Goal: Task Accomplishment & Management: Manage account settings

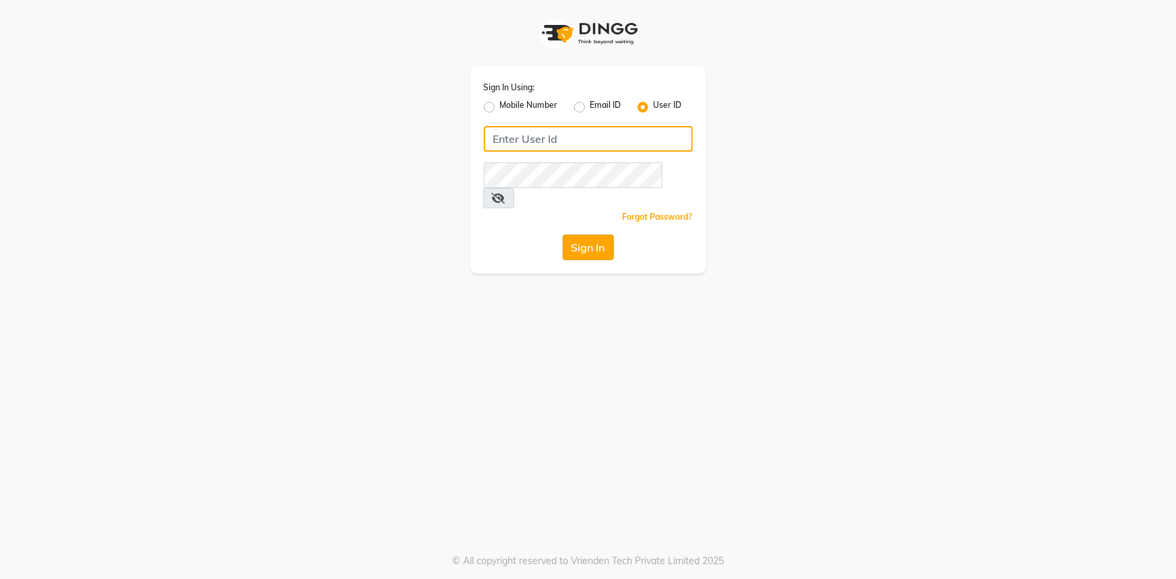
type input "e1802-15"
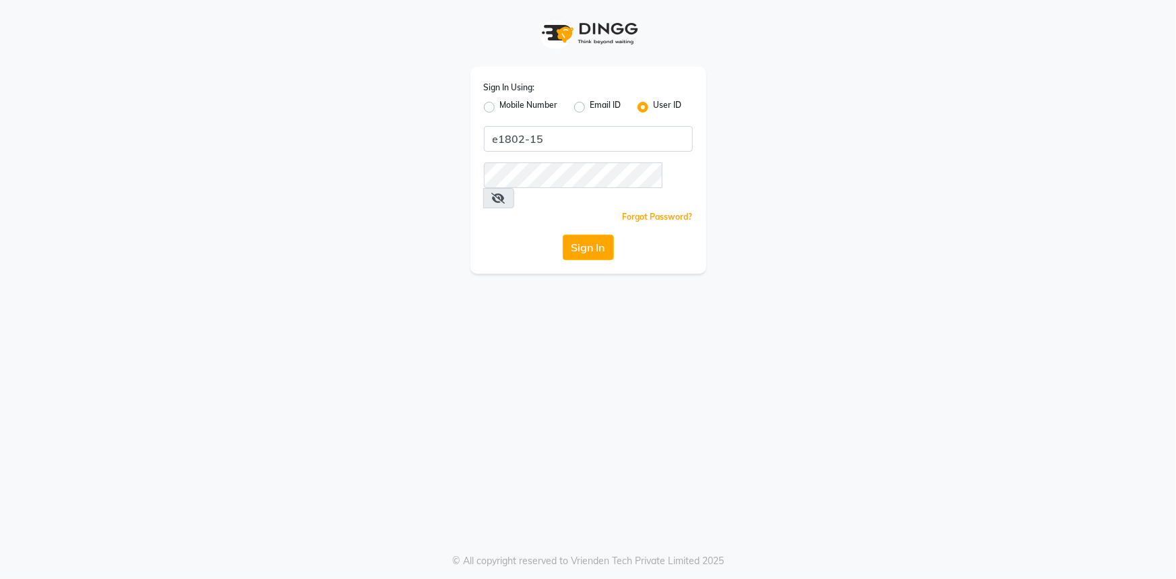
click at [588, 235] on button "Sign In" at bounding box center [588, 248] width 51 height 26
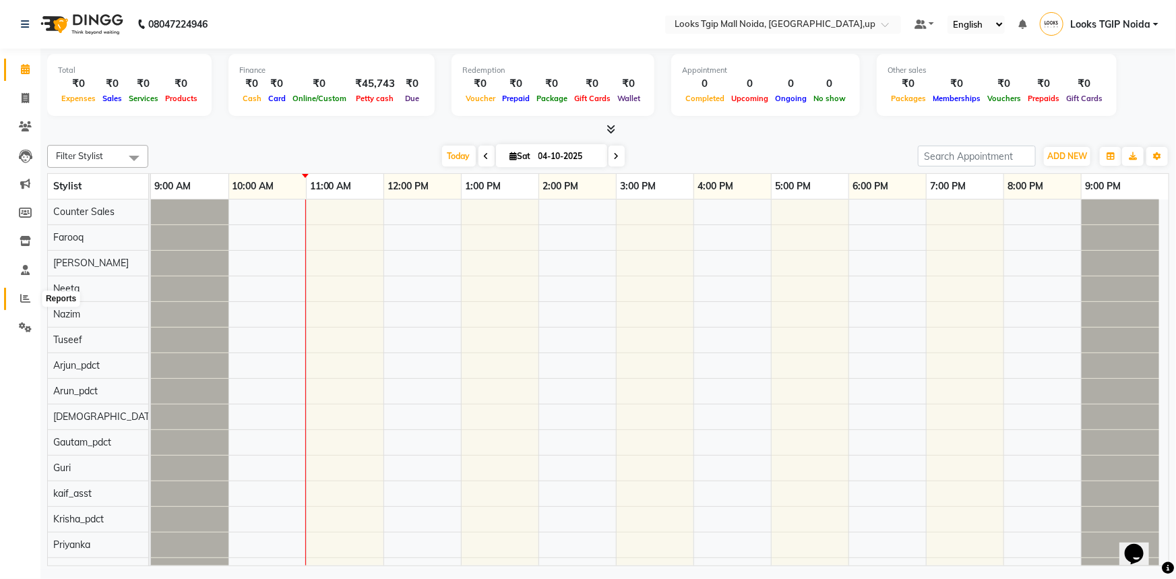
drag, startPoint x: 31, startPoint y: 295, endPoint x: 54, endPoint y: 289, distance: 23.7
click at [31, 295] on span at bounding box center [25, 299] width 24 height 16
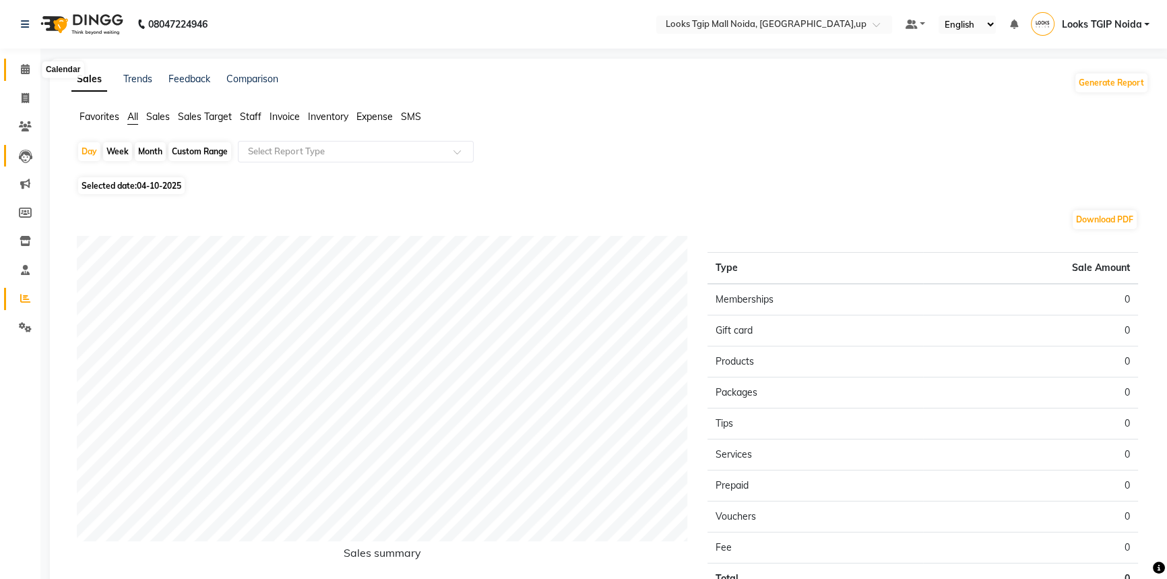
click at [22, 61] on link "Calendar" at bounding box center [20, 70] width 32 height 22
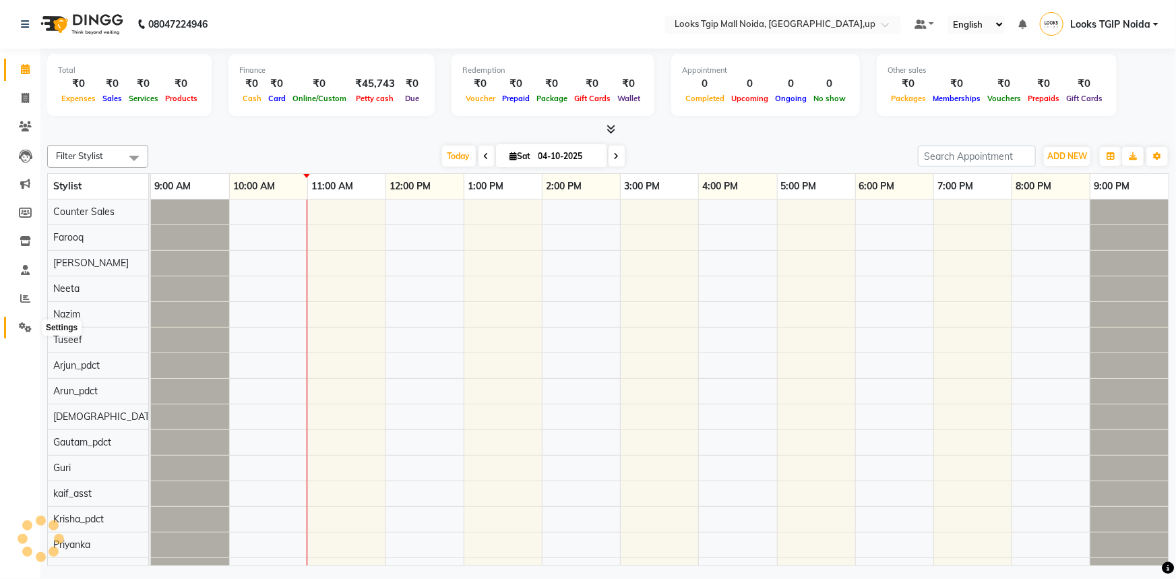
drag, startPoint x: 32, startPoint y: 328, endPoint x: 158, endPoint y: 293, distance: 130.6
click at [31, 328] on span at bounding box center [25, 328] width 24 height 16
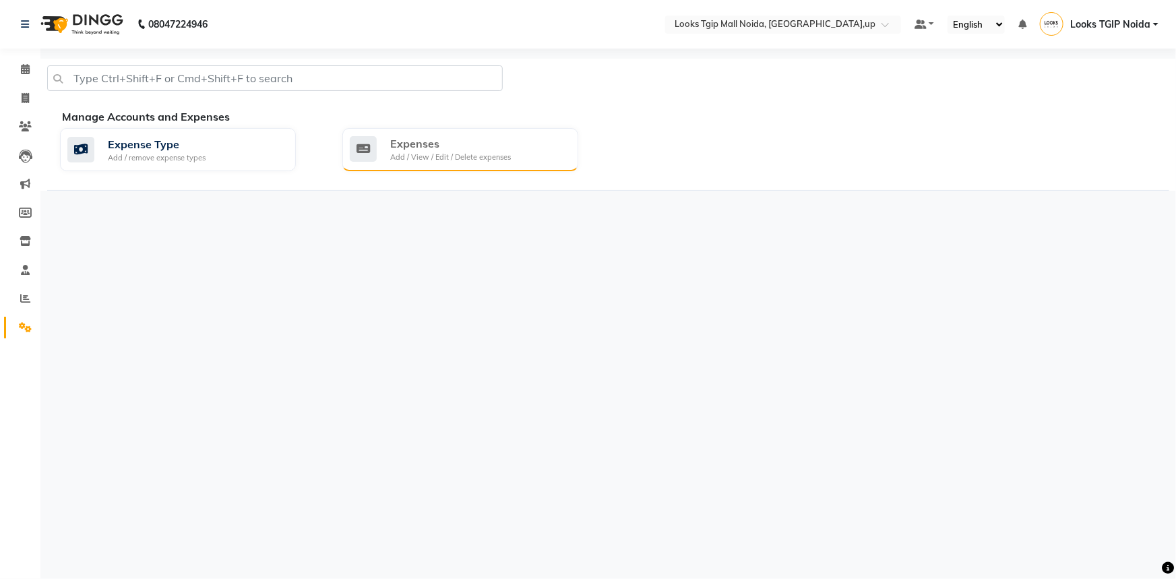
click at [443, 128] on div "Expenses Add / View / Edit / Delete expenses" at bounding box center [460, 149] width 236 height 43
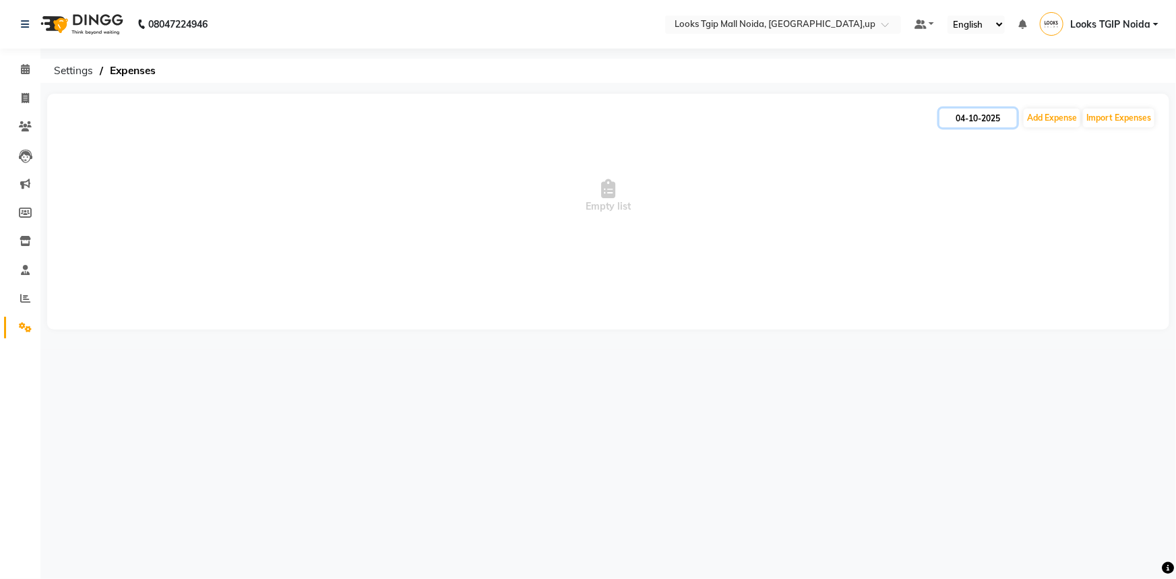
click at [972, 121] on input "04-10-2025" at bounding box center [978, 118] width 78 height 19
select select "10"
select select "2025"
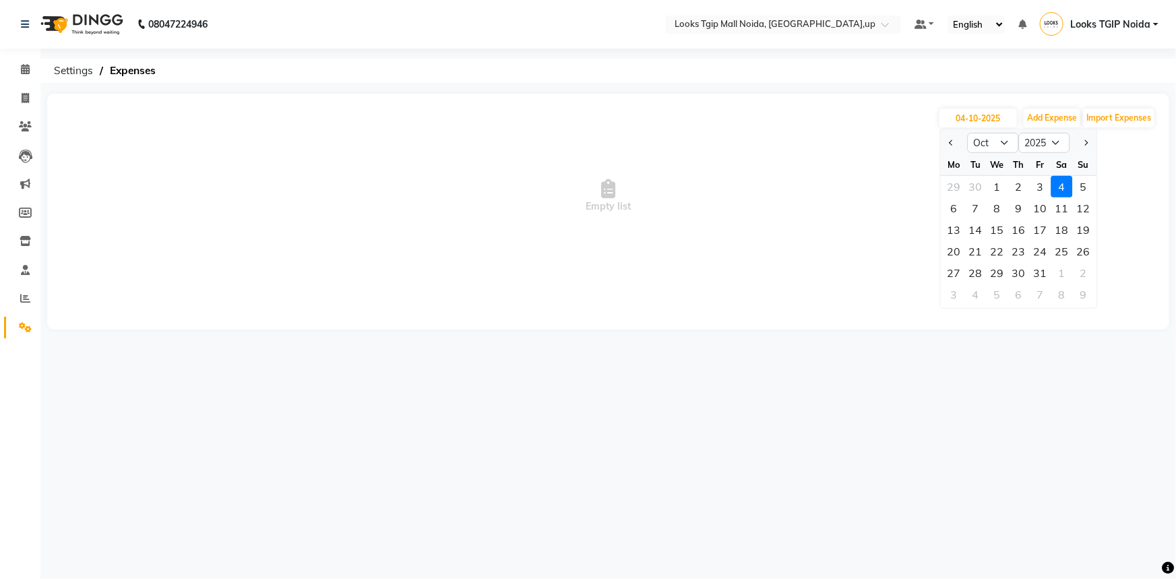
click at [1046, 191] on div "3" at bounding box center [1041, 187] width 22 height 22
type input "03-10-2025"
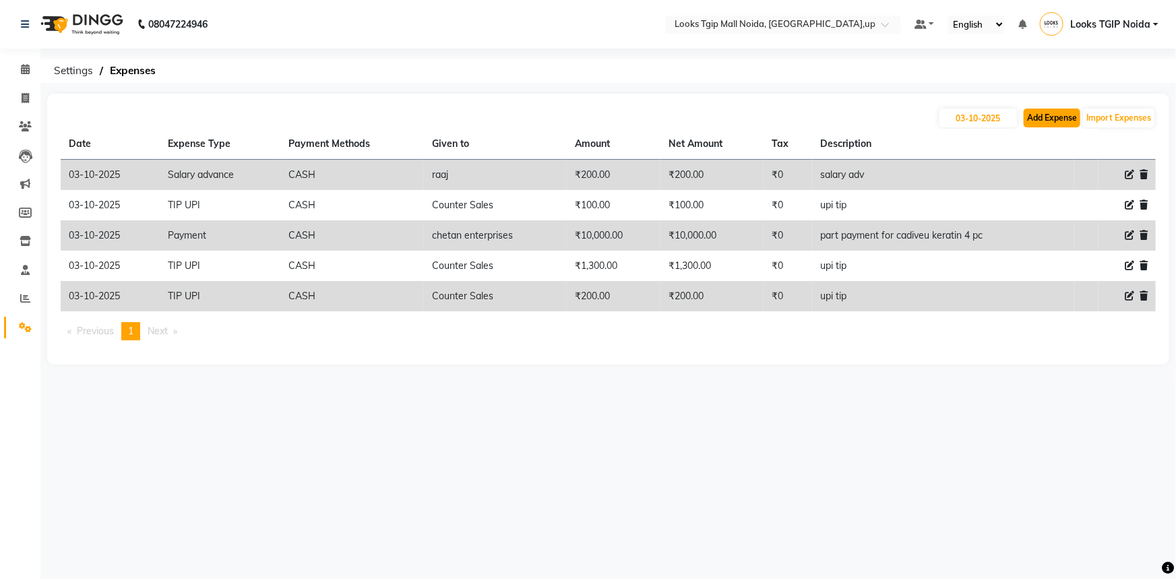
click at [1057, 112] on button "Add Expense" at bounding box center [1052, 118] width 57 height 19
select select "1"
select select "3164"
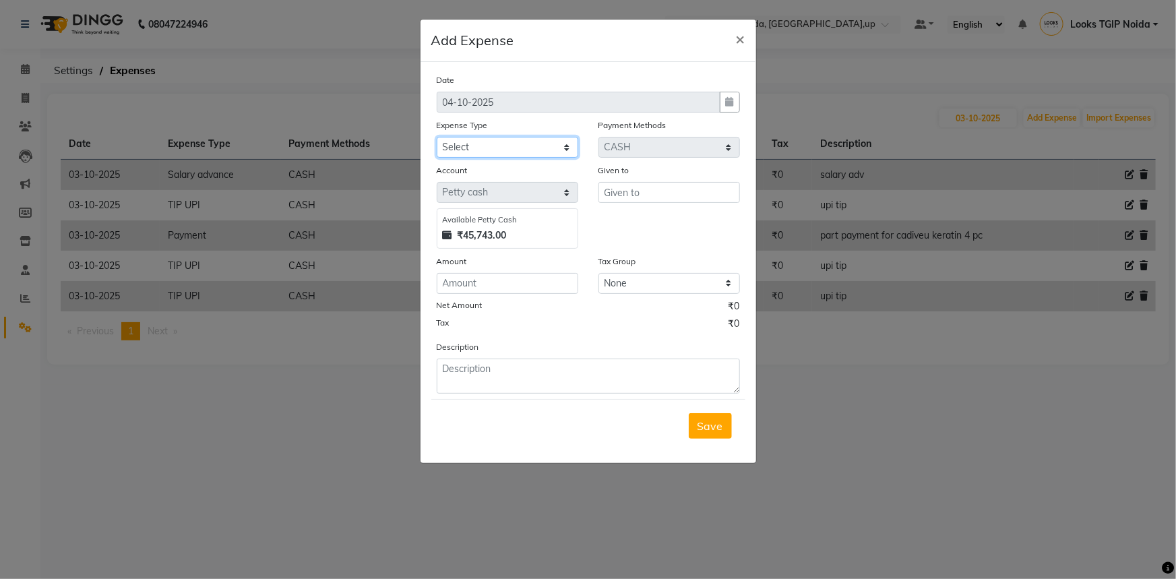
click at [538, 147] on select "Select Accommodation Aesthetics Bank Deposit BLINKIT Cash Handover Client Refun…" at bounding box center [508, 147] width 142 height 21
click at [741, 40] on span "×" at bounding box center [740, 38] width 9 height 20
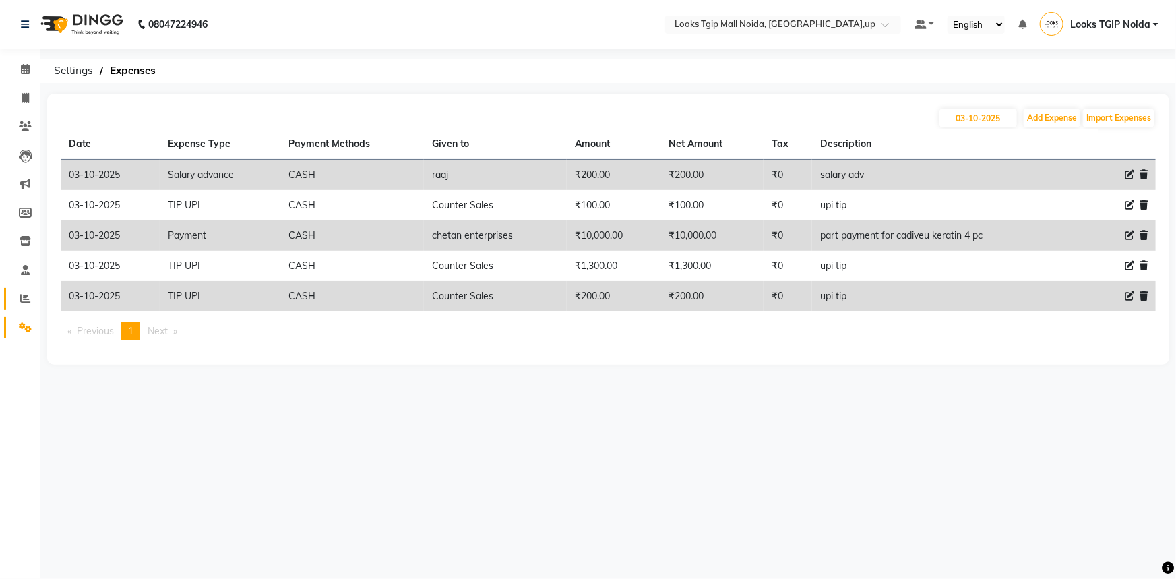
click at [18, 304] on span at bounding box center [25, 299] width 24 height 16
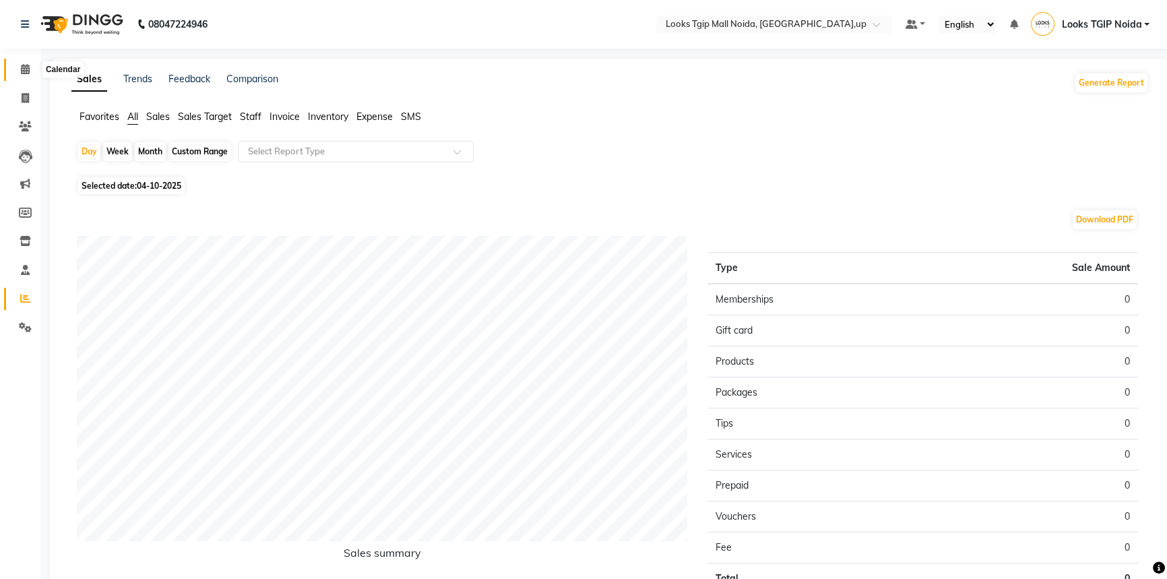
click at [19, 67] on span at bounding box center [25, 70] width 24 height 16
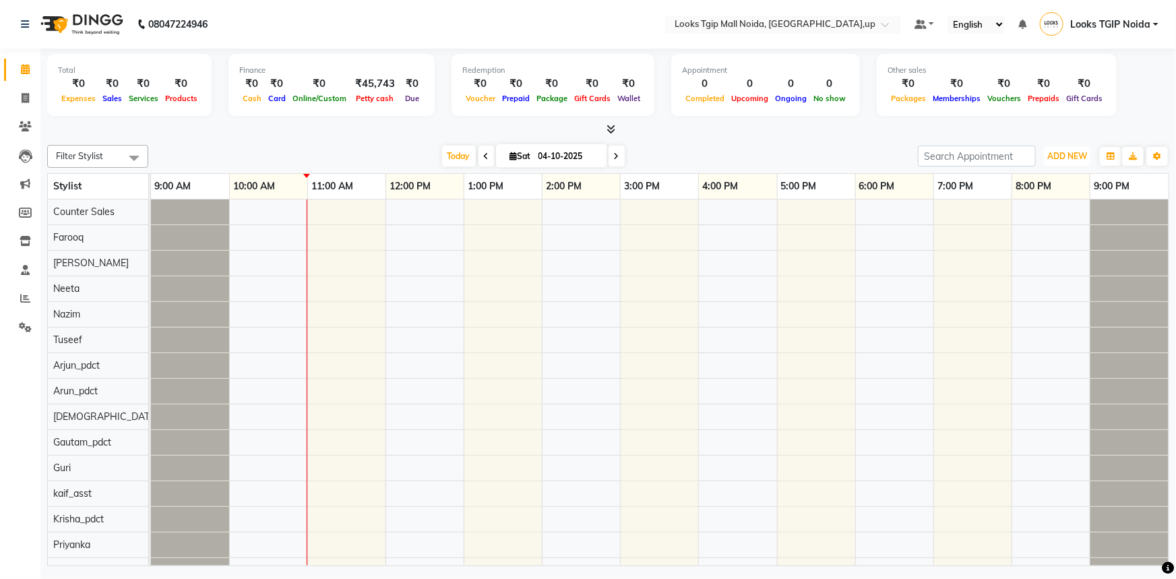
drag, startPoint x: 1082, startPoint y: 161, endPoint x: 1072, endPoint y: 208, distance: 47.6
click at [1082, 160] on button "ADD NEW Toggle Dropdown" at bounding box center [1067, 156] width 47 height 19
click at [1059, 213] on link "Add Expense" at bounding box center [1037, 217] width 106 height 18
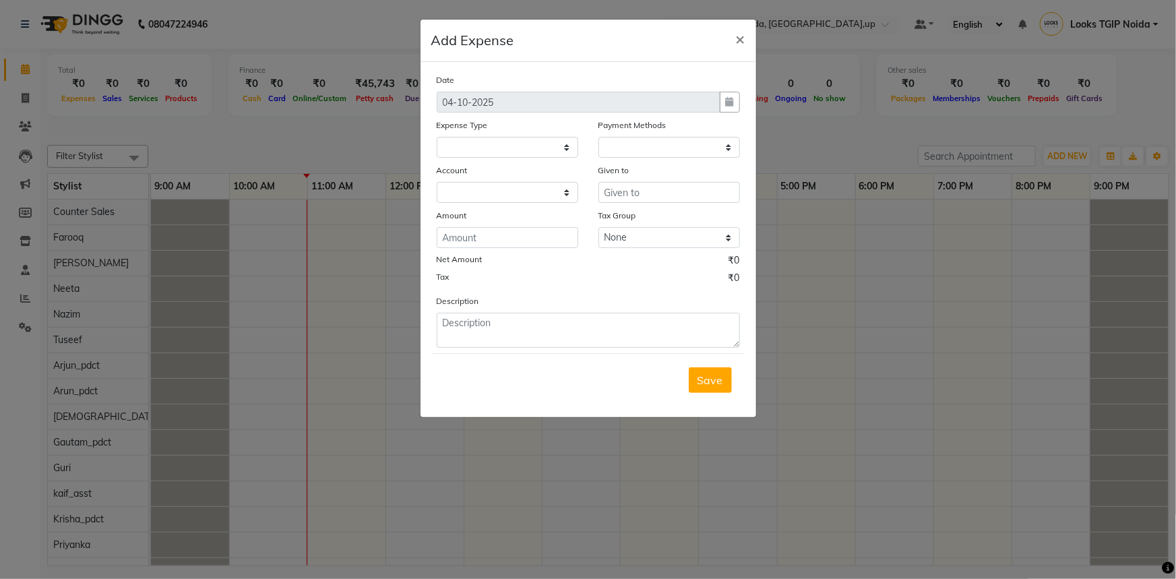
select select
select select "1"
select select "3164"
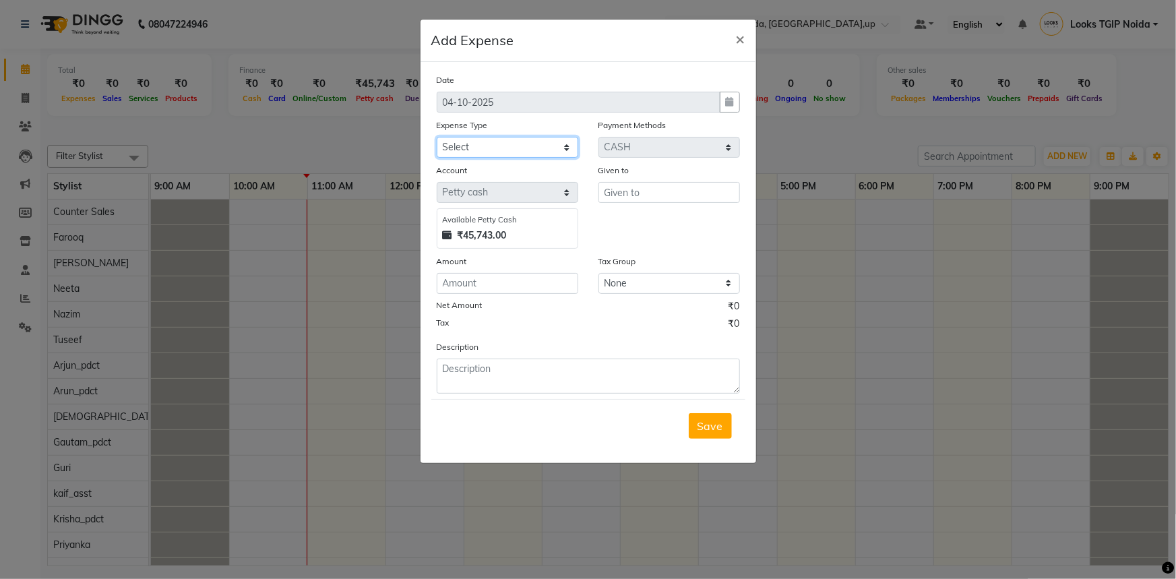
click at [548, 152] on select "Select Accommodation Aesthetics Bank Deposit BLINKIT Cash Handover Client Refun…" at bounding box center [508, 147] width 142 height 21
select select "24828"
click at [437, 137] on select "Select Accommodation Aesthetics Bank Deposit BLINKIT Cash Handover Client Refun…" at bounding box center [508, 147] width 142 height 21
click at [626, 195] on input "text" at bounding box center [669, 192] width 142 height 21
type input "Counter Sales"
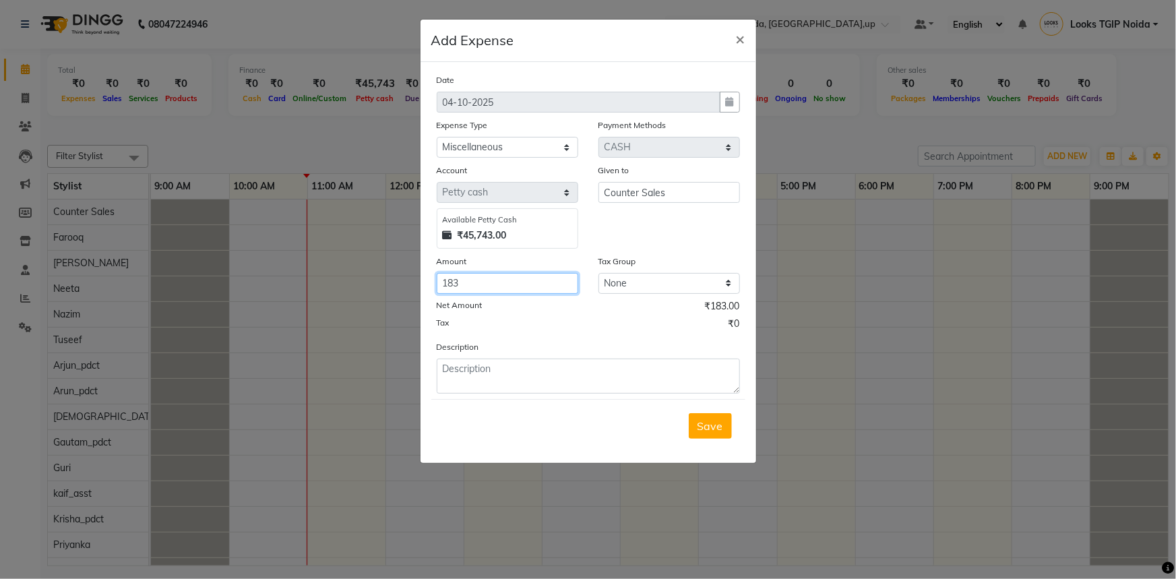
type input "183"
type textarea "m"
type textarea "sugar free"
click at [719, 418] on button "Save" at bounding box center [710, 426] width 43 height 26
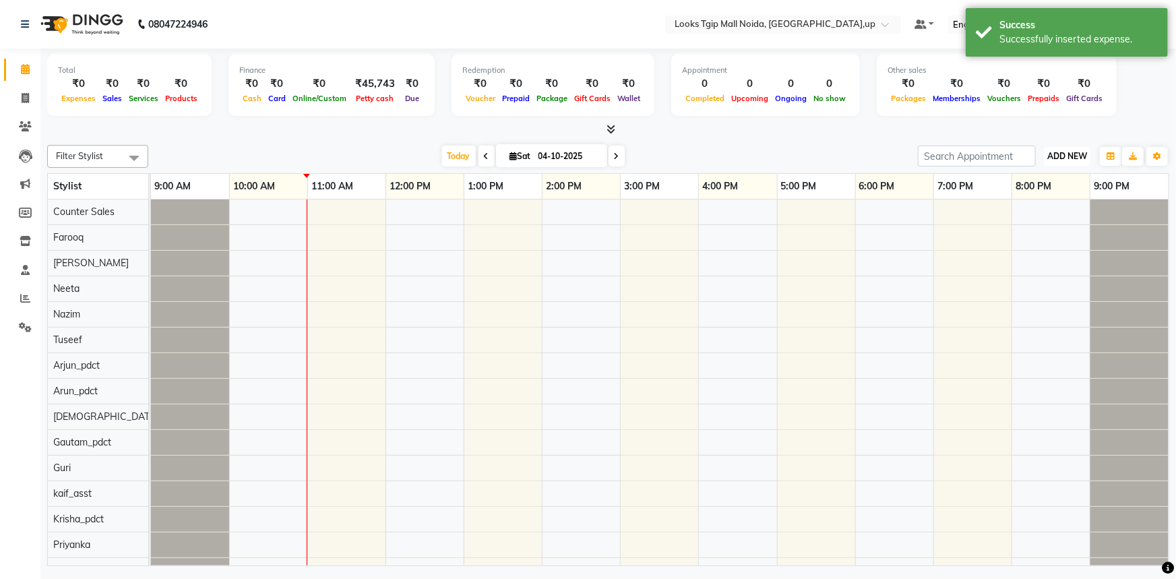
click at [1080, 158] on span "ADD NEW" at bounding box center [1067, 156] width 40 height 10
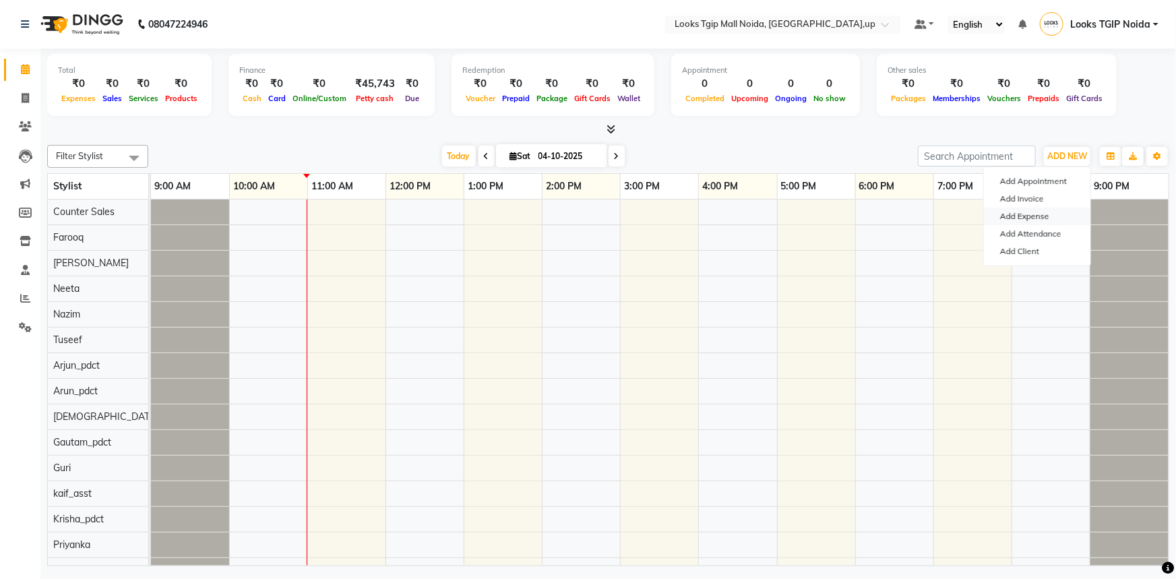
click at [1021, 216] on link "Add Expense" at bounding box center [1037, 217] width 106 height 18
select select "1"
select select "3164"
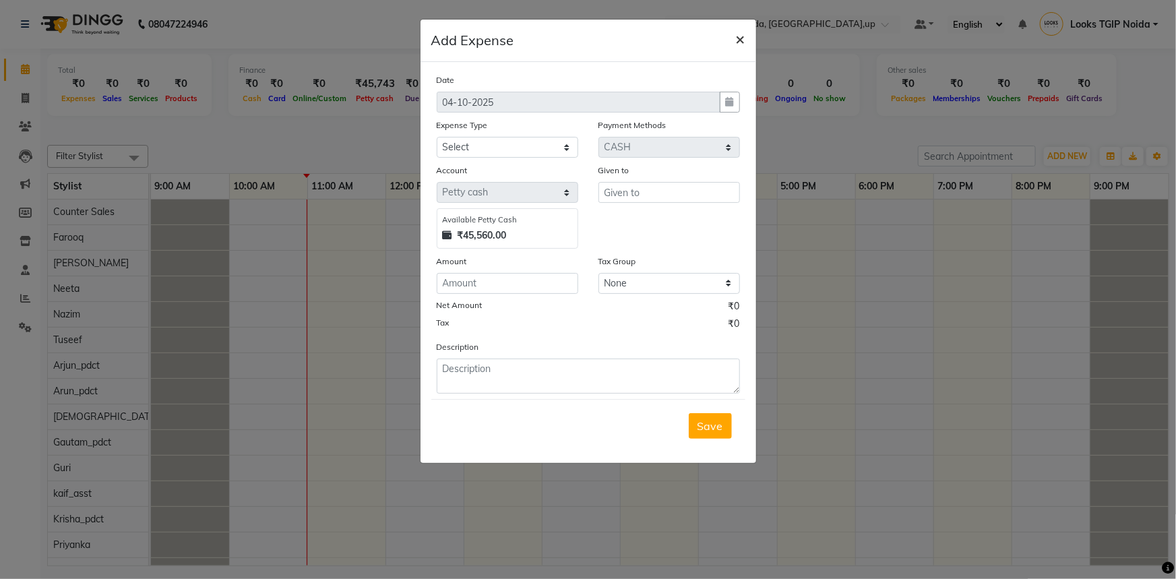
click at [741, 38] on span "×" at bounding box center [740, 38] width 9 height 20
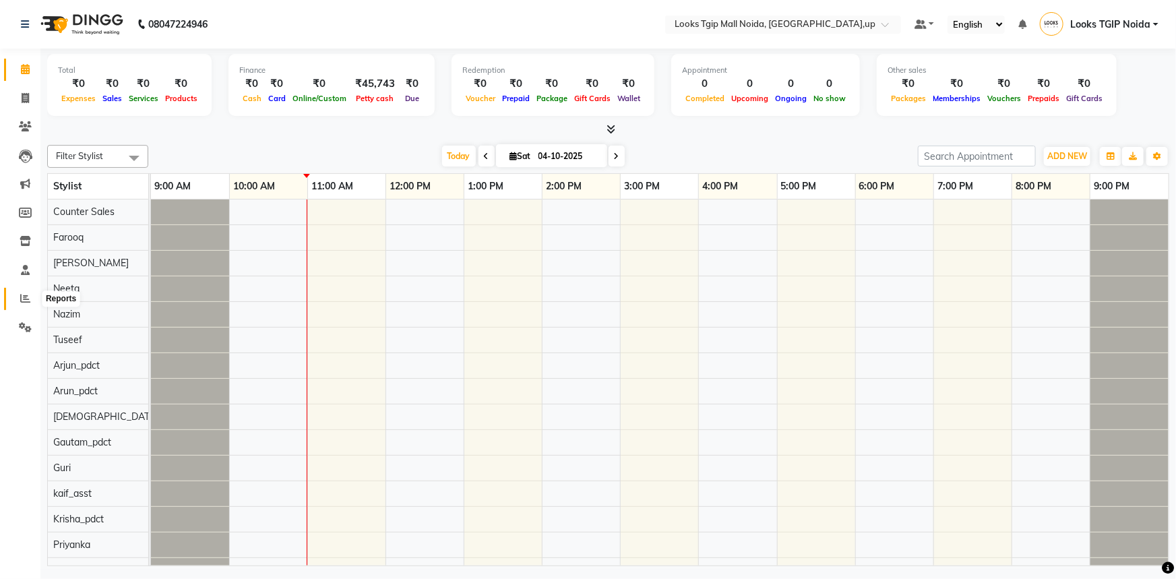
click at [30, 301] on icon at bounding box center [25, 298] width 10 height 10
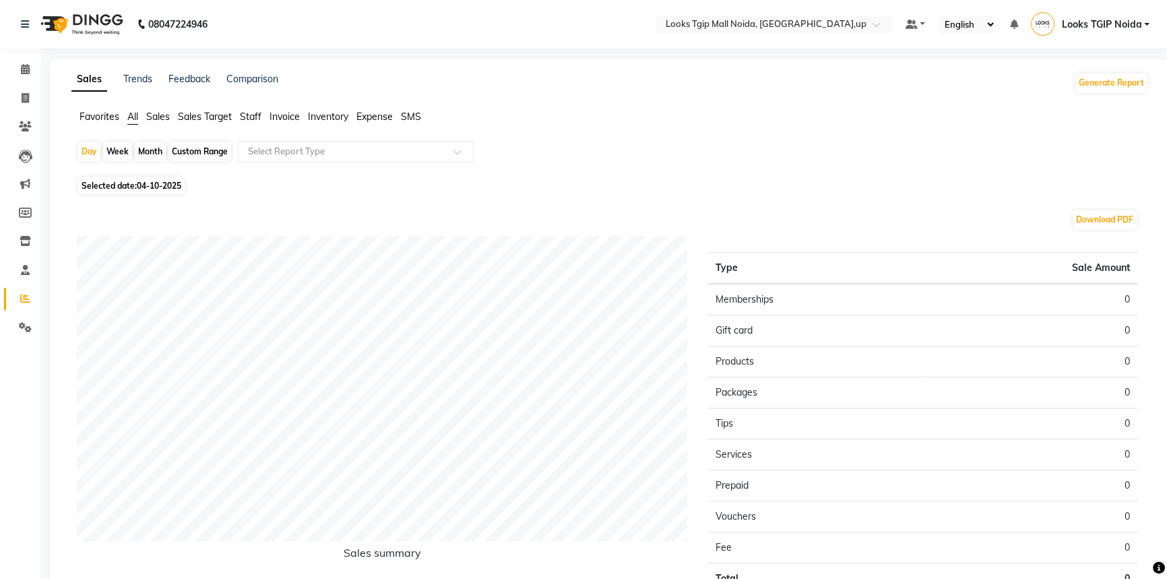
drag, startPoint x: 383, startPoint y: 118, endPoint x: 384, endPoint y: 140, distance: 21.6
click at [383, 117] on span "Expense" at bounding box center [375, 117] width 36 height 12
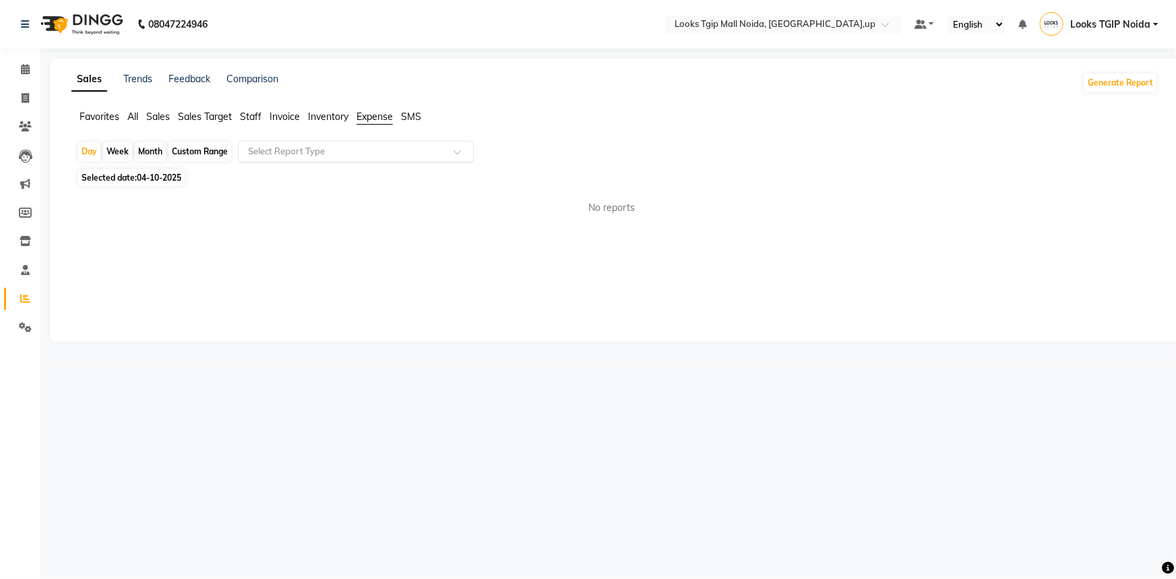
click at [380, 153] on input "text" at bounding box center [342, 151] width 194 height 13
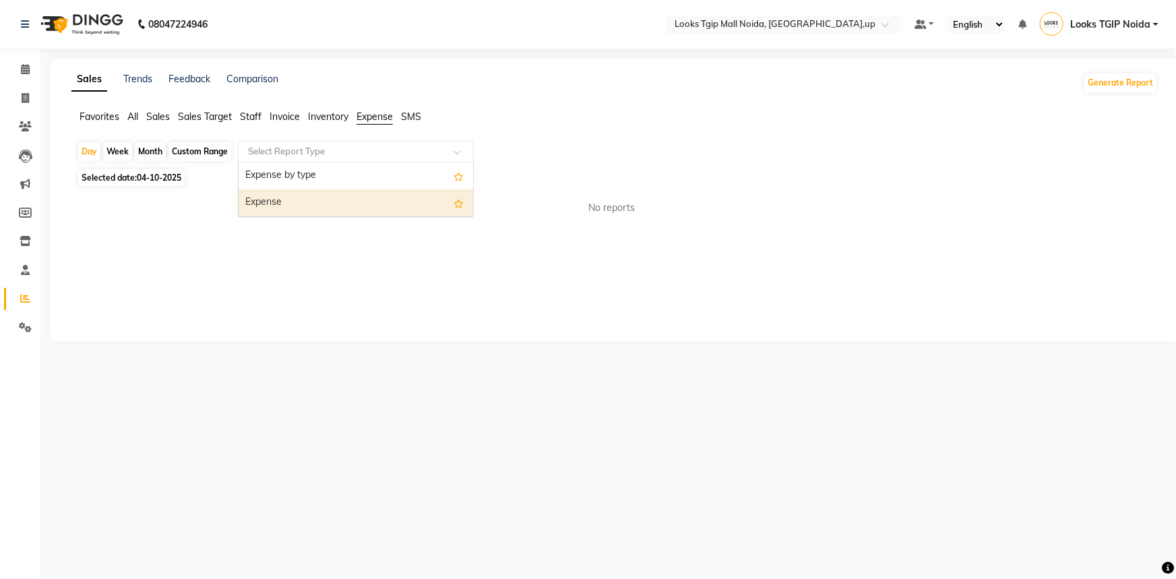
click at [371, 210] on div "Expense" at bounding box center [356, 202] width 235 height 27
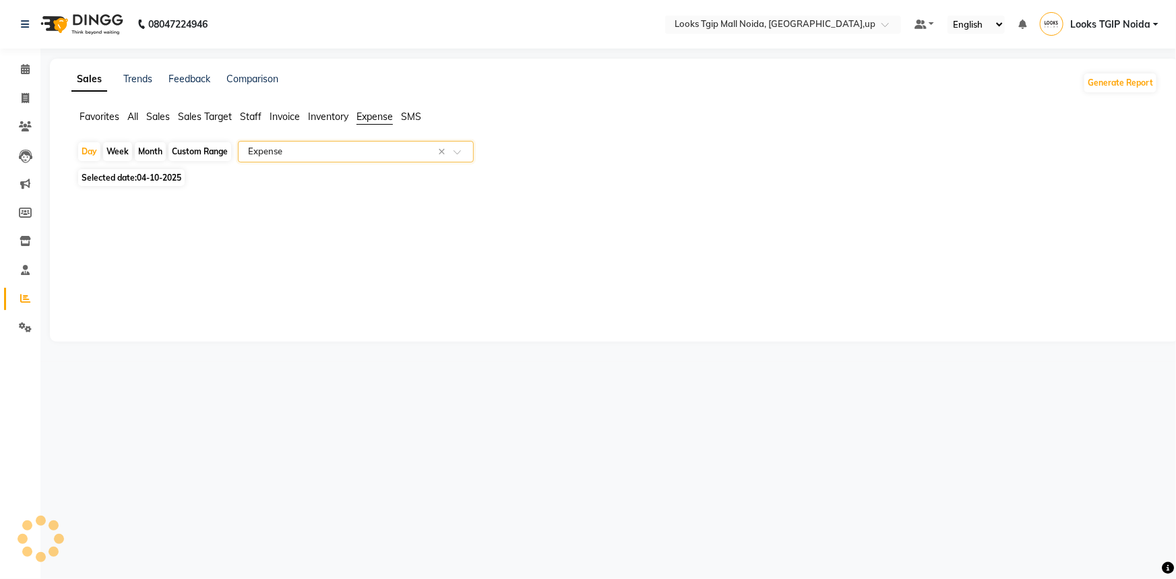
select select "filtered_report"
select select "pdf"
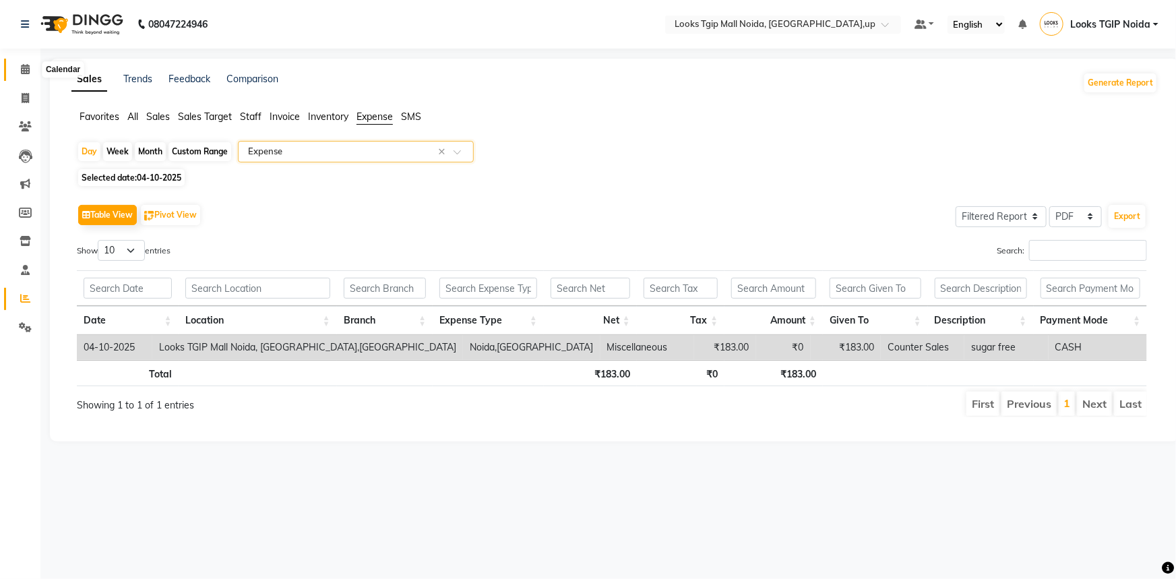
click at [24, 76] on span at bounding box center [25, 70] width 24 height 16
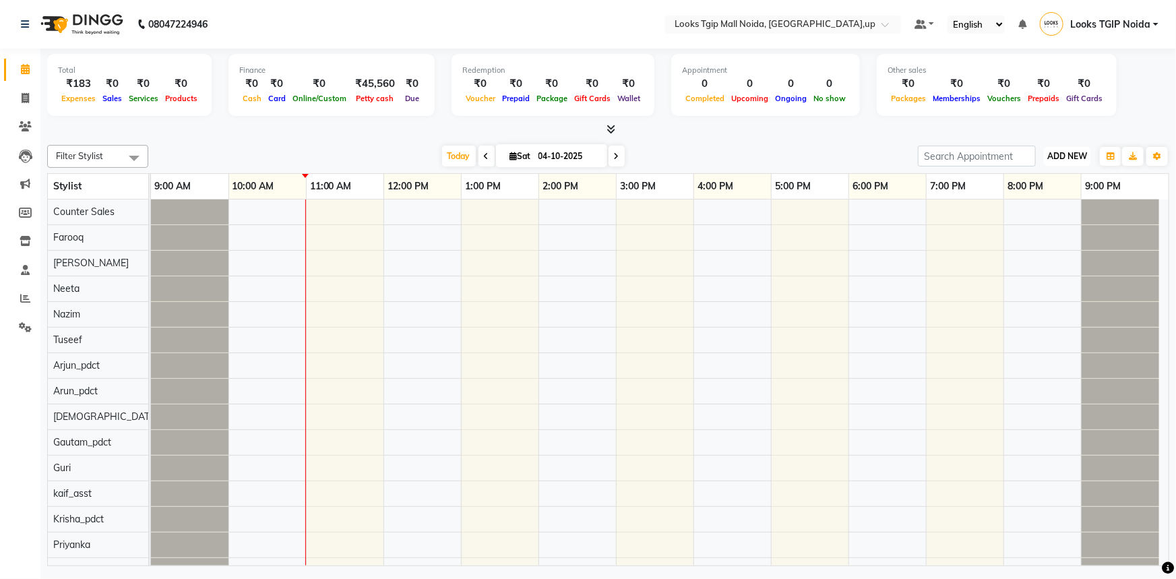
click at [1059, 148] on button "ADD NEW Toggle Dropdown" at bounding box center [1067, 156] width 47 height 19
click at [1041, 220] on link "Add Expense" at bounding box center [1037, 217] width 106 height 18
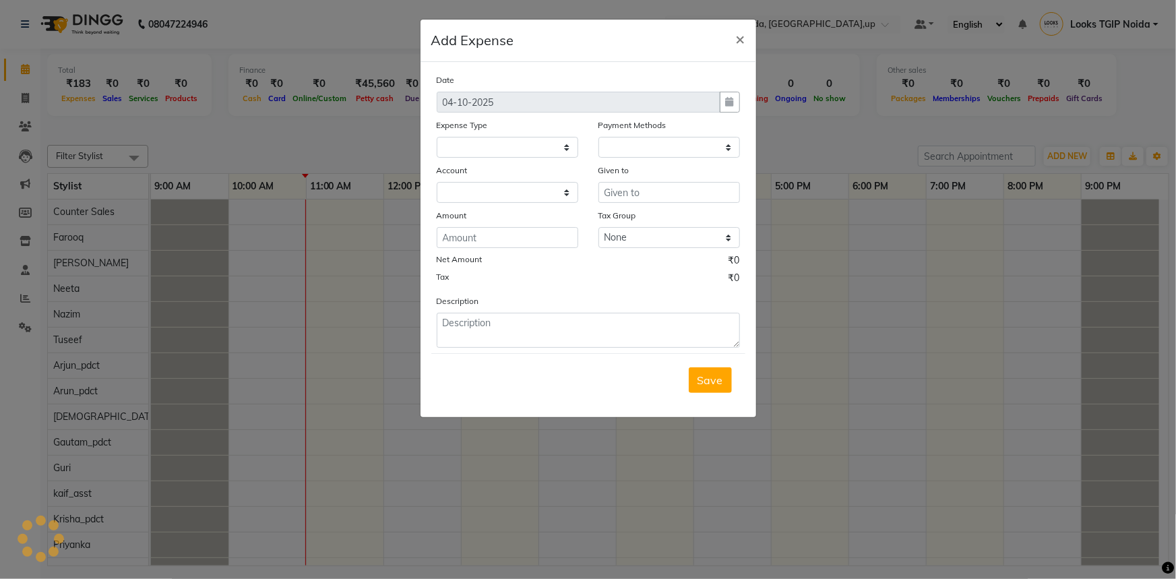
select select
select select "1"
select select "3164"
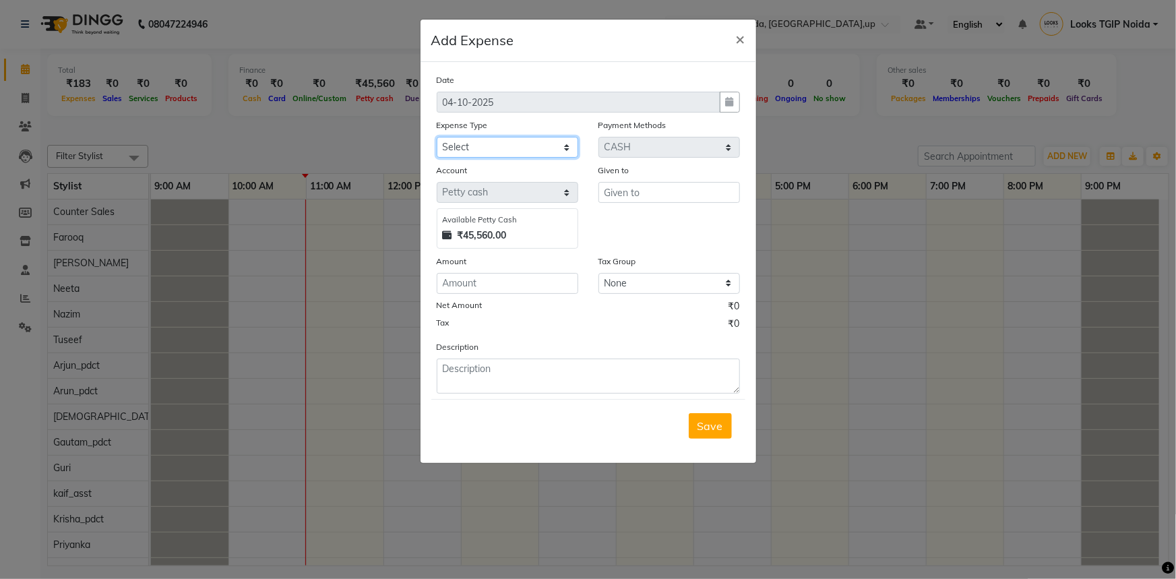
click at [553, 142] on select "Select Accommodation Aesthetics Bank Deposit BLINKIT Cash Handover Client Refun…" at bounding box center [508, 147] width 142 height 21
select select "24899"
click at [437, 137] on select "Select Accommodation Aesthetics Bank Deposit BLINKIT Cash Handover Client Refun…" at bounding box center [508, 147] width 142 height 21
click at [644, 199] on input "text" at bounding box center [669, 192] width 142 height 21
type input "c"
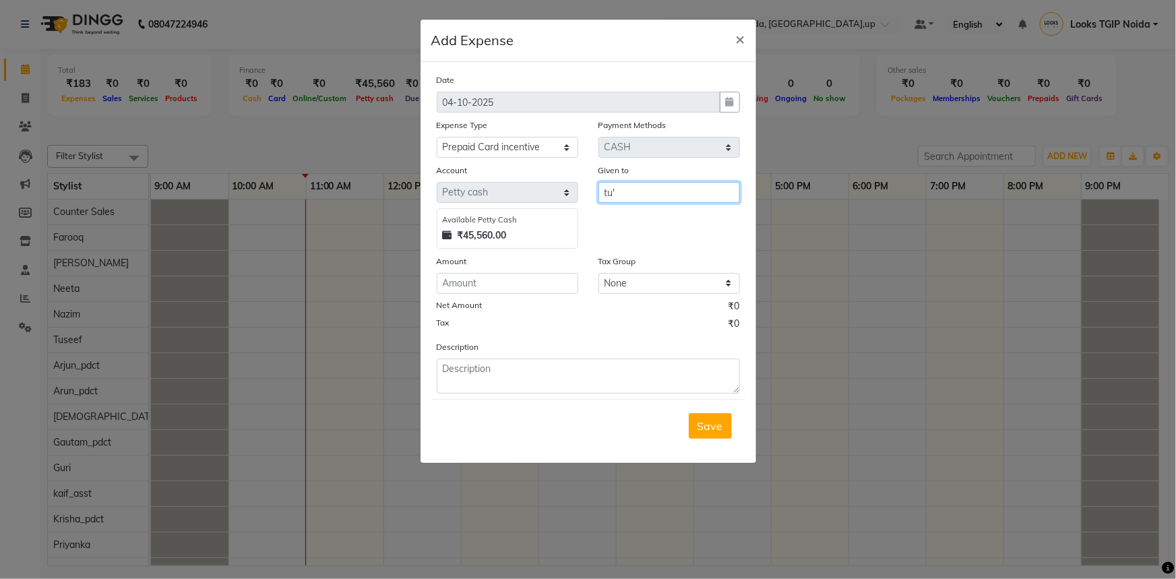
click at [644, 198] on input "tu'" at bounding box center [669, 192] width 142 height 21
type input "Tuseef"
type input "500"
type textarea "S"
type textarea "CARD INC"
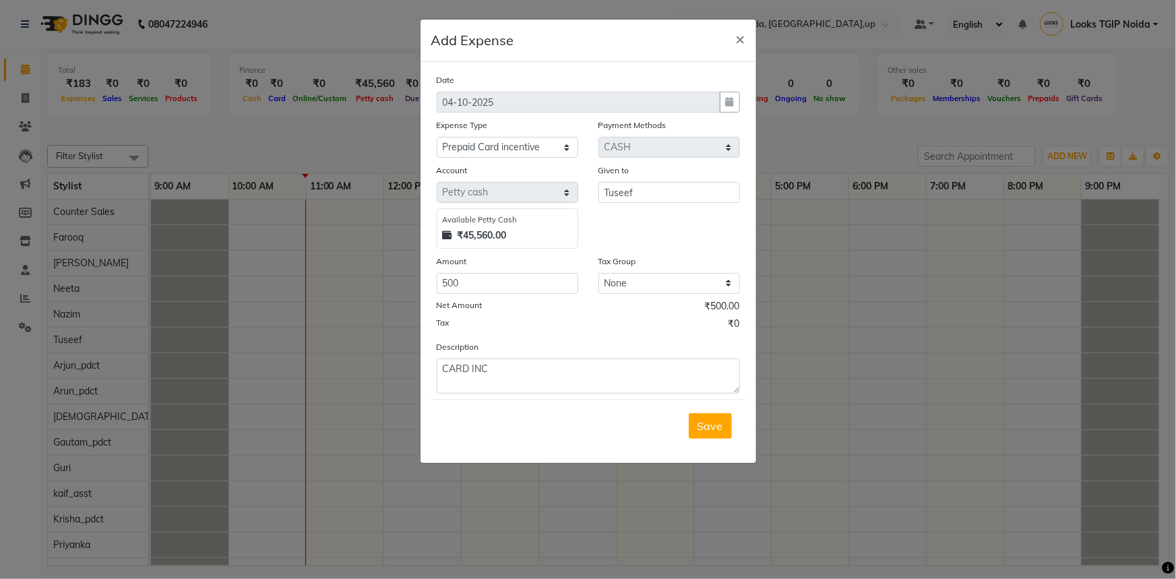
click at [710, 425] on span "Save" at bounding box center [711, 425] width 26 height 13
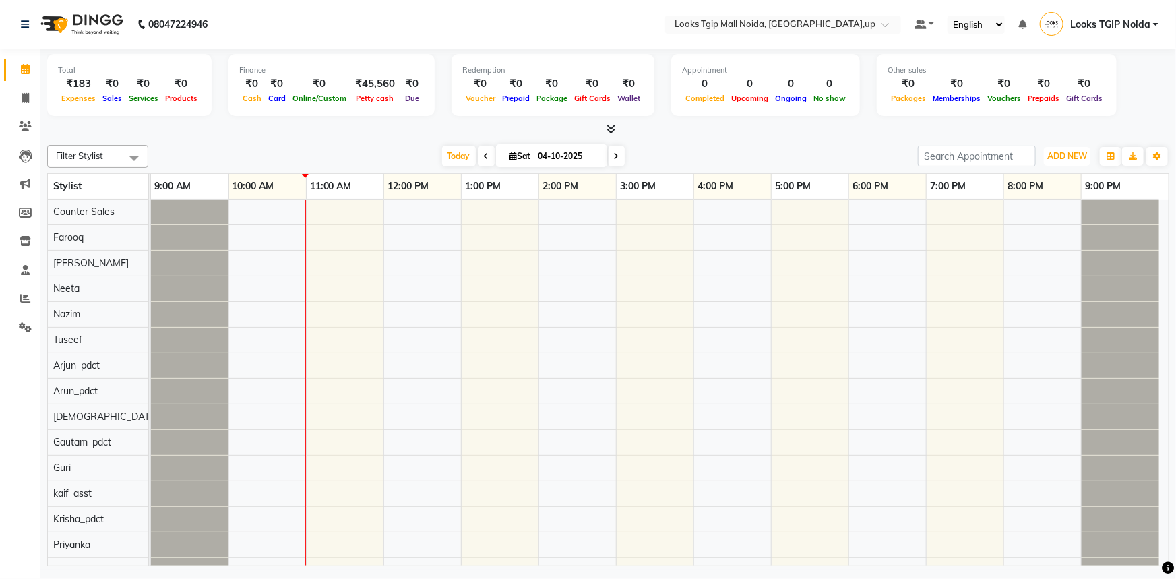
click at [1075, 160] on button "ADD NEW Toggle Dropdown" at bounding box center [1067, 156] width 47 height 19
click at [1055, 215] on link "Add Expense" at bounding box center [1037, 217] width 106 height 18
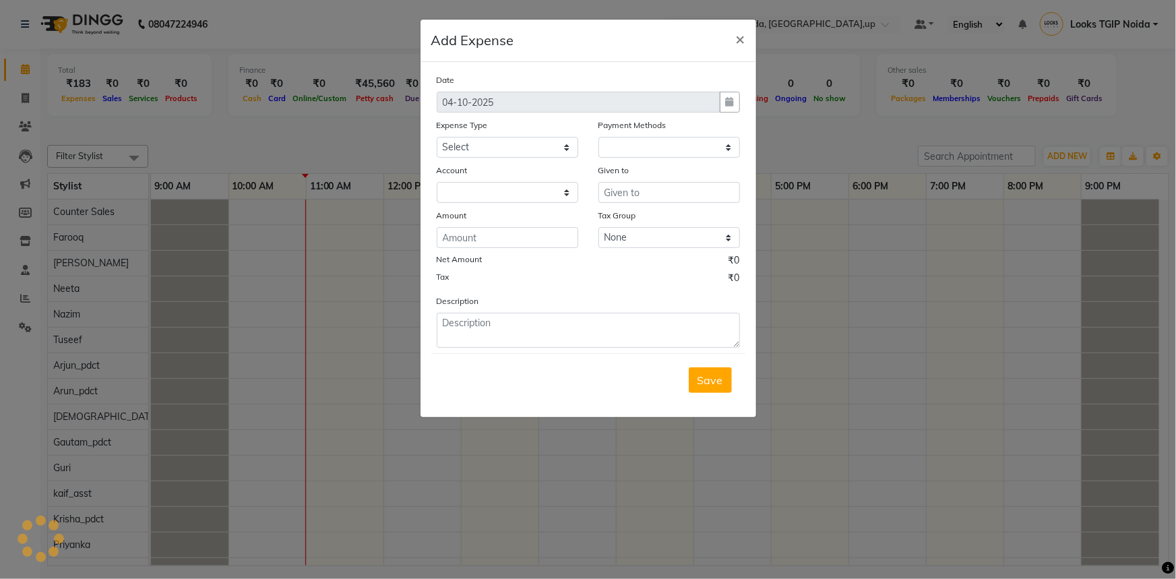
select select "1"
select select "3164"
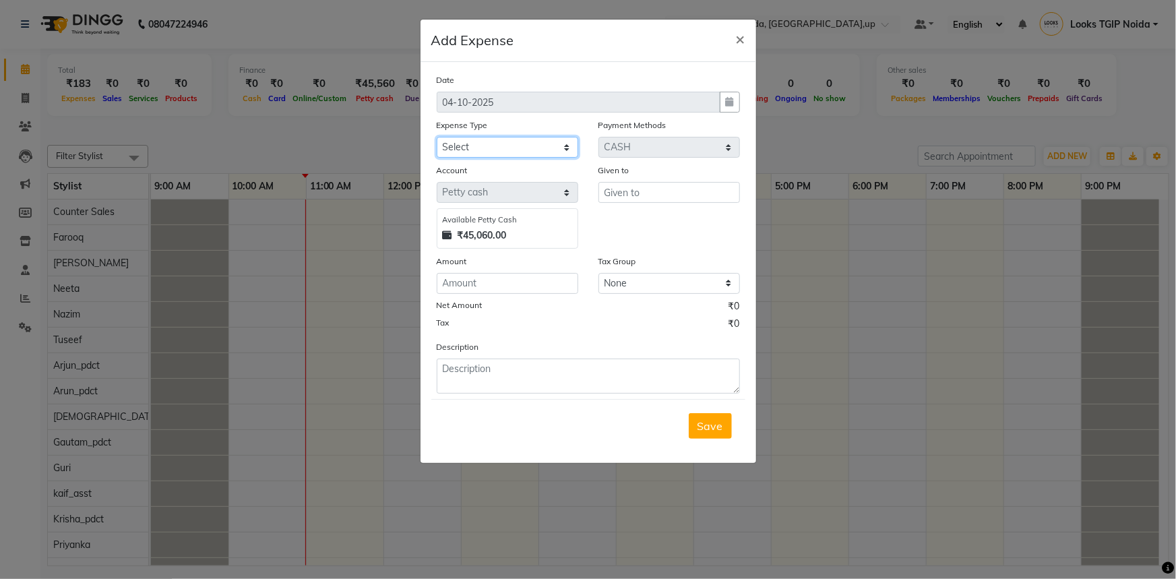
click at [528, 154] on select "Select Accommodation Aesthetics Bank Deposit BLINKIT Cash Handover Client Refun…" at bounding box center [508, 147] width 142 height 21
select select "24890"
click at [437, 137] on select "Select Accommodation Aesthetics Bank Deposit BLINKIT Cash Handover Client Refun…" at bounding box center [508, 147] width 142 height 21
click at [644, 195] on input "text" at bounding box center [669, 192] width 142 height 21
type input "Counter Sales"
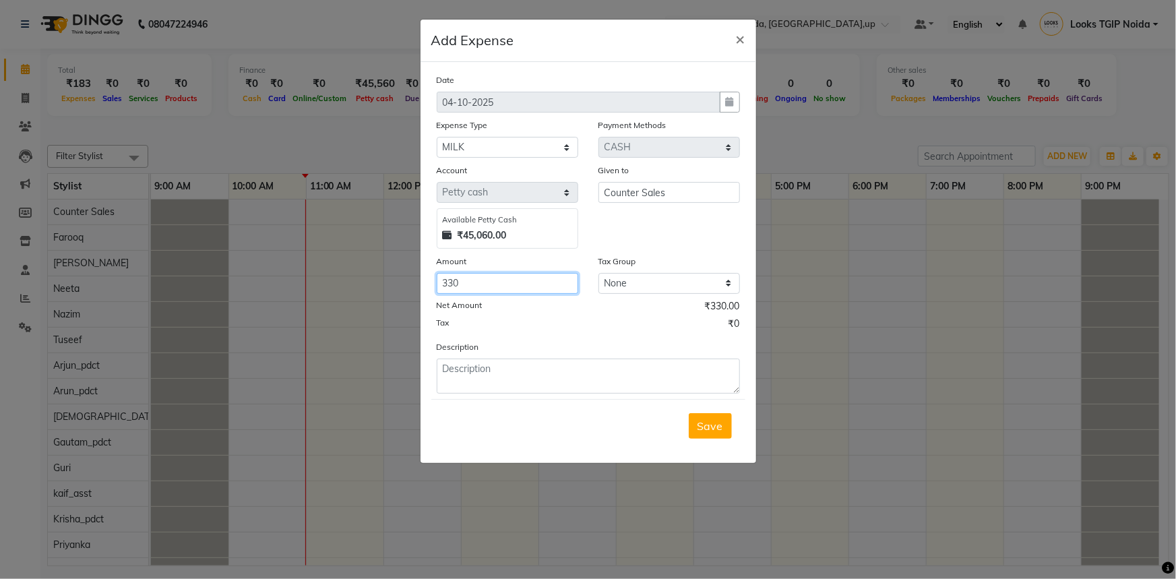
type input "330"
click at [526, 367] on textarea at bounding box center [588, 376] width 303 height 35
type textarea "MILK"
click at [708, 425] on span "Save" at bounding box center [711, 425] width 26 height 13
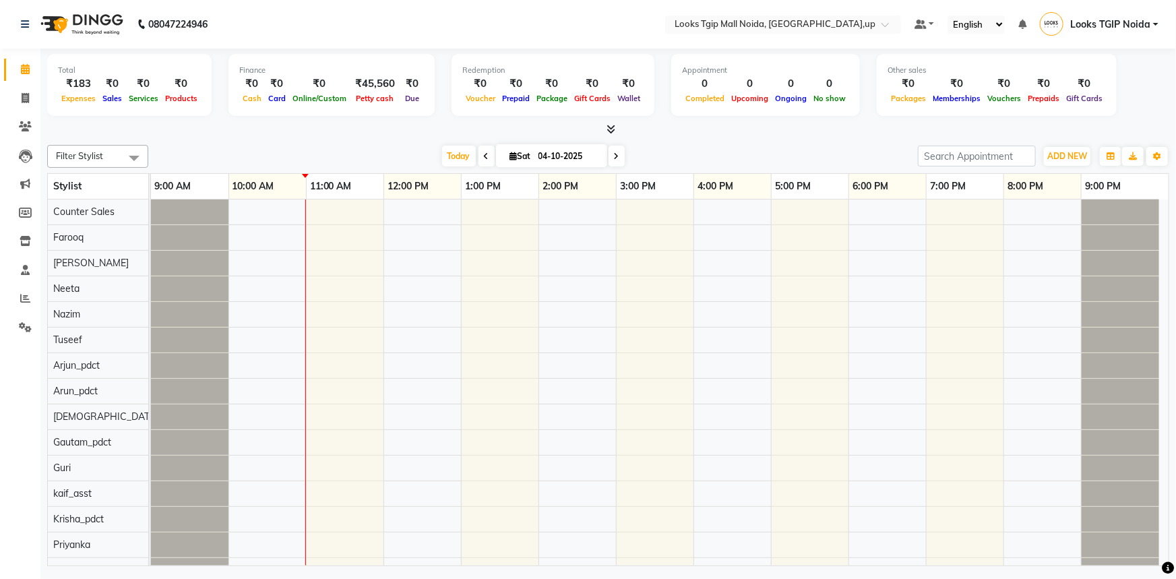
click at [27, 313] on li "Settings" at bounding box center [20, 327] width 40 height 29
click at [24, 304] on span at bounding box center [25, 299] width 24 height 16
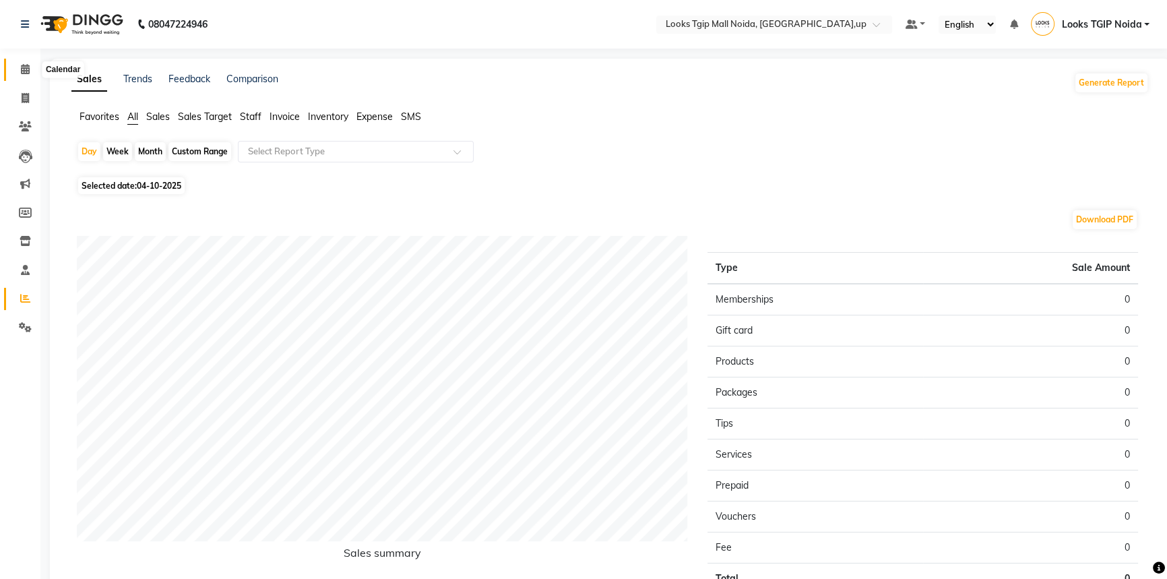
click at [34, 69] on span at bounding box center [25, 70] width 24 height 16
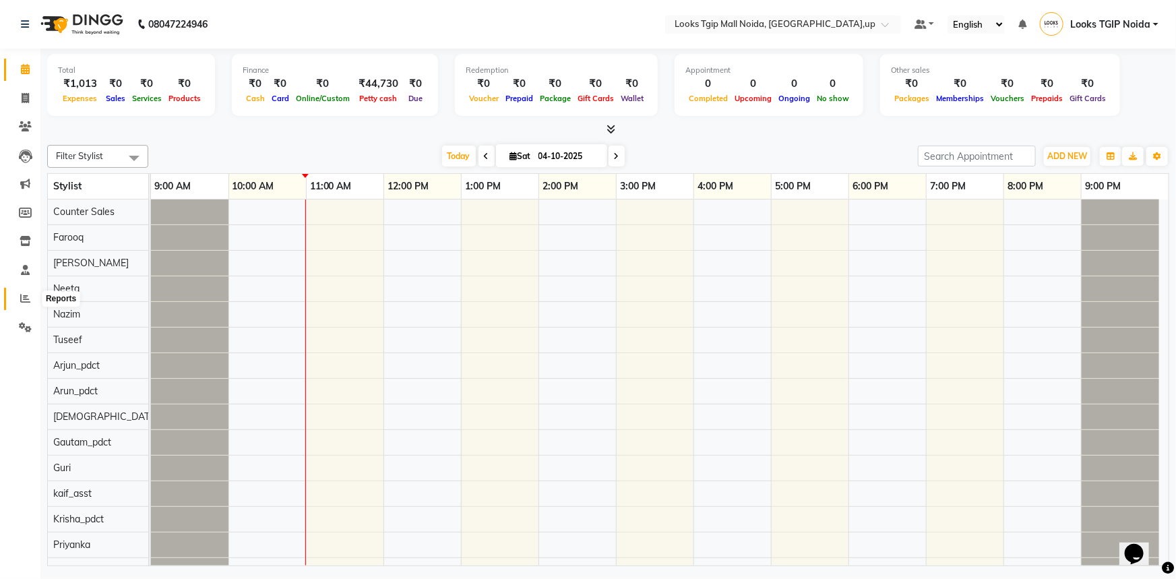
click at [19, 295] on span at bounding box center [25, 299] width 24 height 16
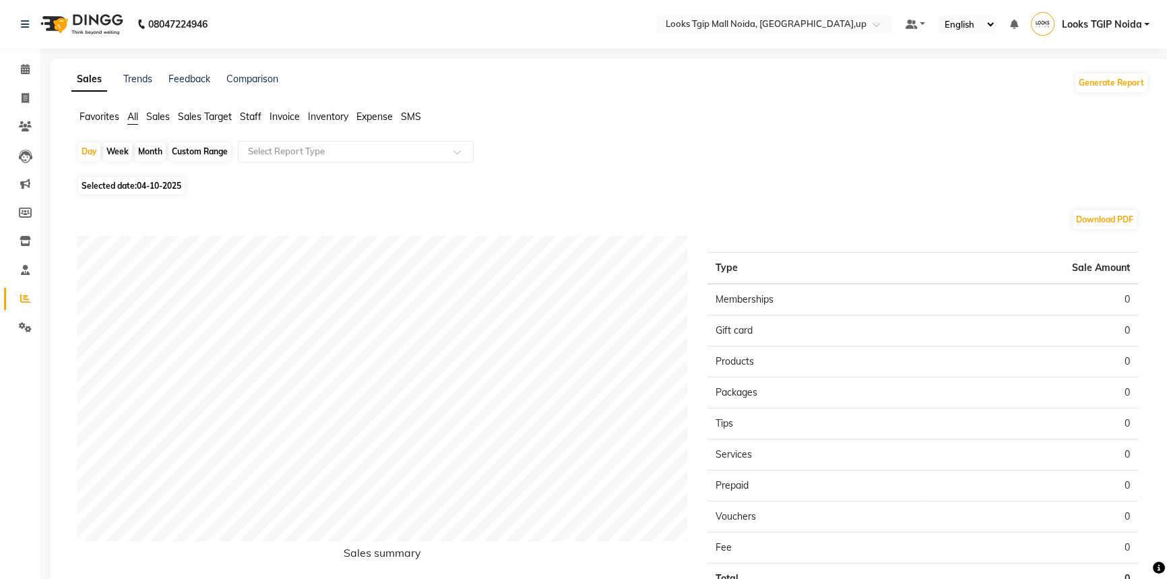
click at [371, 122] on span "Expense" at bounding box center [375, 117] width 36 height 12
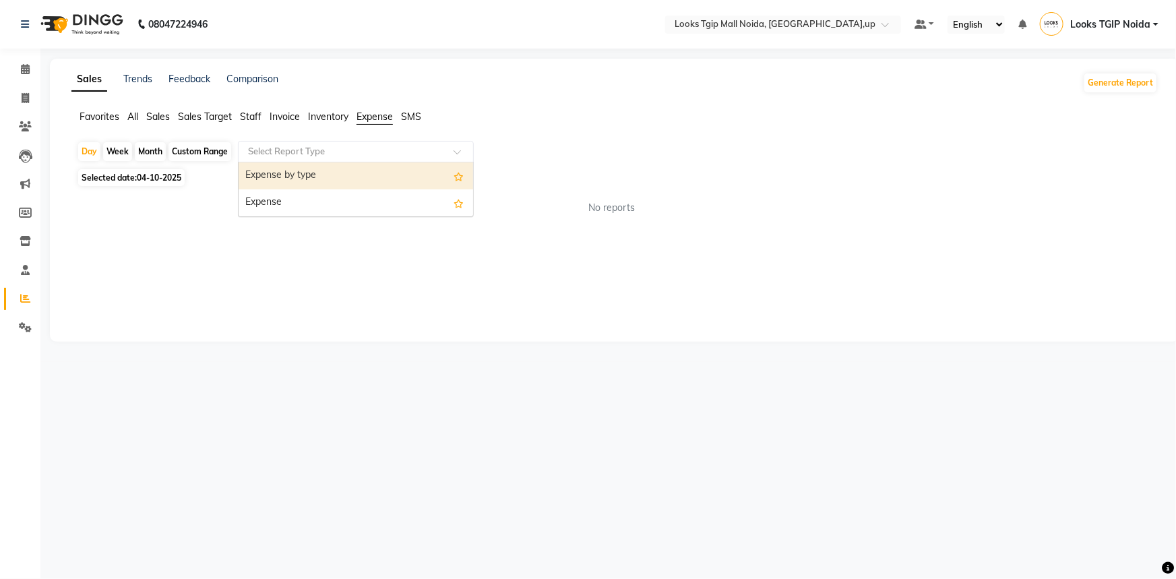
click at [378, 150] on input "text" at bounding box center [342, 151] width 194 height 13
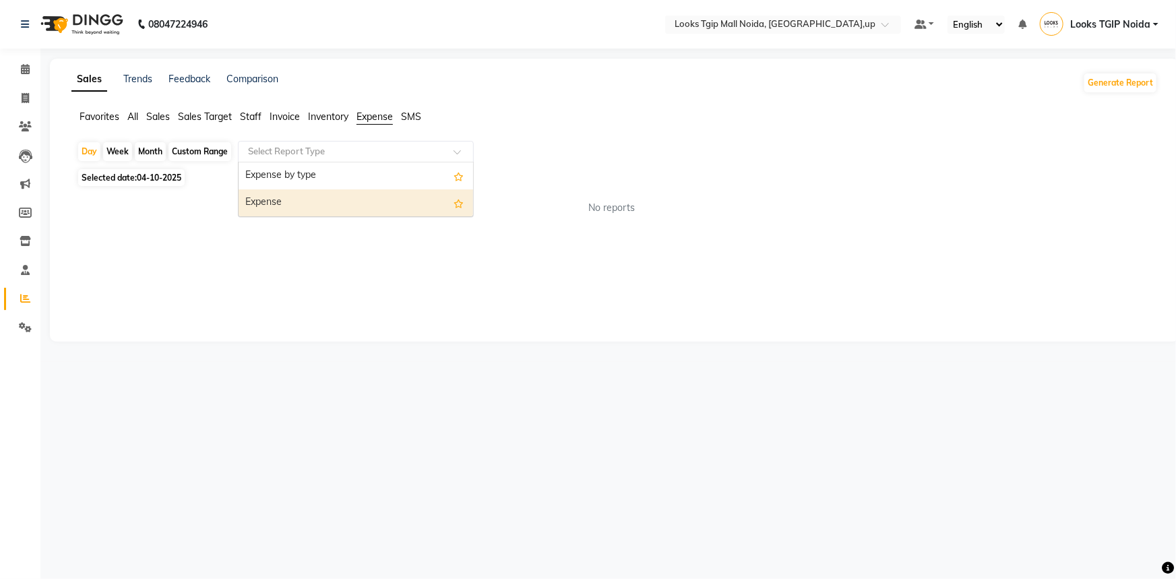
click at [371, 204] on div "Expense" at bounding box center [356, 202] width 235 height 27
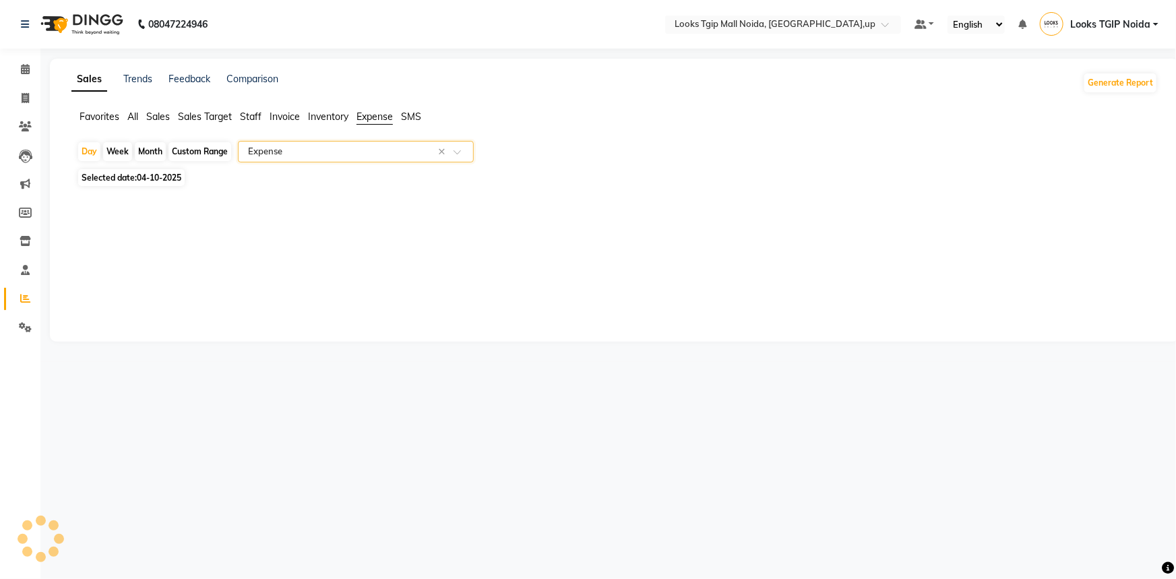
select select "filtered_report"
select select "pdf"
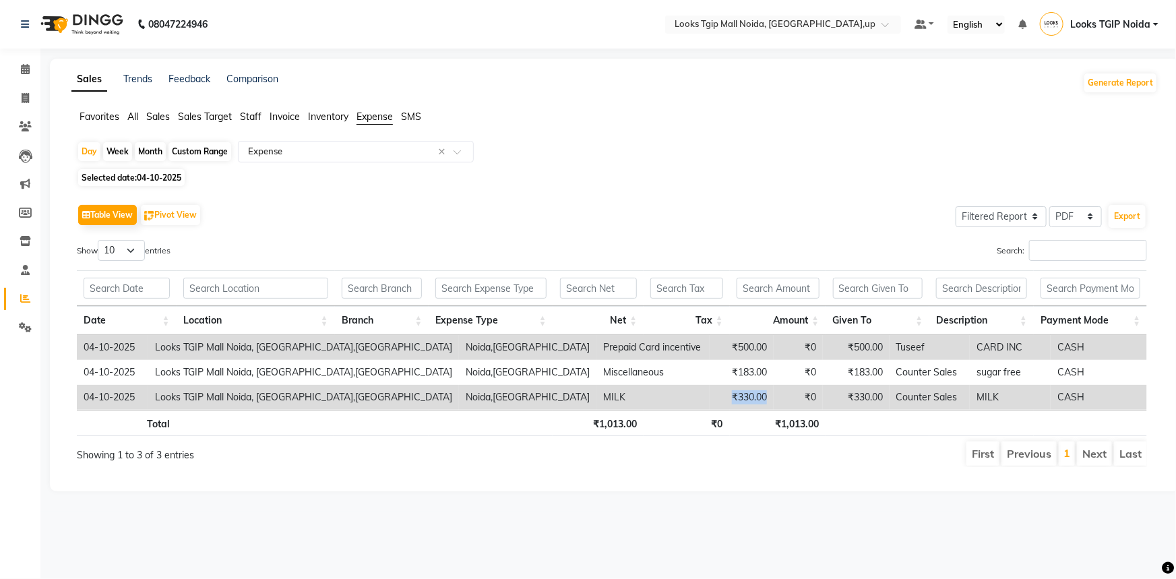
drag, startPoint x: 640, startPoint y: 401, endPoint x: 595, endPoint y: 392, distance: 46.1
click at [710, 392] on td "₹330.00" at bounding box center [741, 397] width 63 height 25
drag, startPoint x: 639, startPoint y: 342, endPoint x: 595, endPoint y: 342, distance: 43.8
click at [710, 340] on td "₹500.00" at bounding box center [741, 347] width 63 height 25
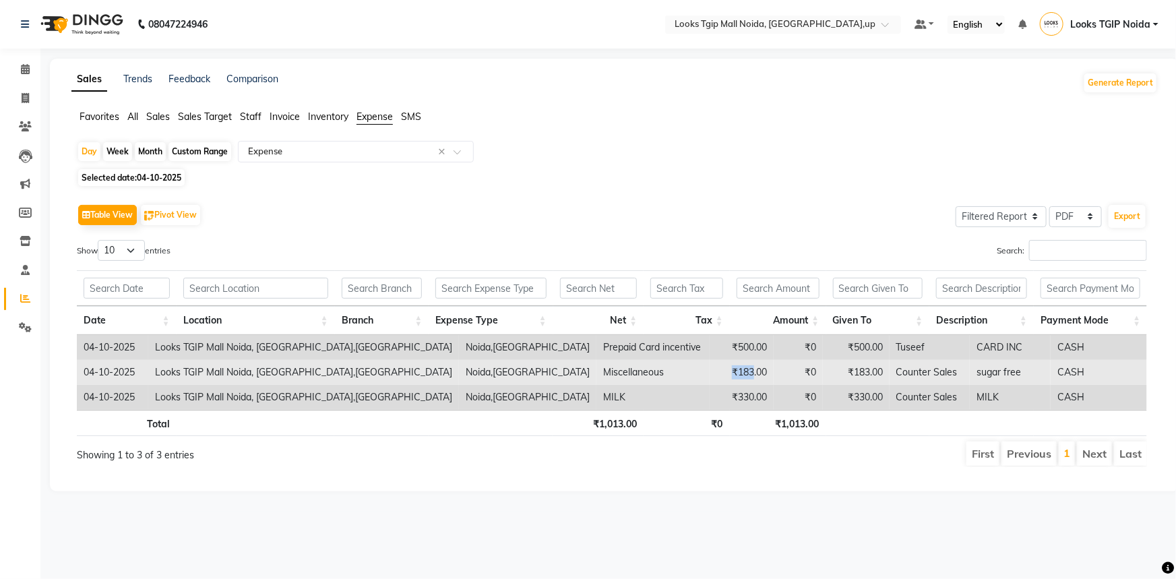
drag, startPoint x: 621, startPoint y: 364, endPoint x: 582, endPoint y: 361, distance: 39.2
click at [710, 361] on td "₹183.00" at bounding box center [741, 372] width 63 height 25
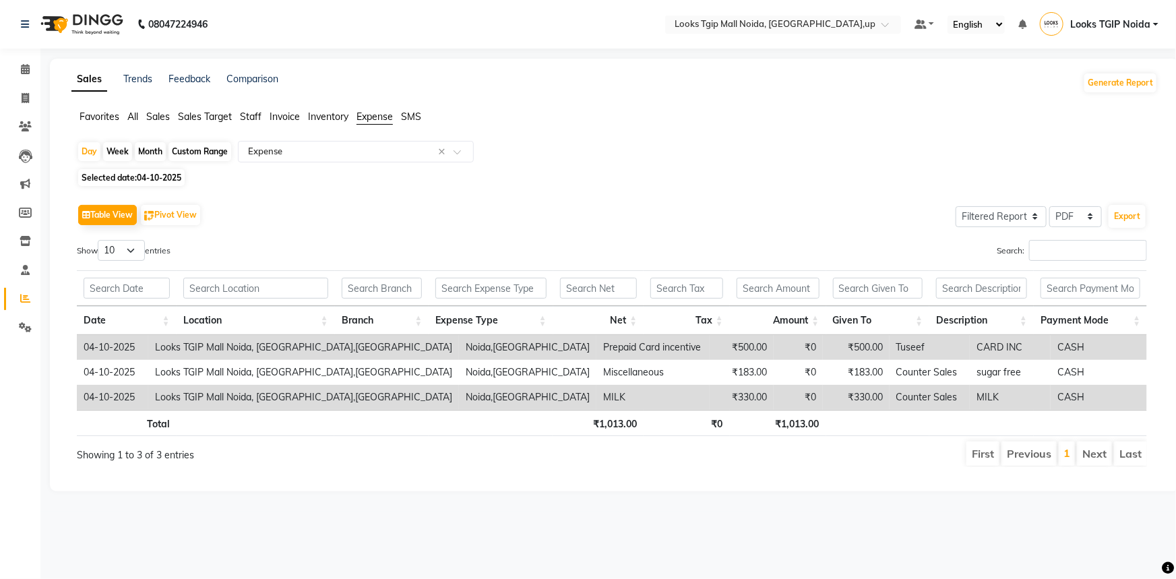
drag, startPoint x: 493, startPoint y: 243, endPoint x: 379, endPoint y: 215, distance: 117.4
click at [492, 243] on div "Show 10 25 50 100 entries" at bounding box center [339, 253] width 525 height 26
click at [30, 79] on link "Calendar" at bounding box center [20, 70] width 32 height 22
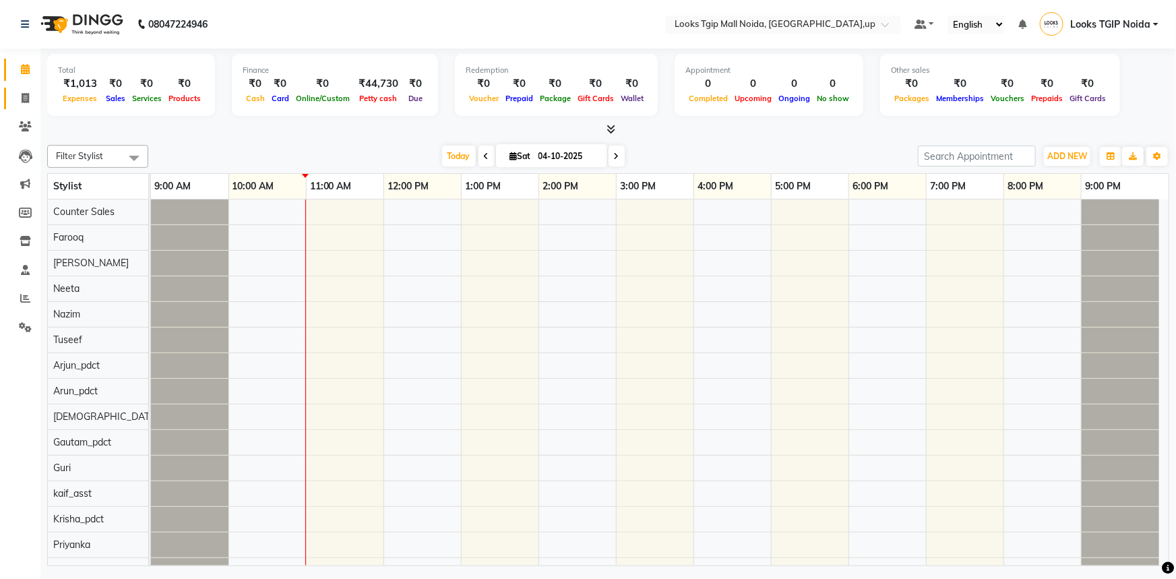
click at [33, 95] on span at bounding box center [25, 99] width 24 height 16
select select "service"
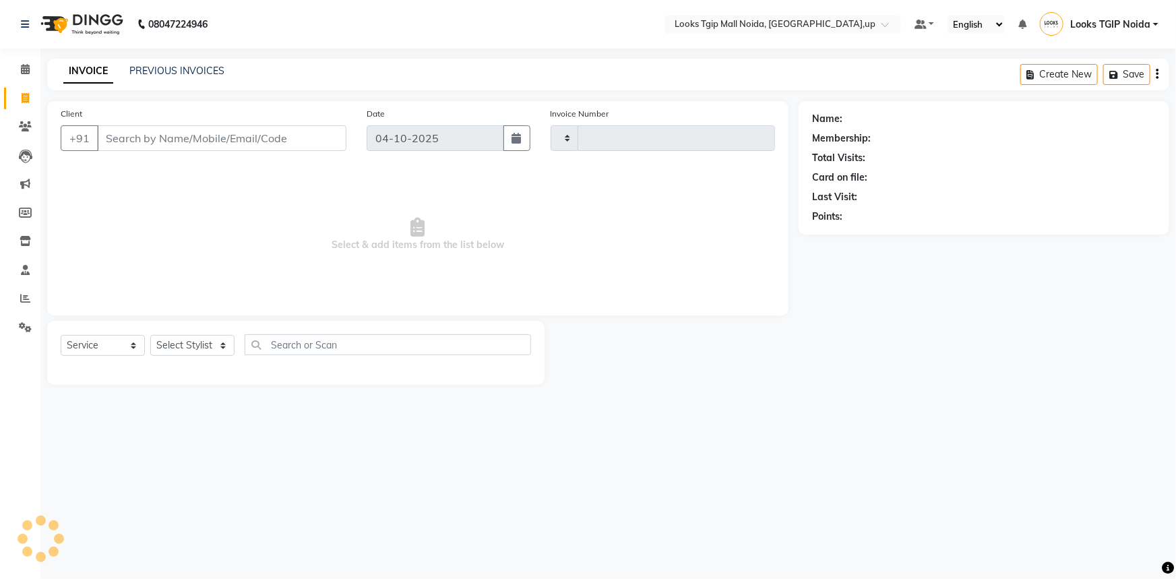
type input "4090"
select select "4358"
click at [134, 145] on input "Client" at bounding box center [221, 138] width 249 height 26
type input "3"
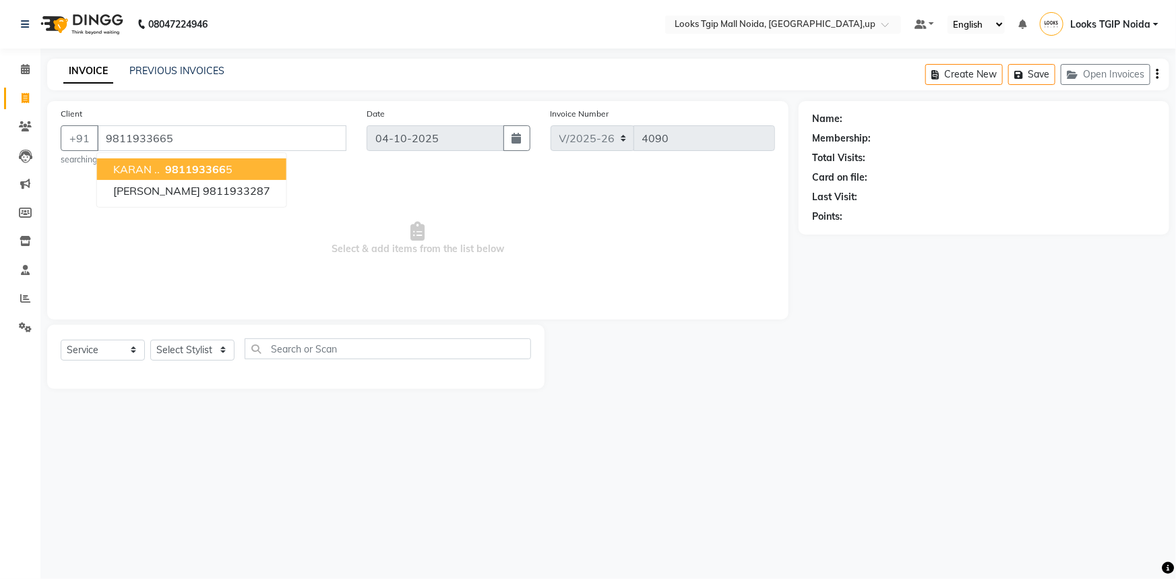
type input "9811933665"
select select "1: Object"
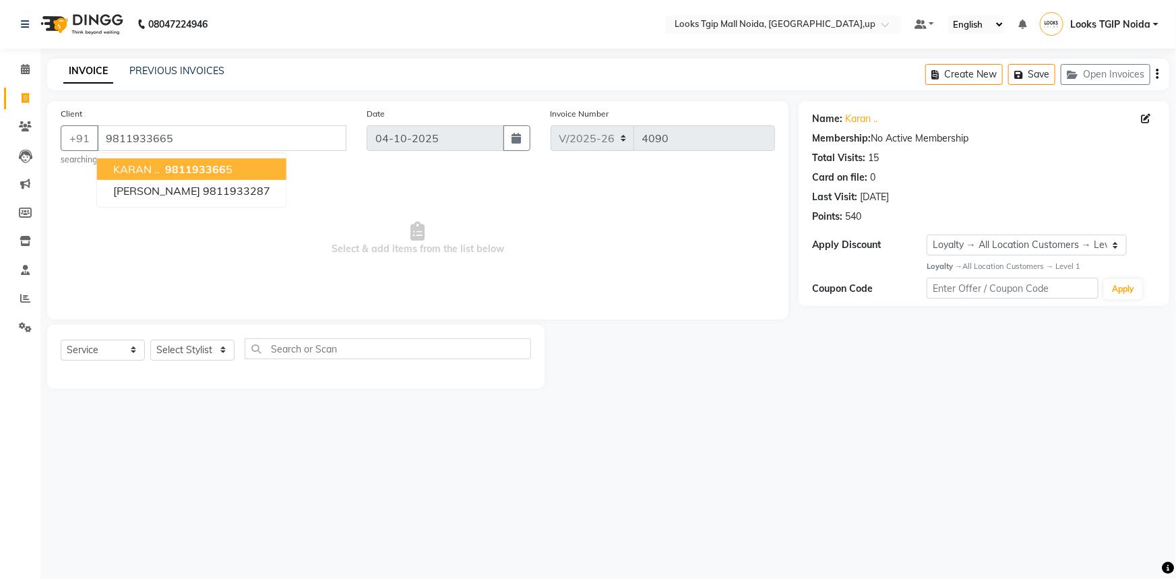
click at [175, 162] on span "981193366" at bounding box center [195, 168] width 61 height 13
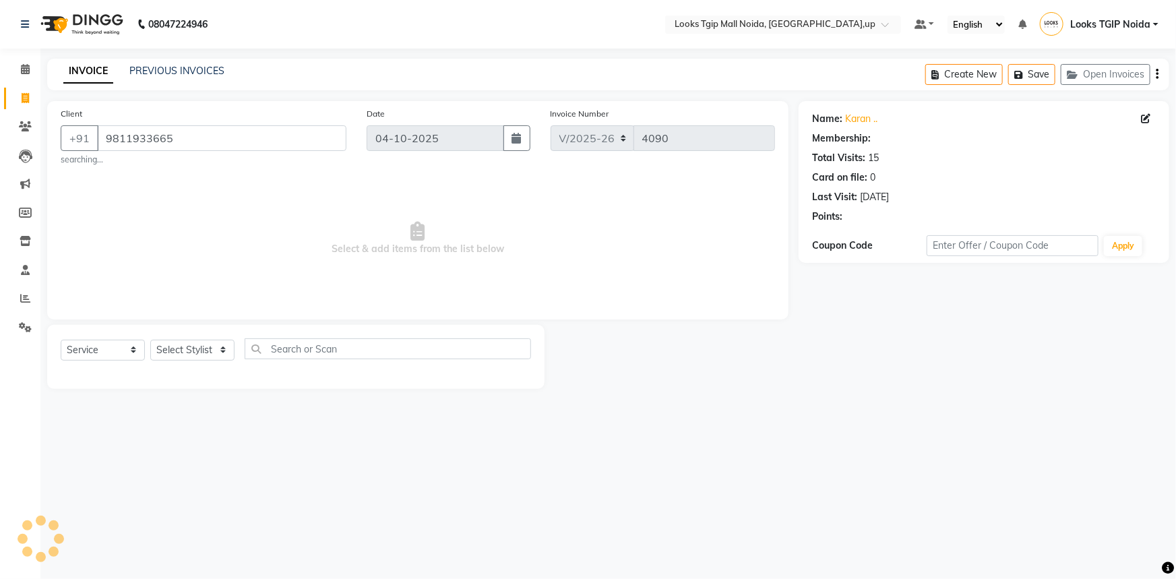
click at [276, 291] on span "Select & add items from the list below" at bounding box center [418, 238] width 714 height 135
select select "1: Object"
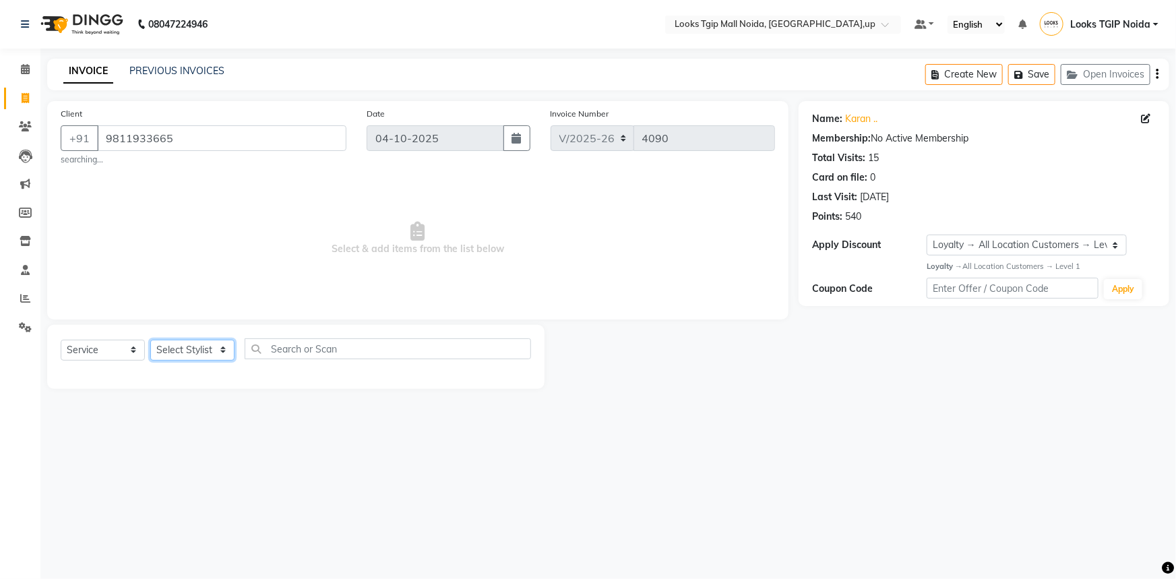
click at [179, 342] on select "Select Stylist Amaan Salmani Arjun_pdct Arun_pdct Atique Counter Sales Farooq G…" at bounding box center [192, 350] width 84 height 21
select select "23814"
click at [150, 340] on select "Select Stylist Amaan Salmani Arjun_pdct Arun_pdct Atique Counter Sales Farooq G…" at bounding box center [192, 350] width 84 height 21
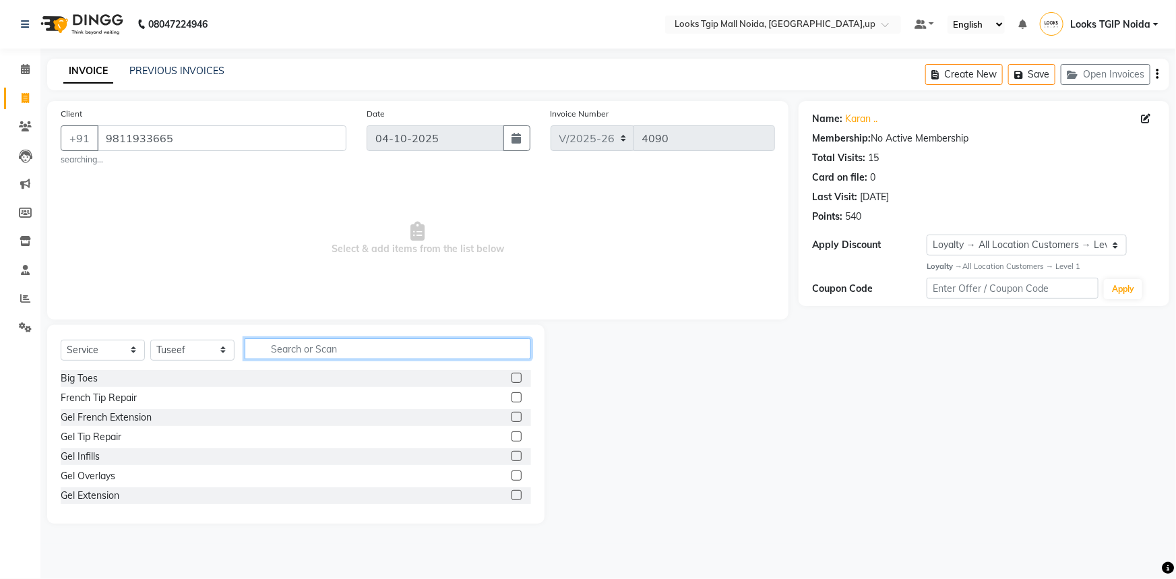
click at [246, 342] on input "text" at bounding box center [388, 348] width 286 height 21
click at [274, 347] on input "text" at bounding box center [388, 348] width 286 height 21
type input "CUT"
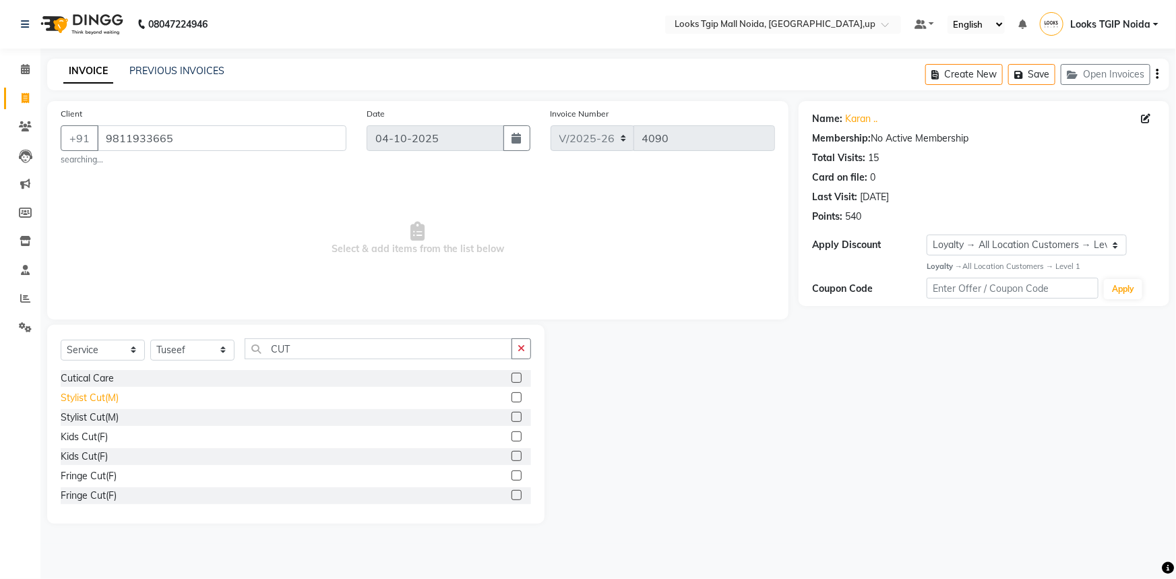
click at [88, 402] on div "Stylist Cut(M)" at bounding box center [90, 398] width 58 height 14
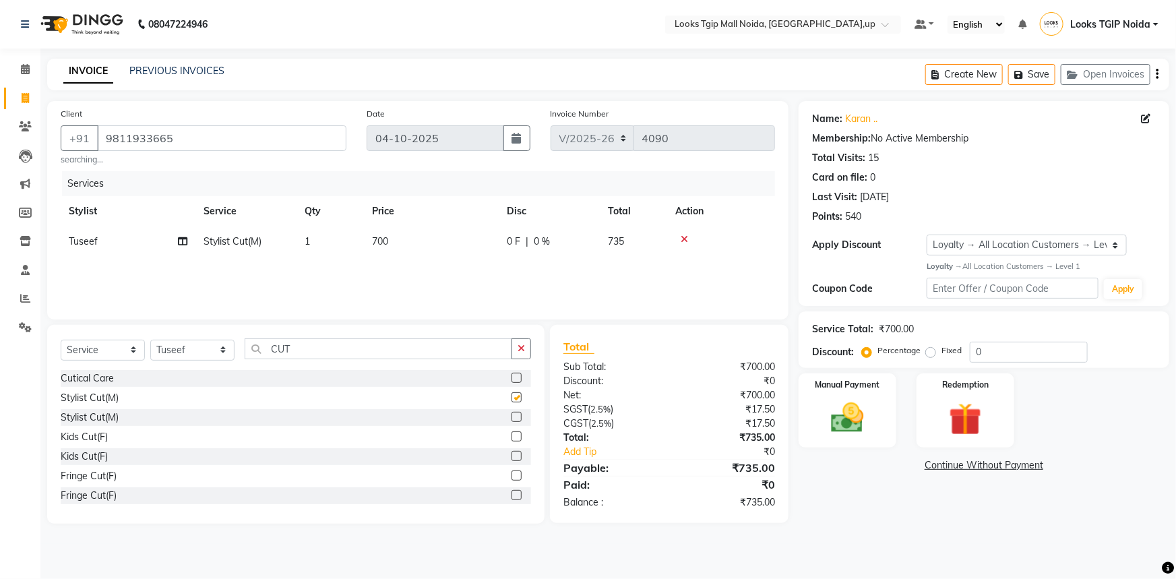
checkbox input "false"
click at [414, 239] on td "700" at bounding box center [431, 241] width 135 height 30
select select "23814"
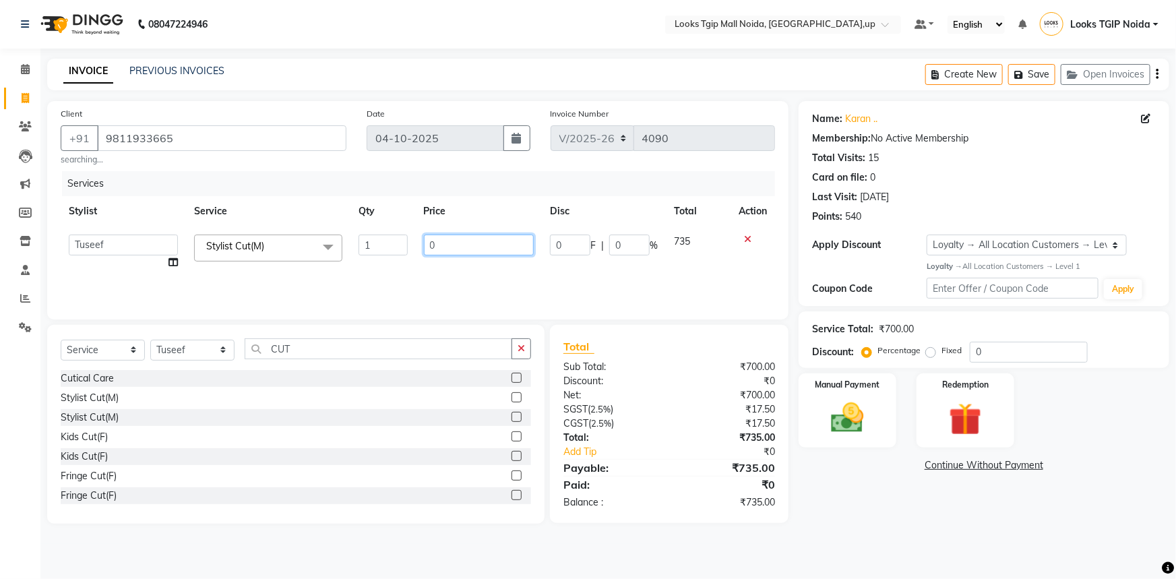
drag, startPoint x: 420, startPoint y: 248, endPoint x: 289, endPoint y: 257, distance: 131.1
click at [303, 255] on tr "Amaan Salmani Arjun_pdct Arun_pdct Atique Counter Sales Farooq Gautam_pdct Guri…" at bounding box center [418, 251] width 714 height 51
type input "500"
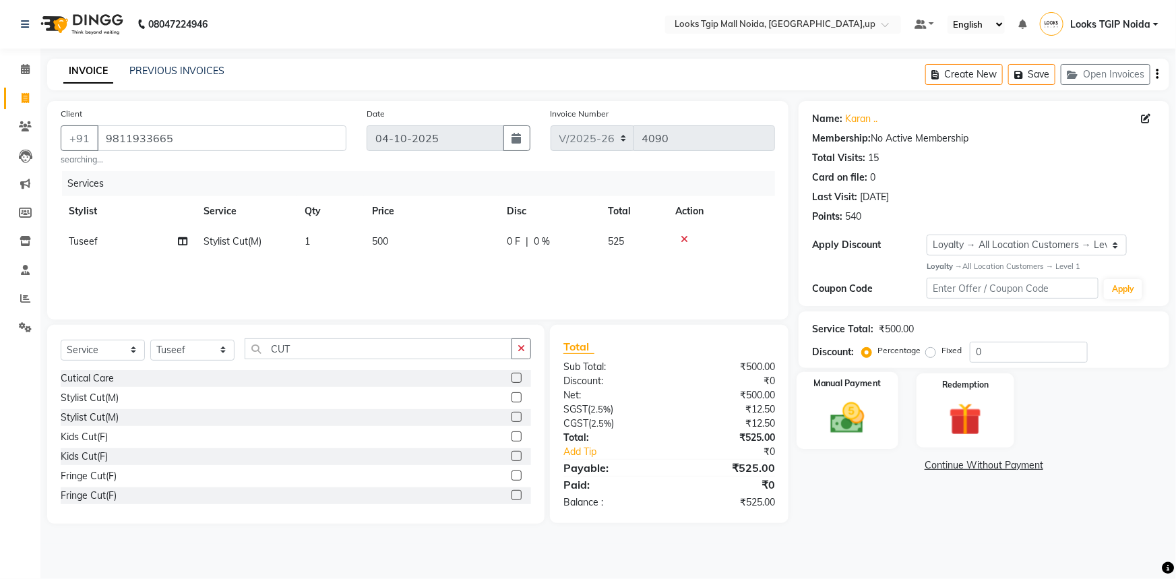
click at [842, 411] on img at bounding box center [847, 417] width 55 height 39
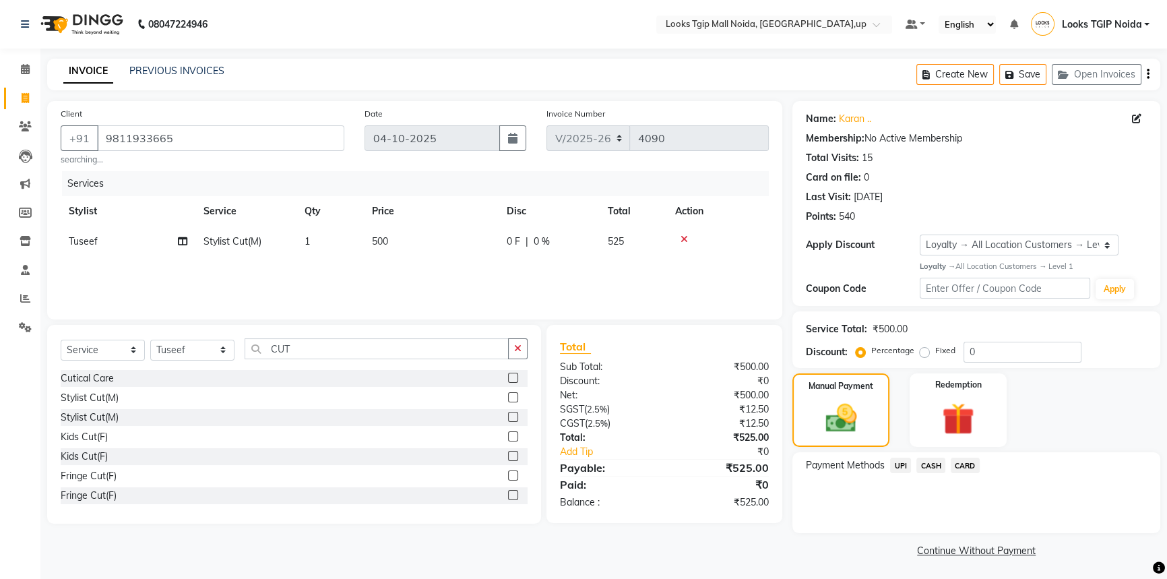
click at [933, 464] on span "CASH" at bounding box center [931, 466] width 29 height 16
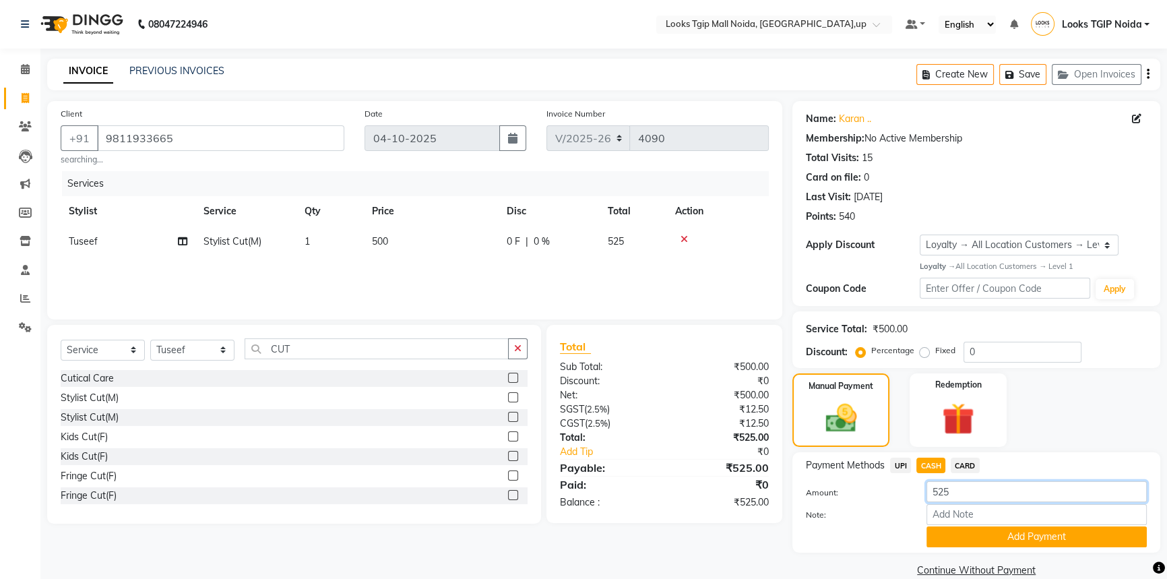
drag, startPoint x: 968, startPoint y: 497, endPoint x: 828, endPoint y: 489, distance: 139.7
click at [853, 490] on div "Amount: 525" at bounding box center [976, 492] width 361 height 23
type input "600"
click at [984, 533] on button "Add Payment" at bounding box center [1037, 536] width 220 height 21
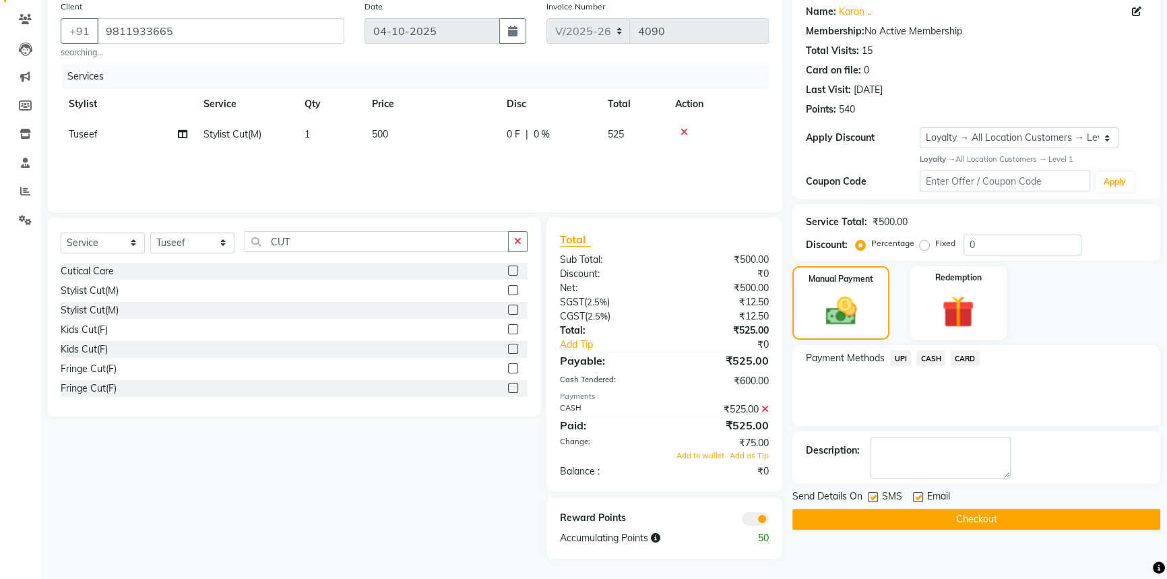
scroll to position [108, 0]
click at [925, 519] on button "Checkout" at bounding box center [977, 519] width 368 height 21
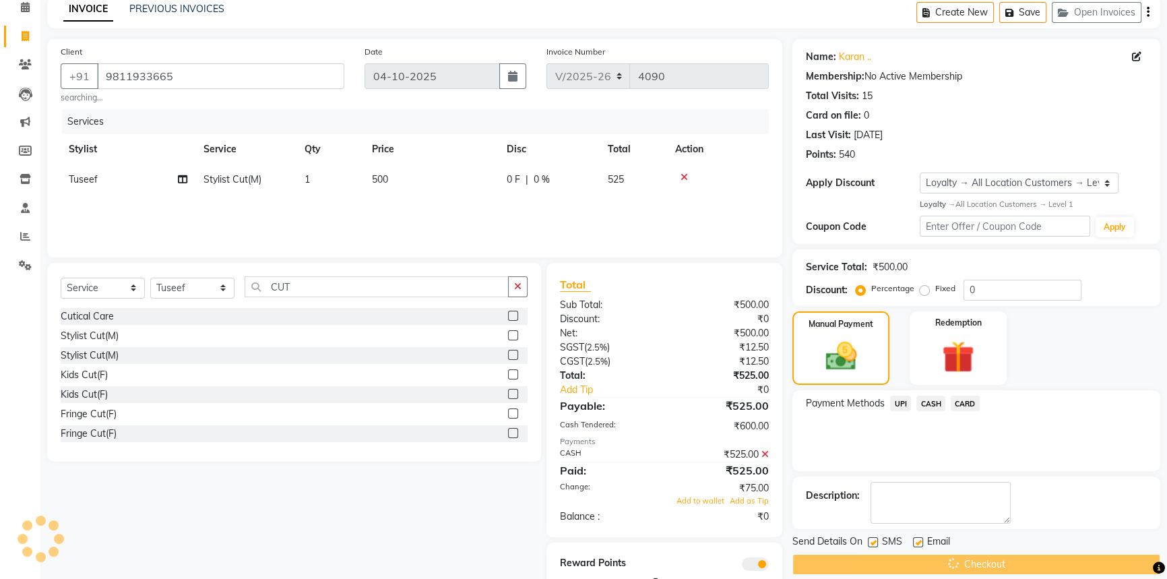
scroll to position [0, 0]
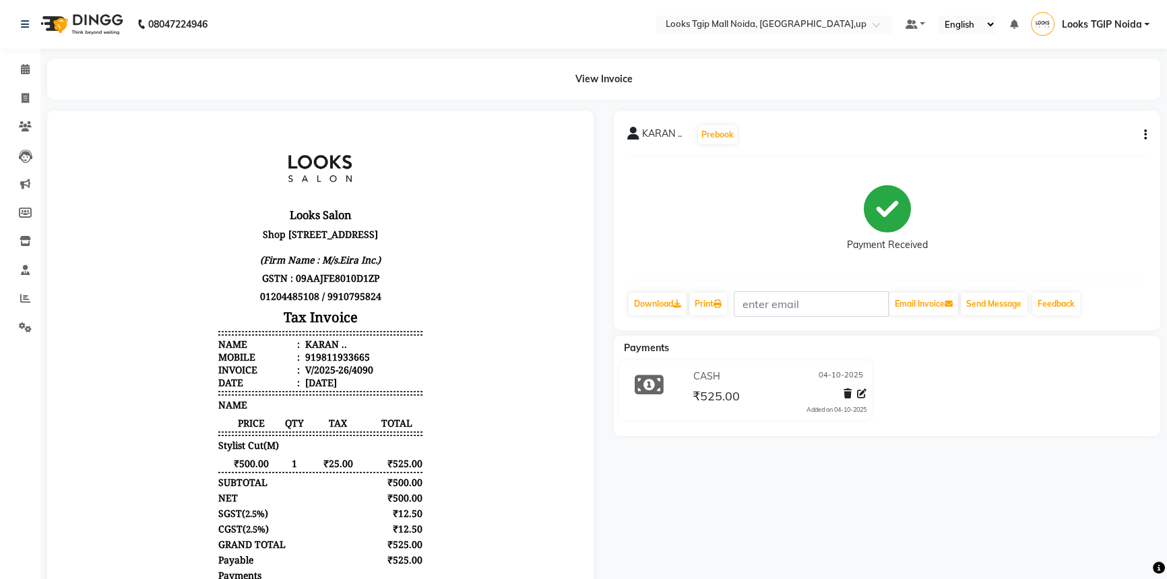
click at [26, 84] on li "Invoice" at bounding box center [20, 98] width 40 height 29
click at [20, 101] on span at bounding box center [25, 99] width 24 height 16
select select "service"
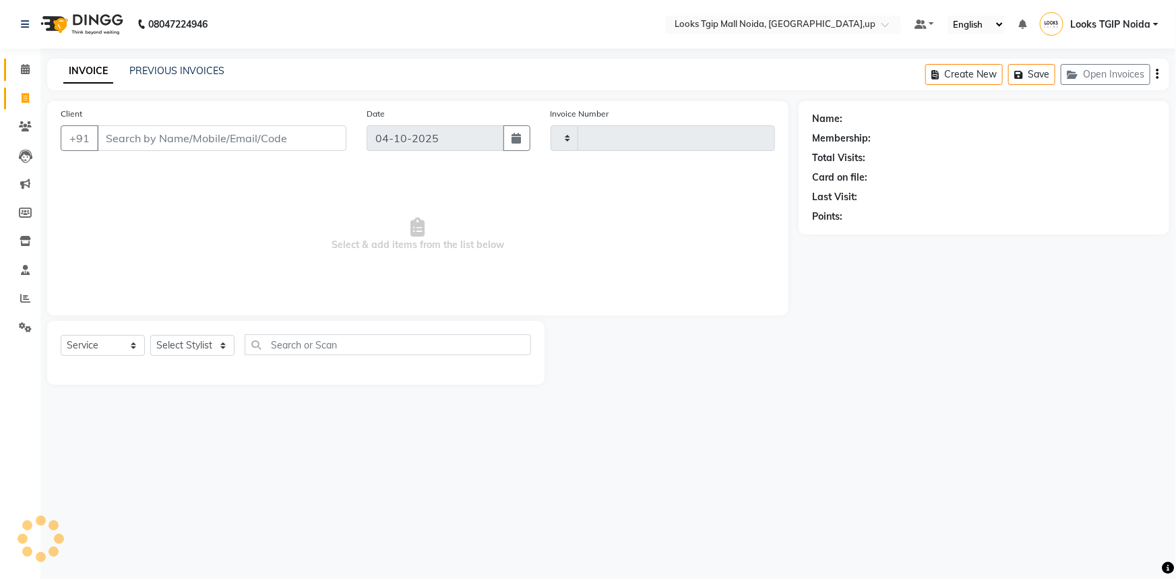
type input "4091"
select select "4358"
click at [31, 73] on span at bounding box center [25, 70] width 24 height 16
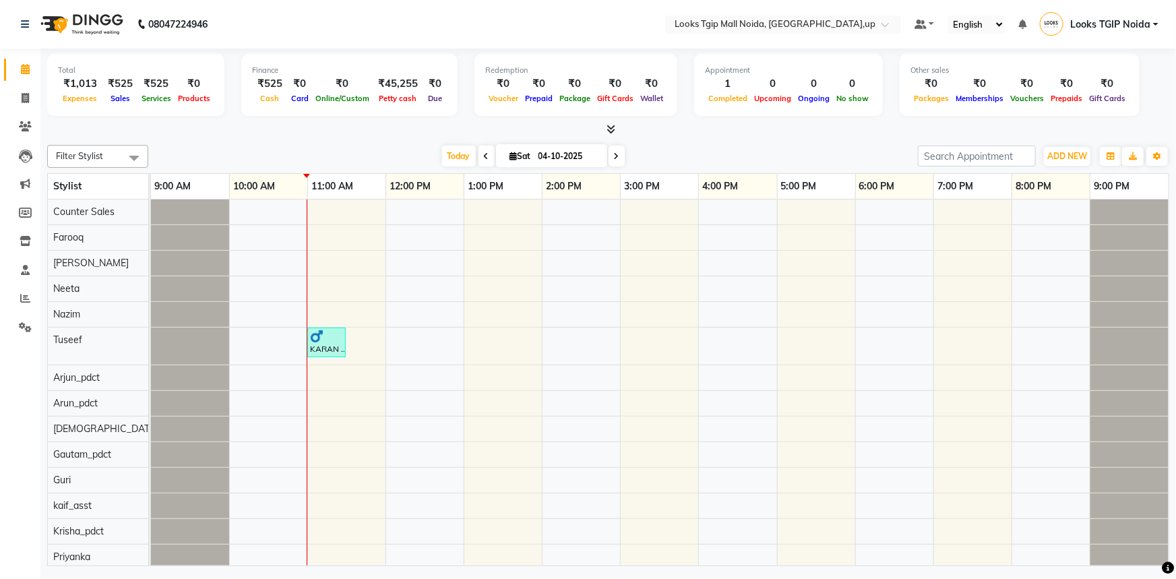
click at [611, 133] on icon at bounding box center [611, 129] width 9 height 10
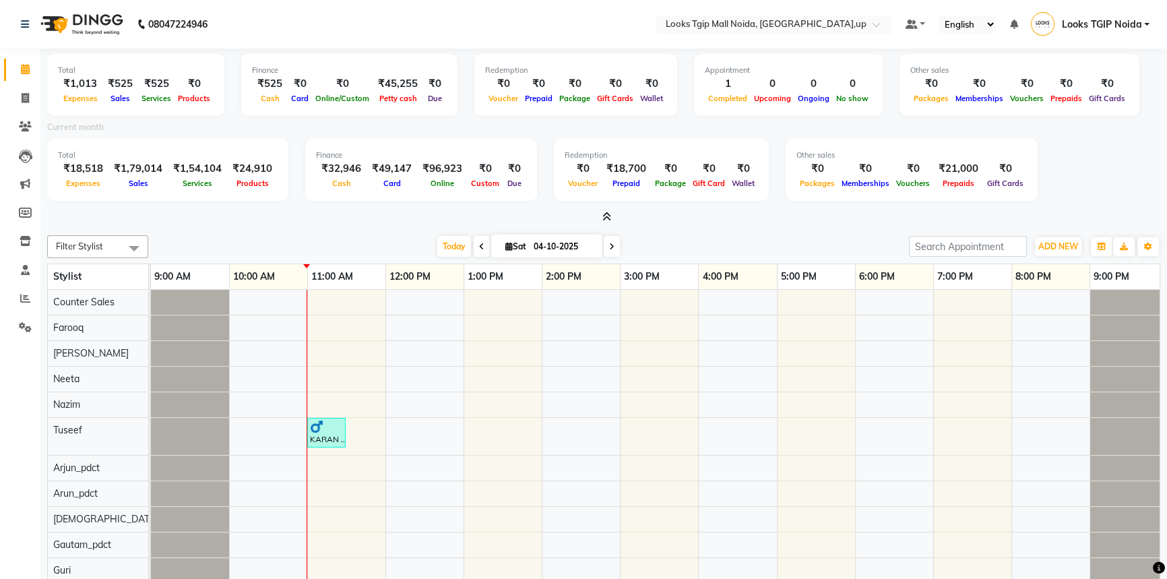
click at [610, 212] on icon at bounding box center [607, 217] width 9 height 10
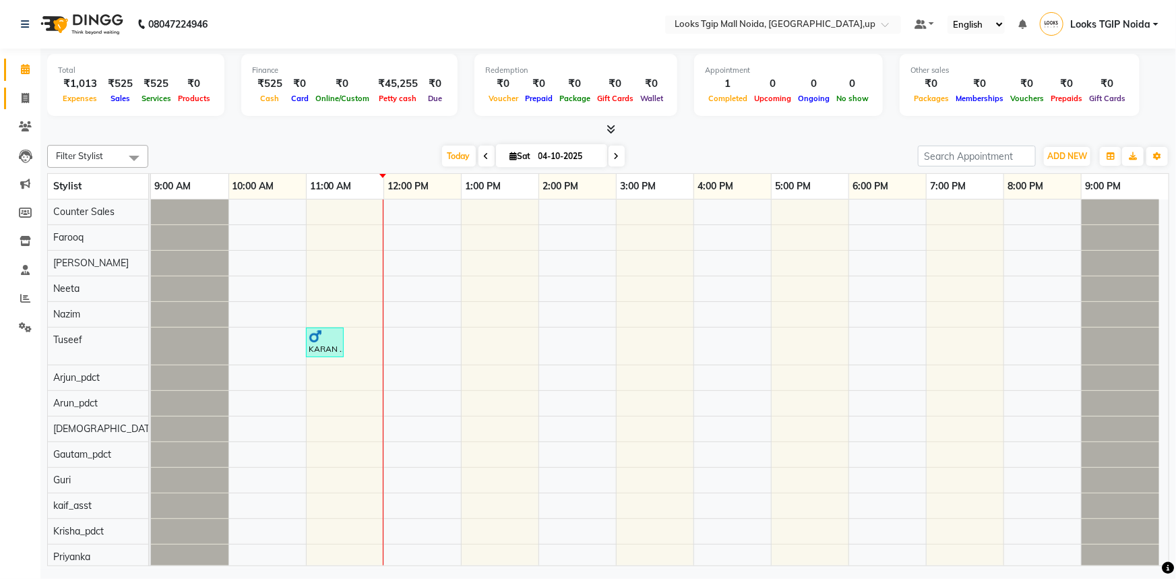
drag, startPoint x: 5, startPoint y: 107, endPoint x: 29, endPoint y: 99, distance: 25.6
click at [5, 107] on link "Invoice" at bounding box center [20, 99] width 32 height 22
select select "service"
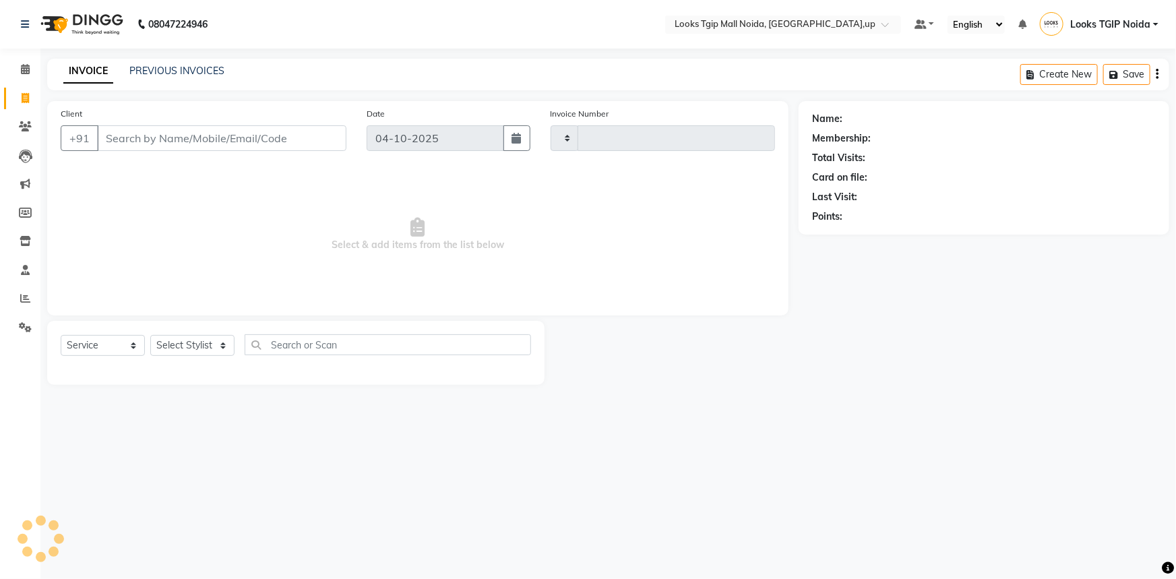
click at [131, 133] on input "Client" at bounding box center [221, 138] width 249 height 26
type input "4091"
select select "4358"
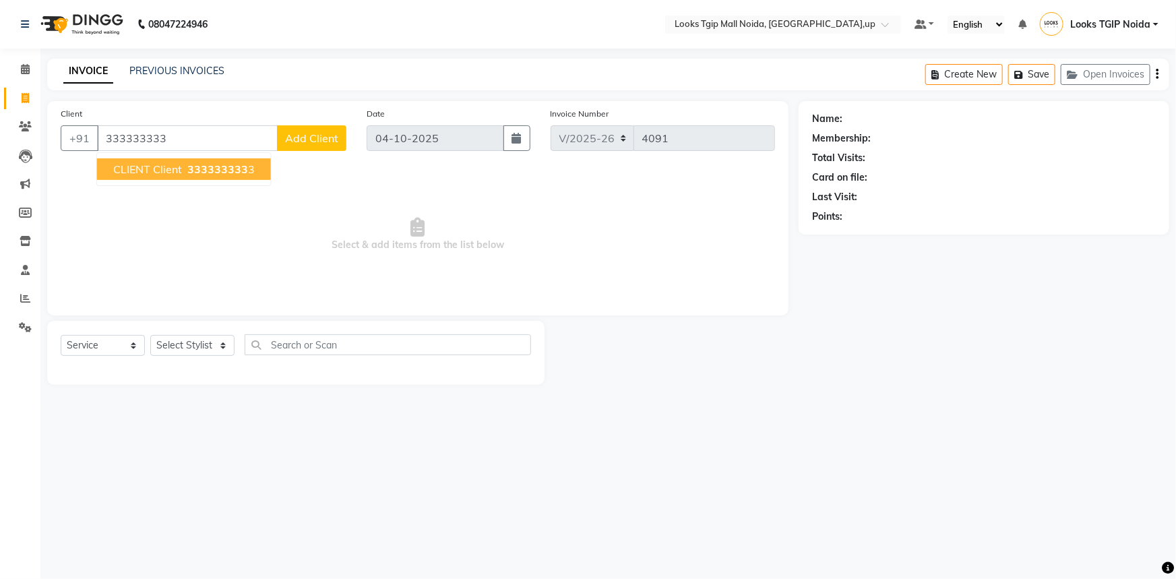
click at [175, 174] on button "CLIENT client 333333333 3" at bounding box center [184, 169] width 174 height 22
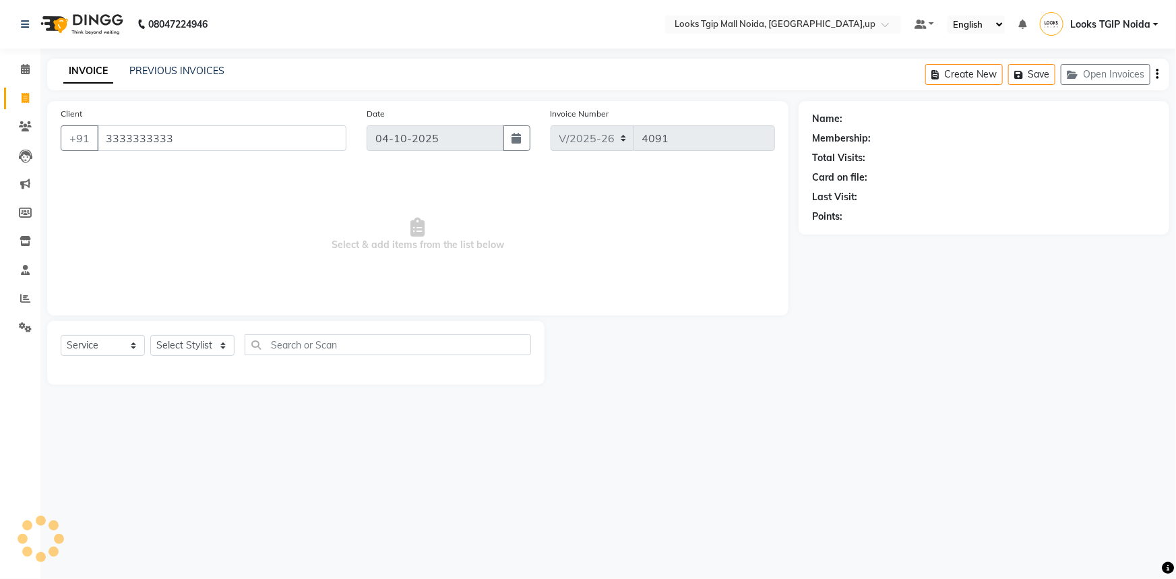
type input "3333333333"
click at [204, 355] on select "Select Stylist Amaan Salmani Arjun_pdct Arun_pdct Atique Counter Sales Farooq G…" at bounding box center [192, 345] width 84 height 21
select select "1: Object"
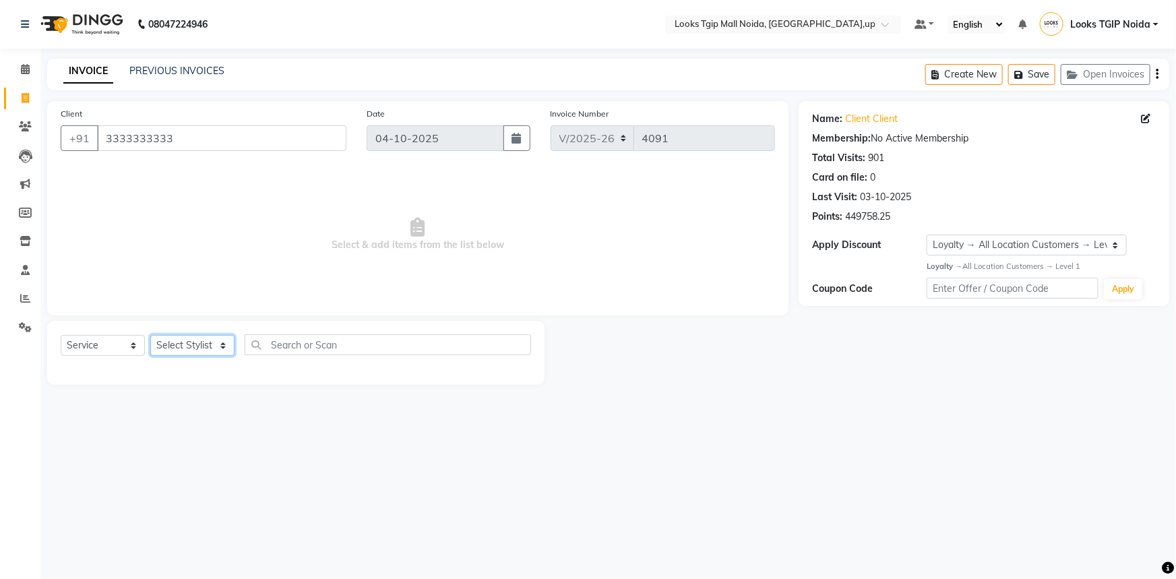
click at [204, 346] on select "Select Stylist Amaan Salmani Arjun_pdct Arun_pdct Atique Counter Sales Farooq G…" at bounding box center [192, 345] width 84 height 21
click at [206, 344] on select "Select Stylist Amaan Salmani Arjun_pdct Arun_pdct Atique Counter Sales Farooq G…" at bounding box center [192, 345] width 84 height 21
select select "23814"
click at [150, 335] on select "Select Stylist Amaan Salmani Arjun_pdct Arun_pdct Atique Counter Sales Farooq G…" at bounding box center [192, 345] width 84 height 21
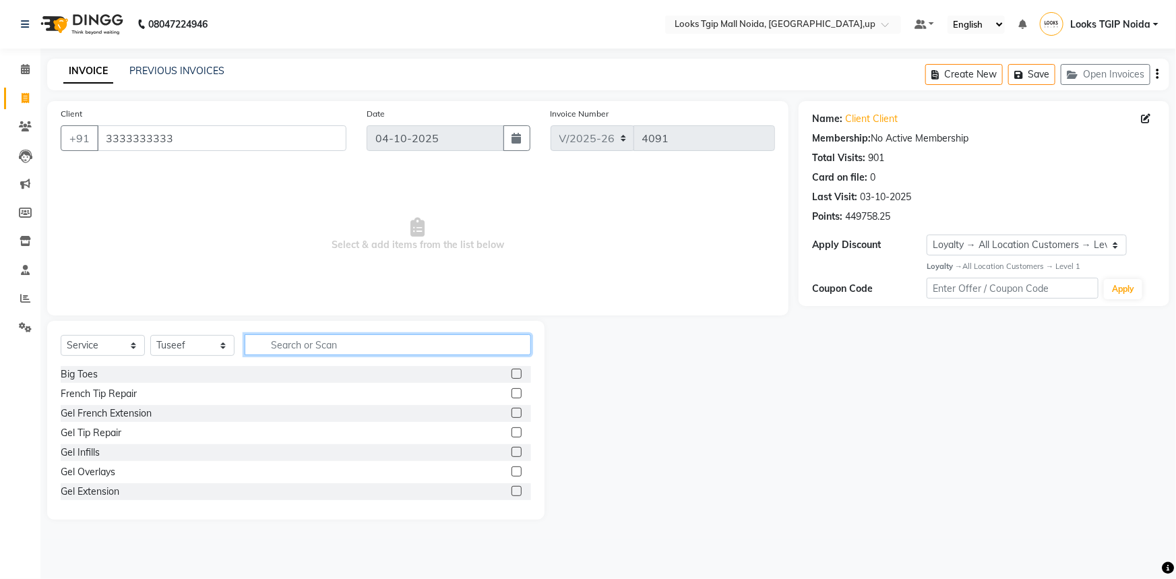
click at [291, 342] on input "text" at bounding box center [388, 344] width 286 height 21
type input "CUT"
click at [100, 392] on div "Stylist Cut(M)" at bounding box center [90, 394] width 58 height 14
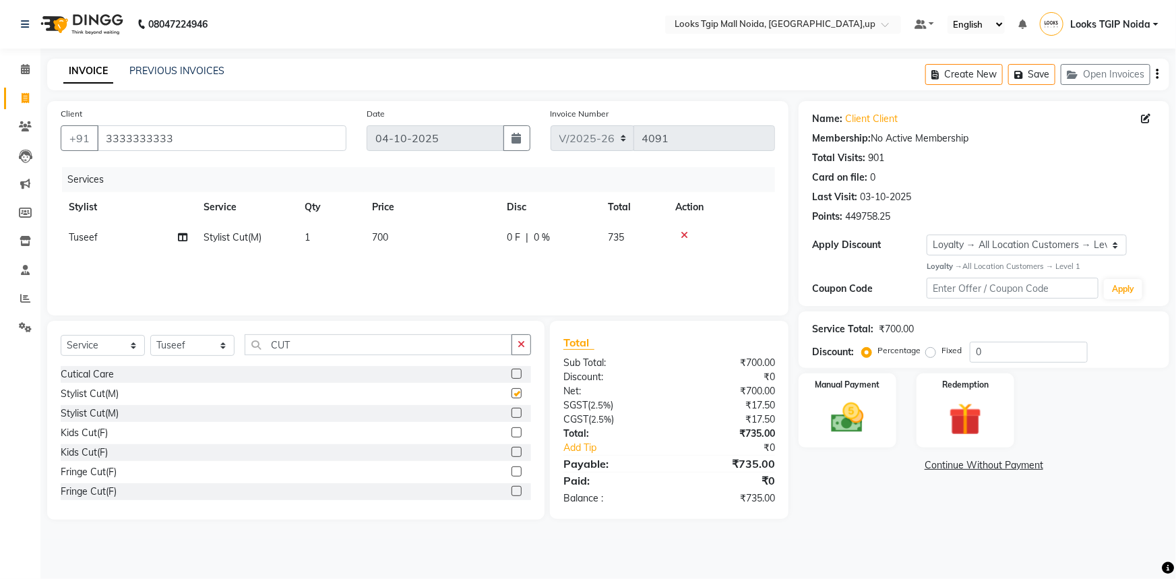
checkbox input "false"
drag, startPoint x: 305, startPoint y: 365, endPoint x: 313, endPoint y: 351, distance: 16.1
click at [305, 364] on div "Select Service Product Membership Package Voucher Prepaid Gift Card Select Styl…" at bounding box center [296, 350] width 470 height 32
click at [310, 349] on input "CUT" at bounding box center [379, 344] width 268 height 21
drag, startPoint x: 310, startPoint y: 349, endPoint x: 148, endPoint y: 332, distance: 162.6
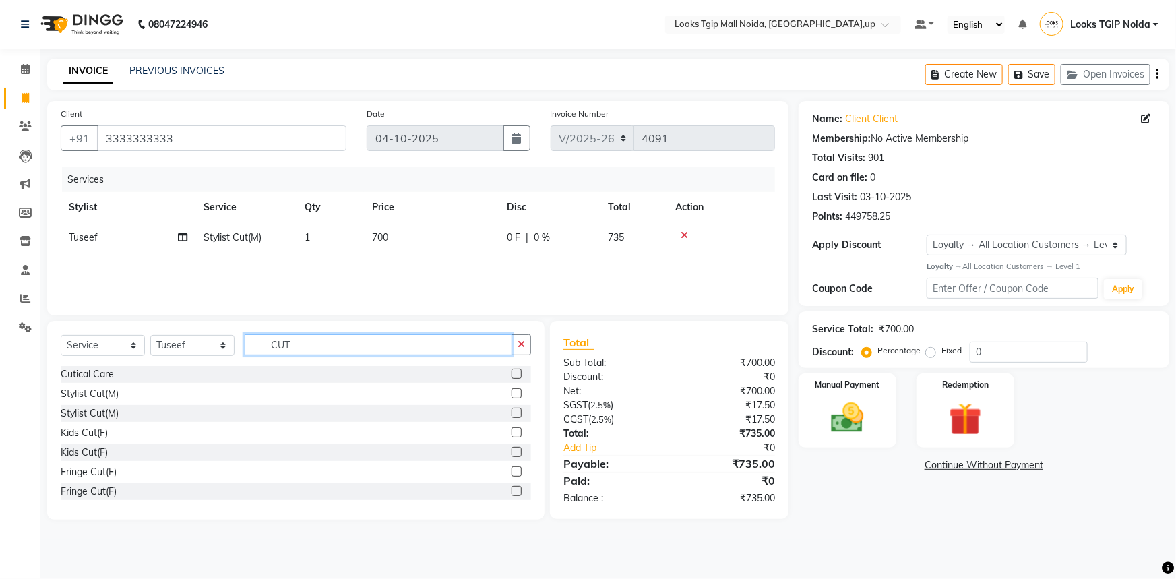
click at [204, 340] on div "Select Service Product Membership Package Voucher Prepaid Gift Card Select Styl…" at bounding box center [296, 350] width 470 height 32
type input "BE"
click at [110, 431] on div "Beard Trimming" at bounding box center [95, 433] width 68 height 14
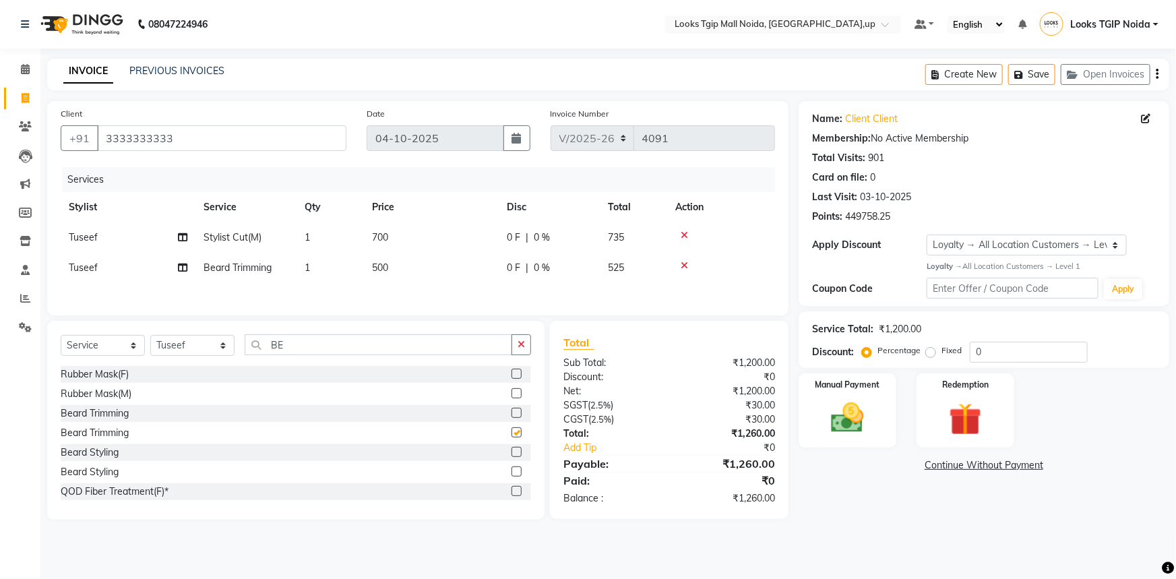
checkbox input "false"
drag, startPoint x: 414, startPoint y: 270, endPoint x: 422, endPoint y: 270, distance: 8.1
click at [414, 270] on td "500" at bounding box center [431, 268] width 135 height 30
select select "23814"
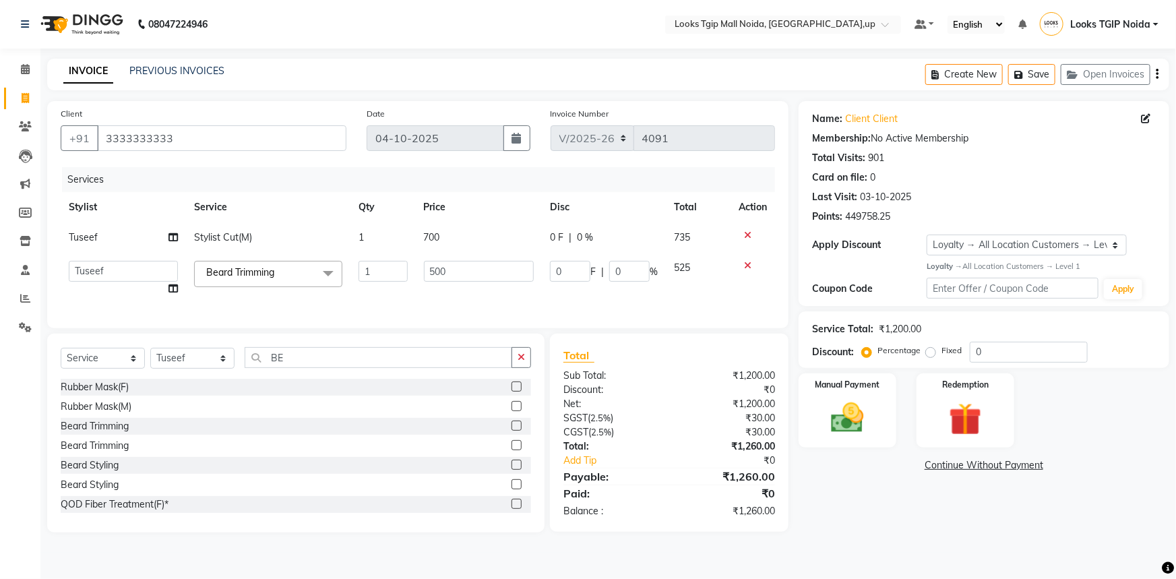
click at [485, 232] on td "700" at bounding box center [479, 237] width 127 height 30
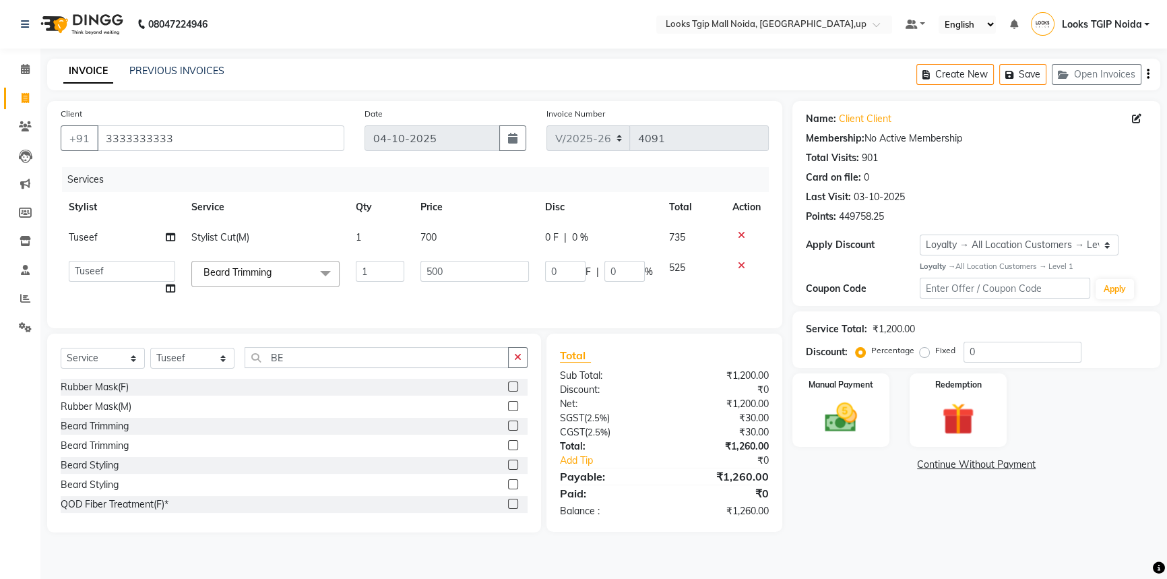
select select "23814"
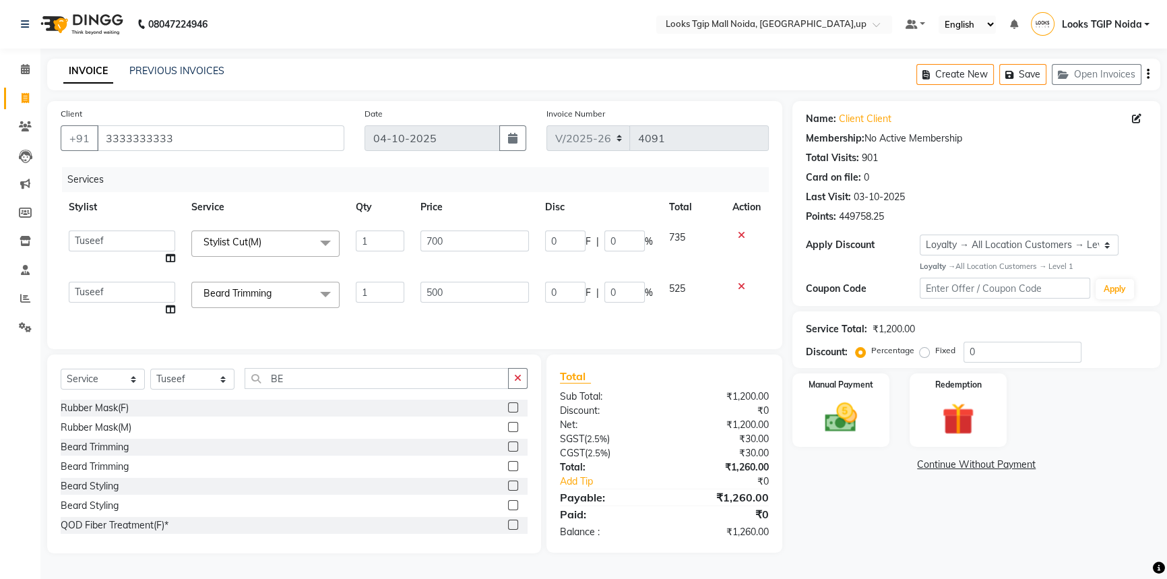
click at [356, 233] on tr "Amaan Salmani Arjun_pdct Arun_pdct Atique Counter Sales Farooq Gautam_pdct Guri…" at bounding box center [415, 247] width 708 height 51
type input "500"
click at [478, 283] on td "500" at bounding box center [474, 299] width 125 height 51
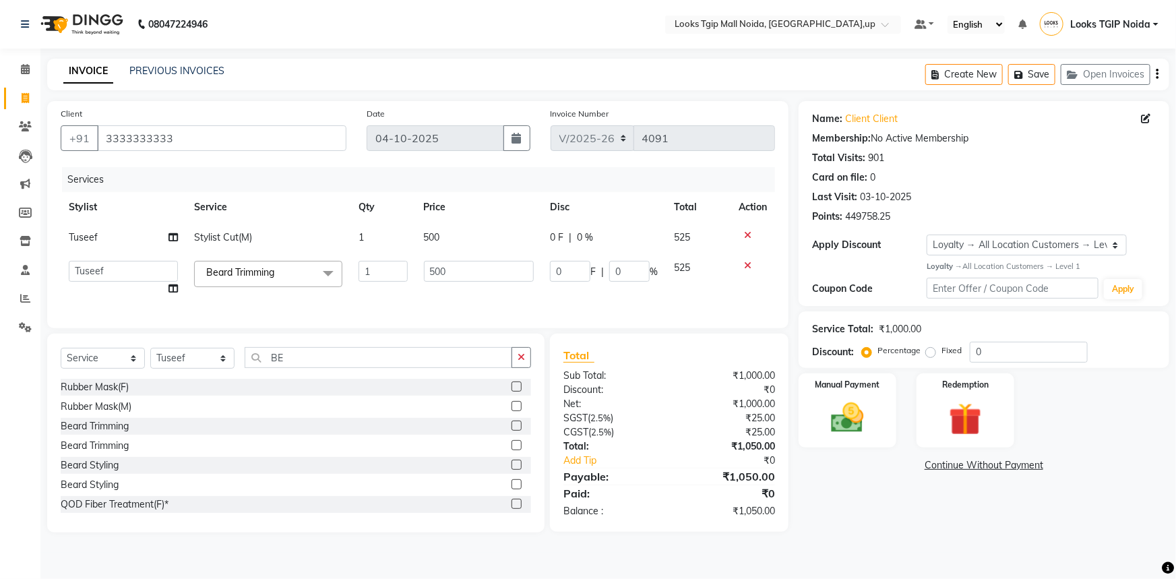
click at [479, 283] on td "500" at bounding box center [479, 278] width 127 height 51
select select "23814"
drag, startPoint x: 472, startPoint y: 277, endPoint x: 341, endPoint y: 263, distance: 131.5
click at [397, 276] on tr "Amaan Salmani Arjun_pdct Arun_pdct Atique Counter Sales Farooq Gautam_pdct Guri…" at bounding box center [418, 278] width 714 height 51
type input "400"
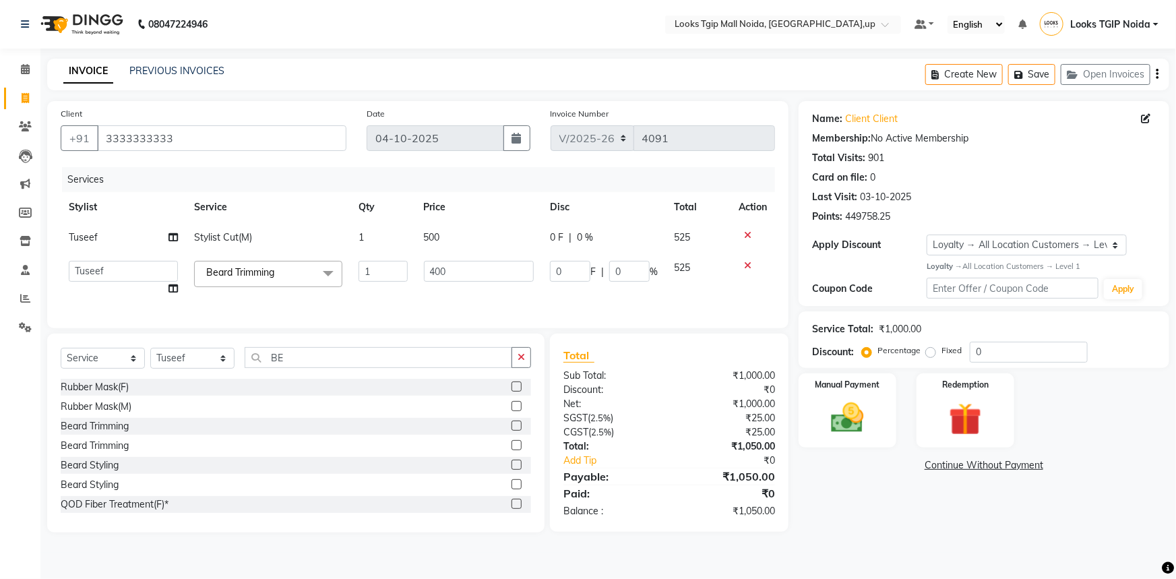
click at [749, 466] on div "Total Sub Total: ₹1,000.00 Discount: ₹0 Net: ₹1,000.00 SGST ( 2.5% ) ₹25.00 CGS…" at bounding box center [669, 432] width 212 height 171
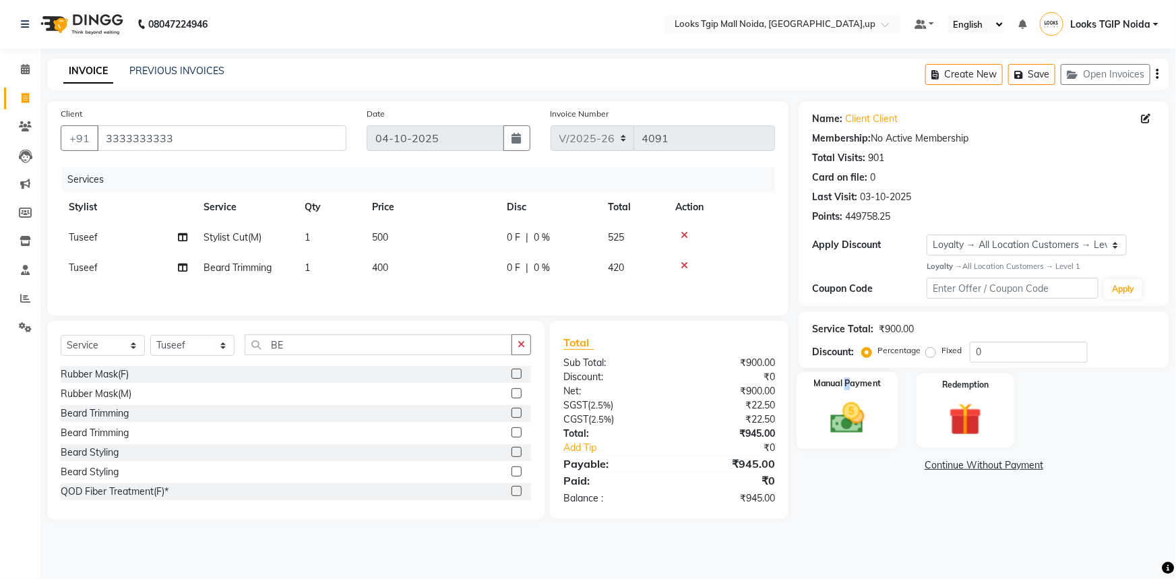
click at [848, 390] on label "Manual Payment" at bounding box center [847, 383] width 67 height 13
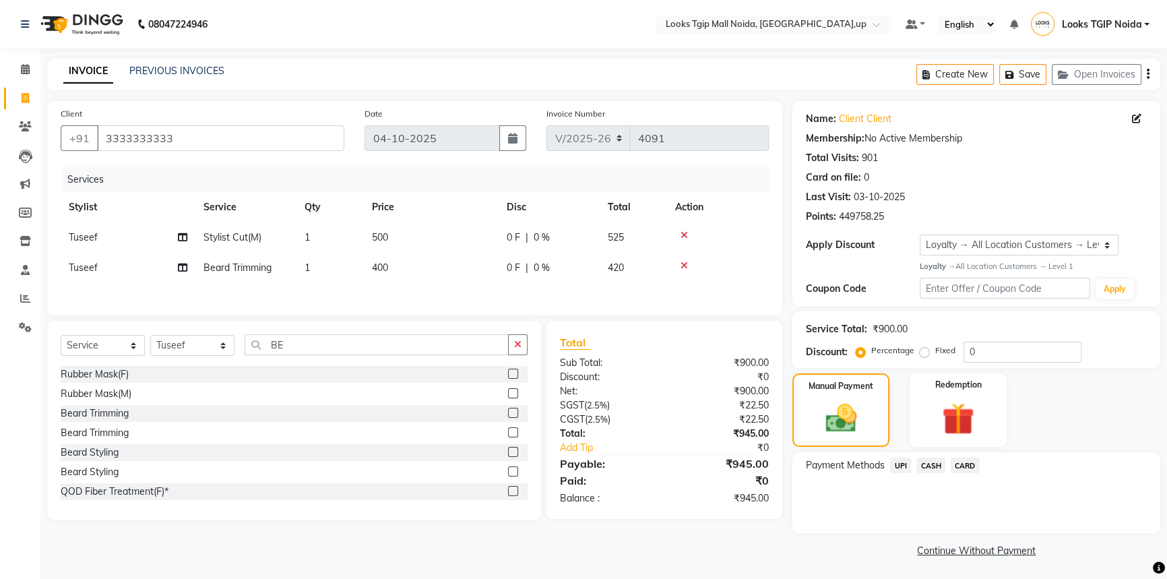
drag, startPoint x: 903, startPoint y: 464, endPoint x: 920, endPoint y: 479, distance: 22.0
click at [903, 465] on span "UPI" at bounding box center [900, 466] width 21 height 16
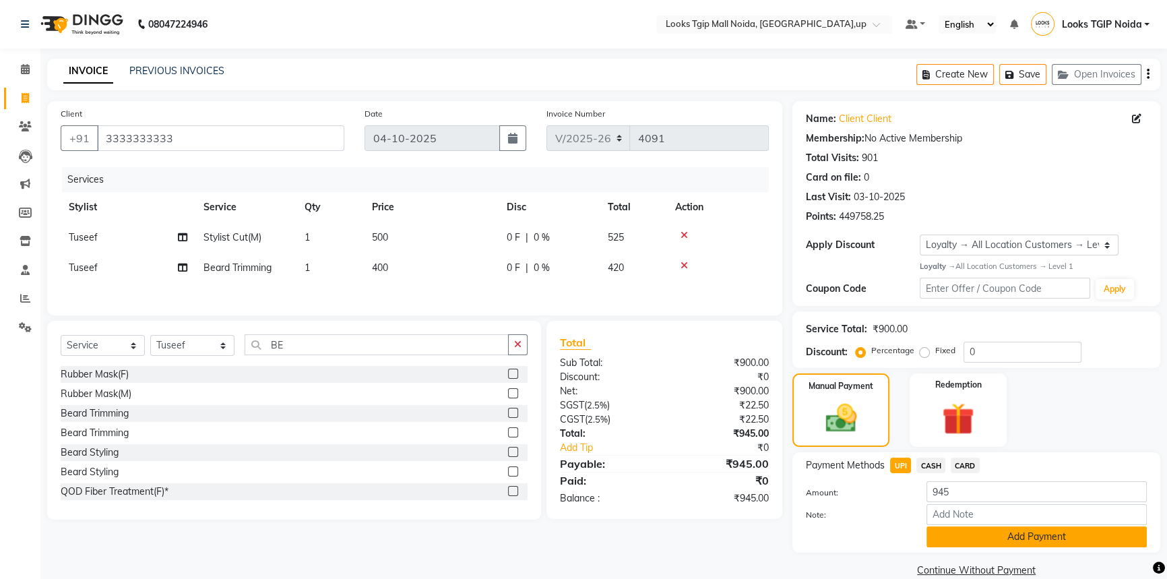
click at [968, 539] on button "Add Payment" at bounding box center [1037, 536] width 220 height 21
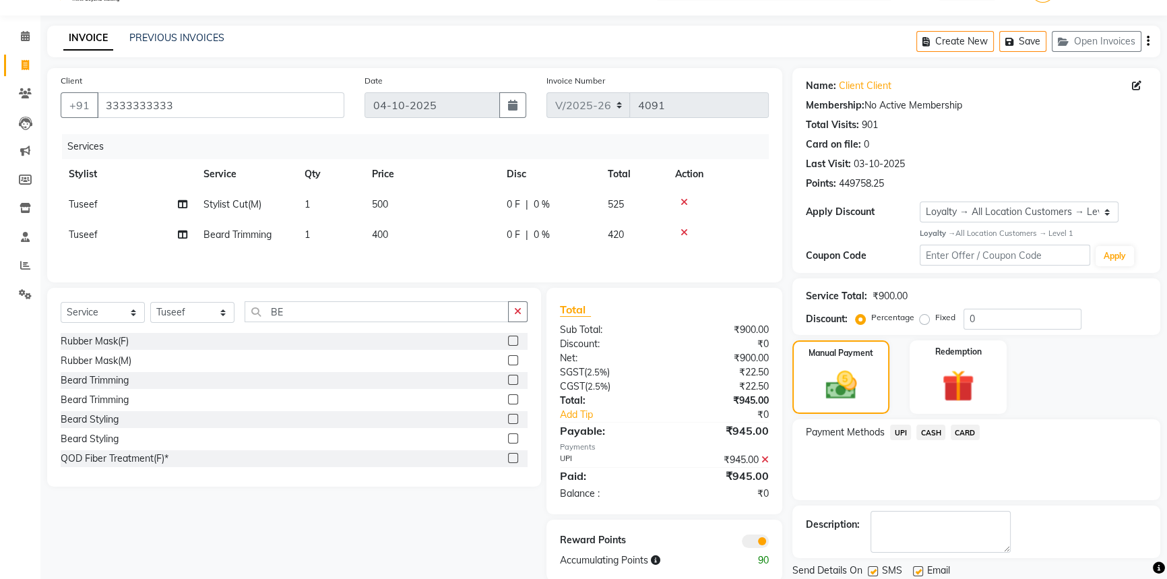
scroll to position [78, 0]
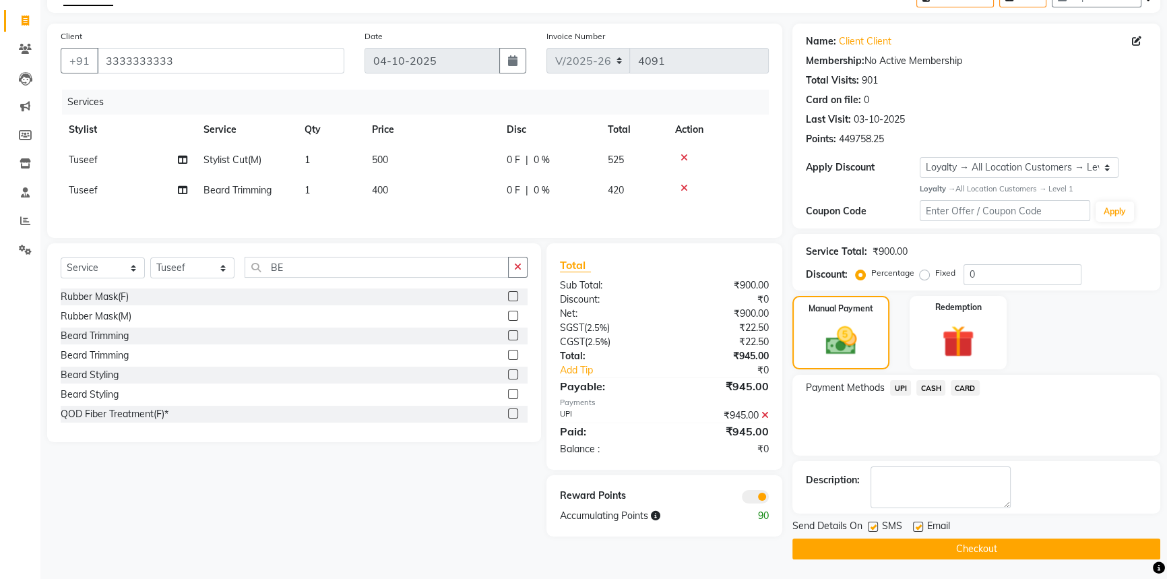
click at [875, 526] on label at bounding box center [873, 527] width 10 height 10
click at [875, 526] on input "checkbox" at bounding box center [872, 527] width 9 height 9
checkbox input "false"
click at [888, 551] on button "Checkout" at bounding box center [977, 548] width 368 height 21
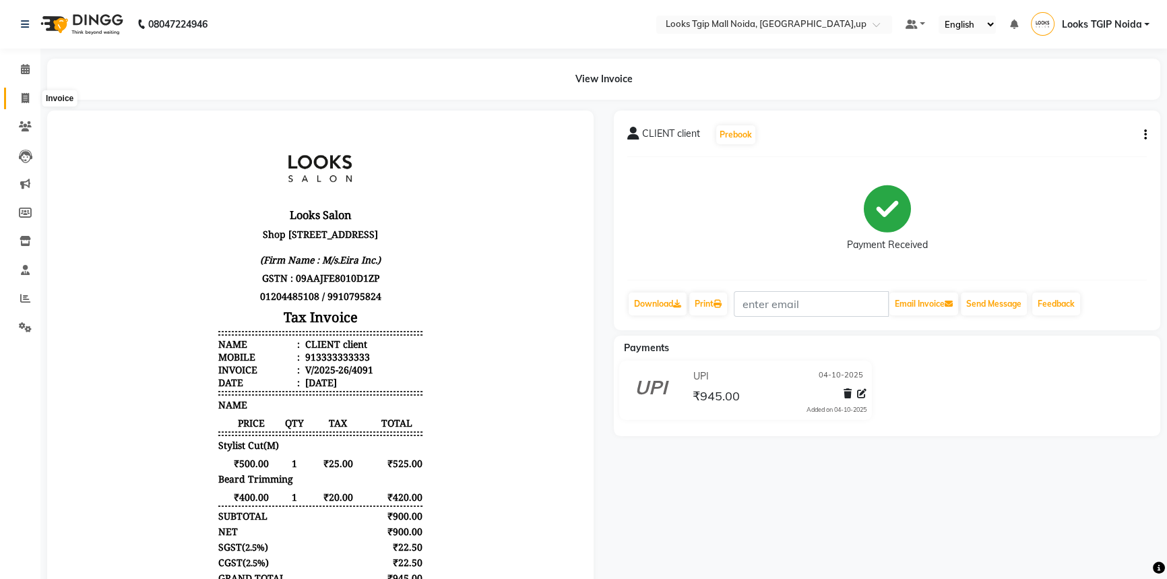
drag, startPoint x: 22, startPoint y: 98, endPoint x: 44, endPoint y: 101, distance: 21.7
click at [22, 98] on icon at bounding box center [25, 98] width 7 height 10
select select "service"
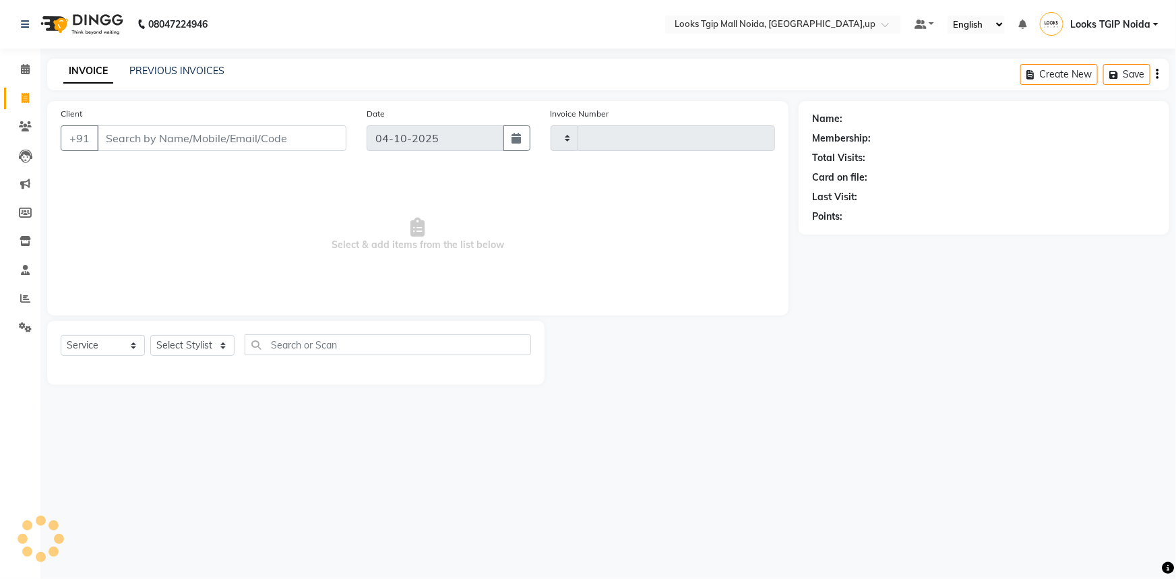
type input "4092"
select select "4358"
click at [8, 67] on link "Calendar" at bounding box center [20, 70] width 32 height 22
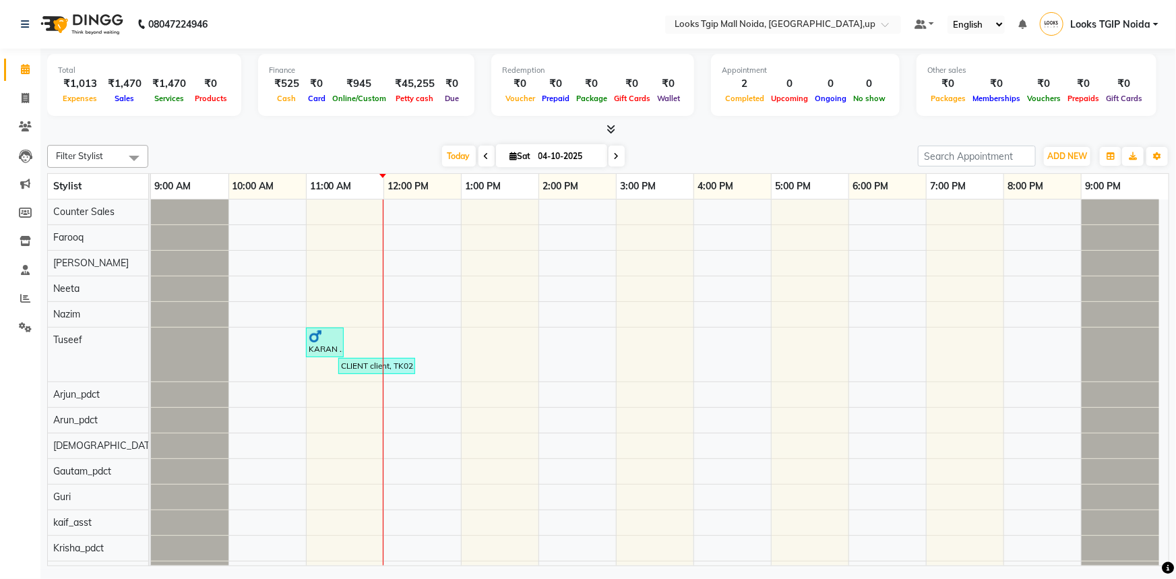
click at [611, 125] on icon at bounding box center [611, 129] width 9 height 10
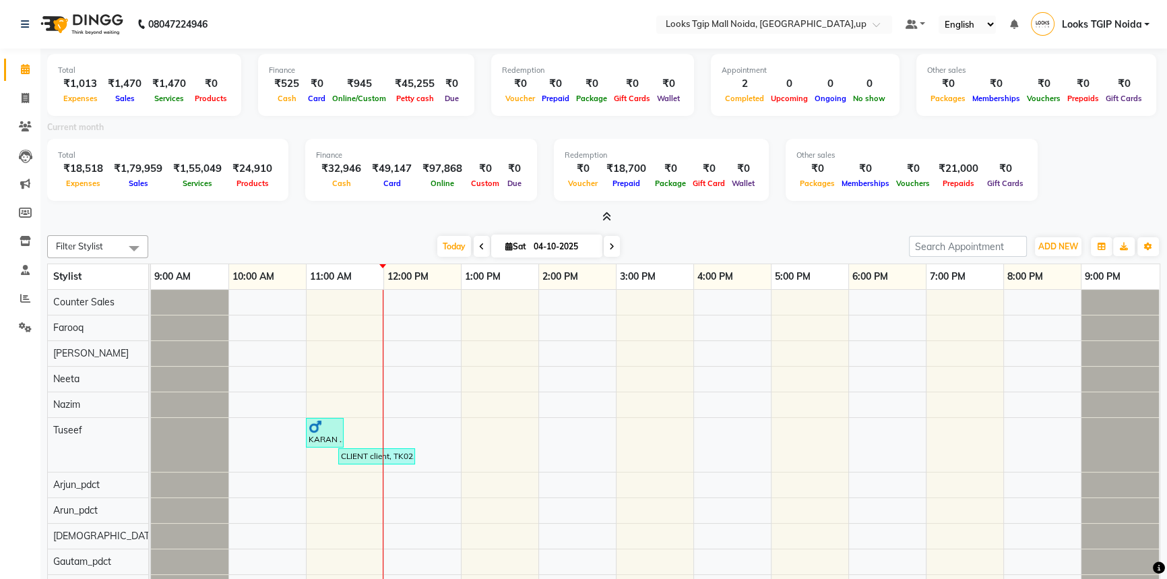
click at [606, 214] on icon at bounding box center [607, 217] width 9 height 10
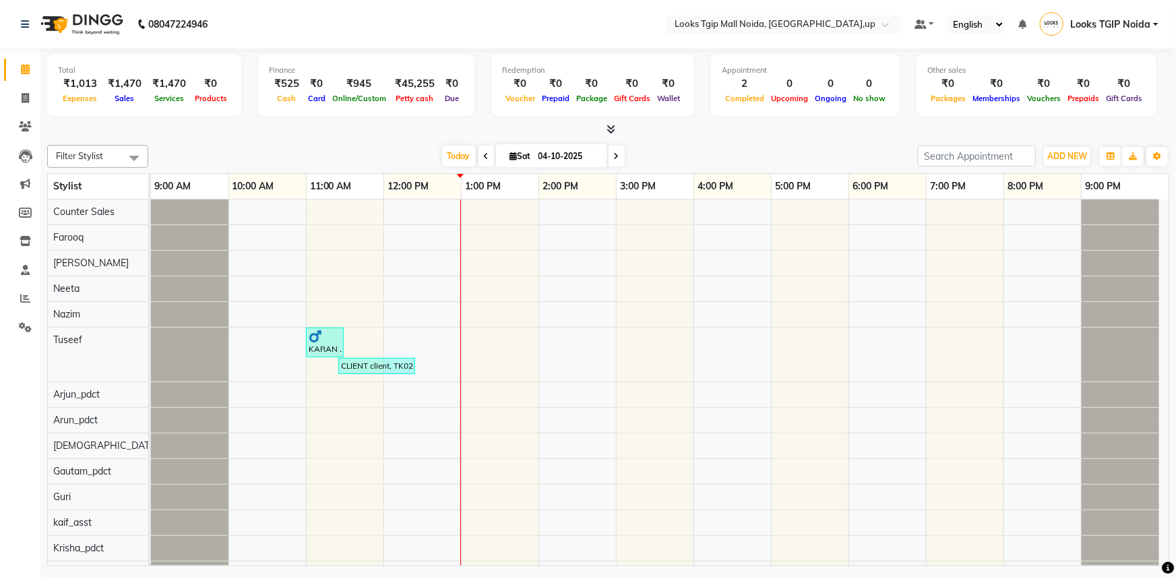
drag, startPoint x: 513, startPoint y: 128, endPoint x: 553, endPoint y: 2, distance: 132.2
click at [522, 123] on div at bounding box center [608, 130] width 1122 height 14
click at [18, 102] on span at bounding box center [25, 99] width 24 height 16
select select "service"
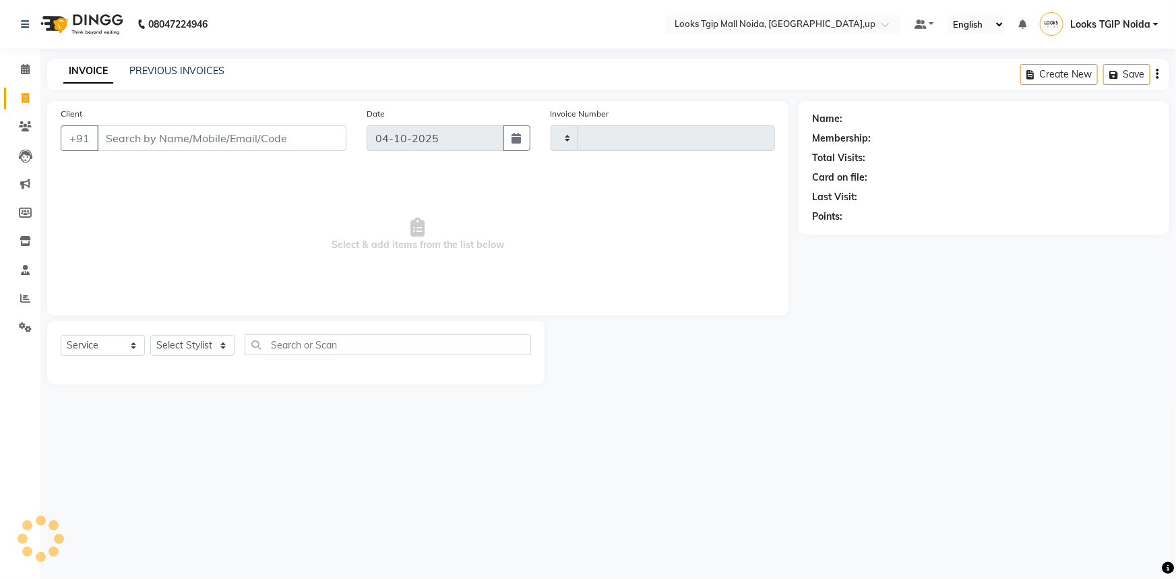
type input "4092"
select select "4358"
click at [143, 137] on input "Client" at bounding box center [221, 138] width 249 height 26
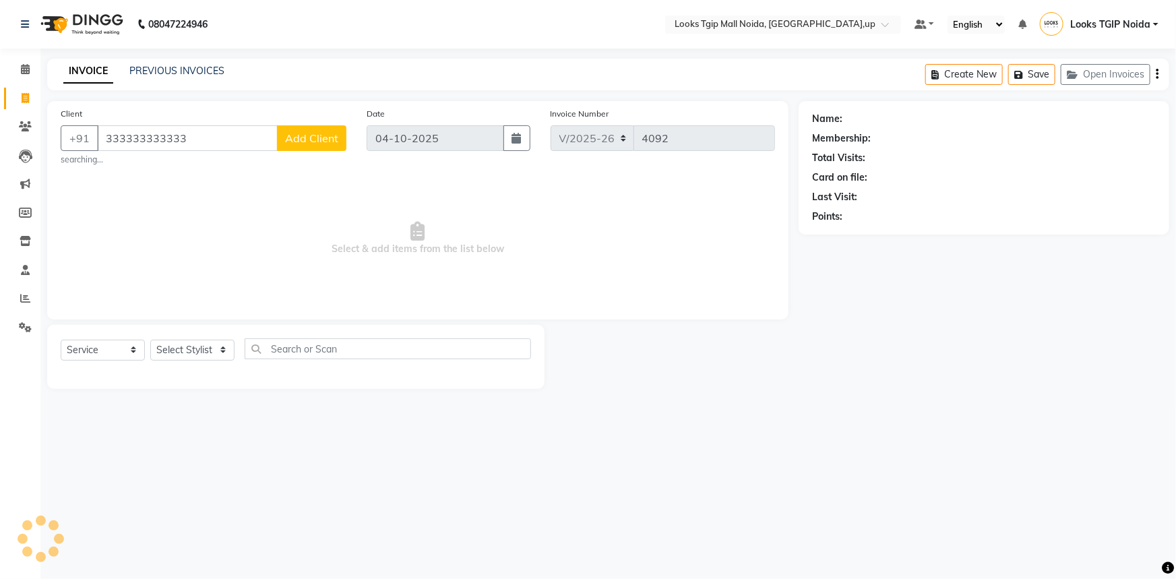
type input "333333333333"
drag, startPoint x: 202, startPoint y: 334, endPoint x: 202, endPoint y: 342, distance: 8.1
click at [202, 335] on div "Select Service Product Membership Package Voucher Prepaid Gift Card Select Styl…" at bounding box center [295, 357] width 497 height 64
select select "1: Object"
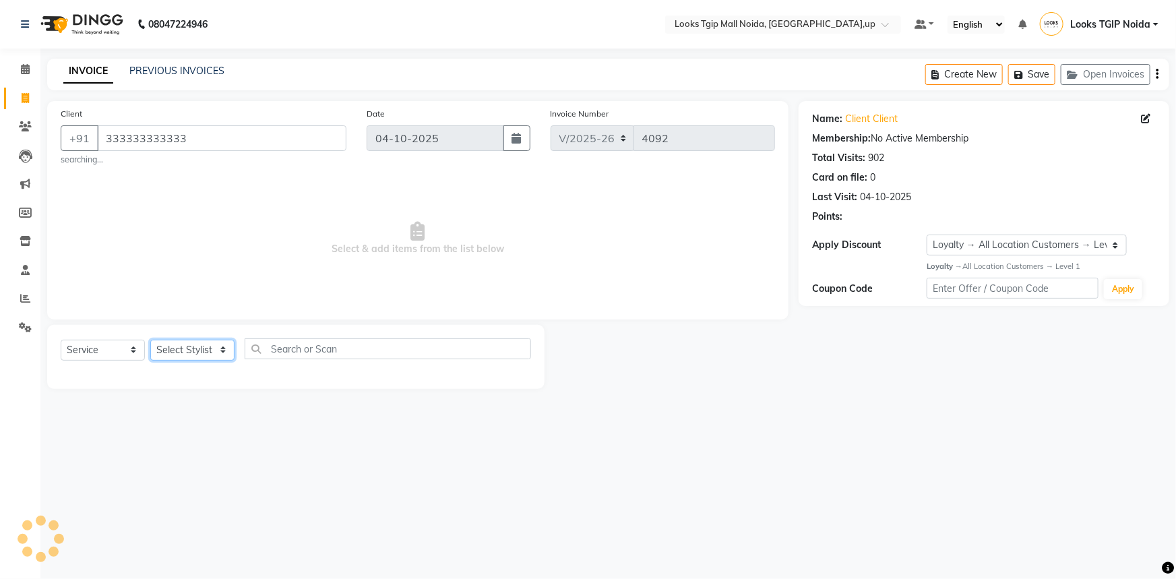
click at [204, 347] on select "Select Stylist Amaan Salmani Arjun_pdct Arun_pdct Atique Counter Sales Farooq G…" at bounding box center [192, 350] width 84 height 21
select select "23818"
click at [150, 340] on select "Select Stylist Amaan Salmani Arjun_pdct Arun_pdct Atique Counter Sales Farooq G…" at bounding box center [192, 350] width 84 height 21
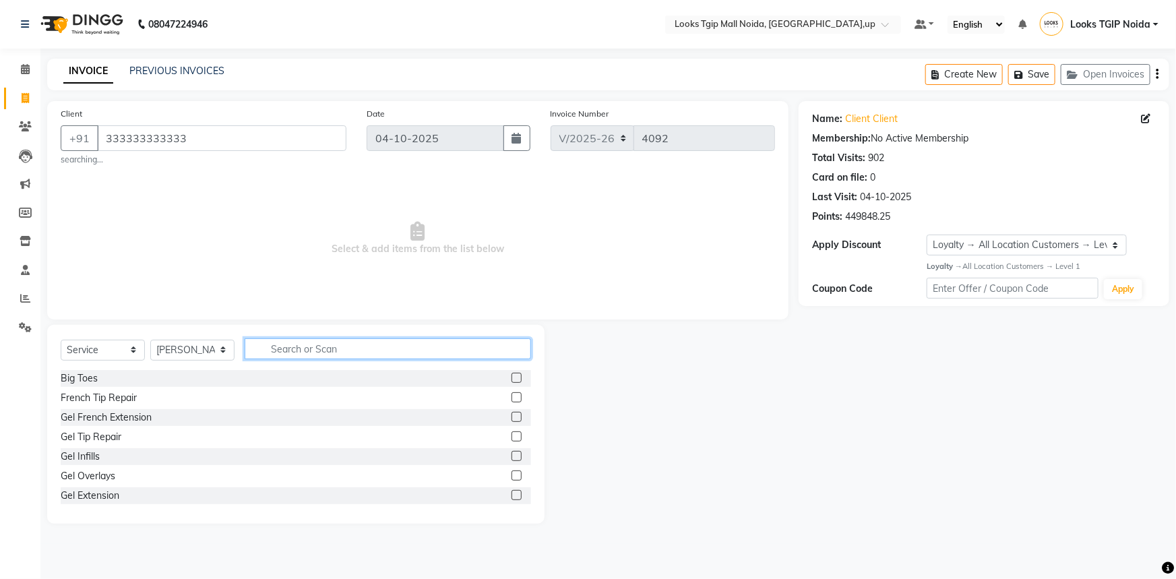
click at [293, 357] on input "text" at bounding box center [388, 348] width 286 height 21
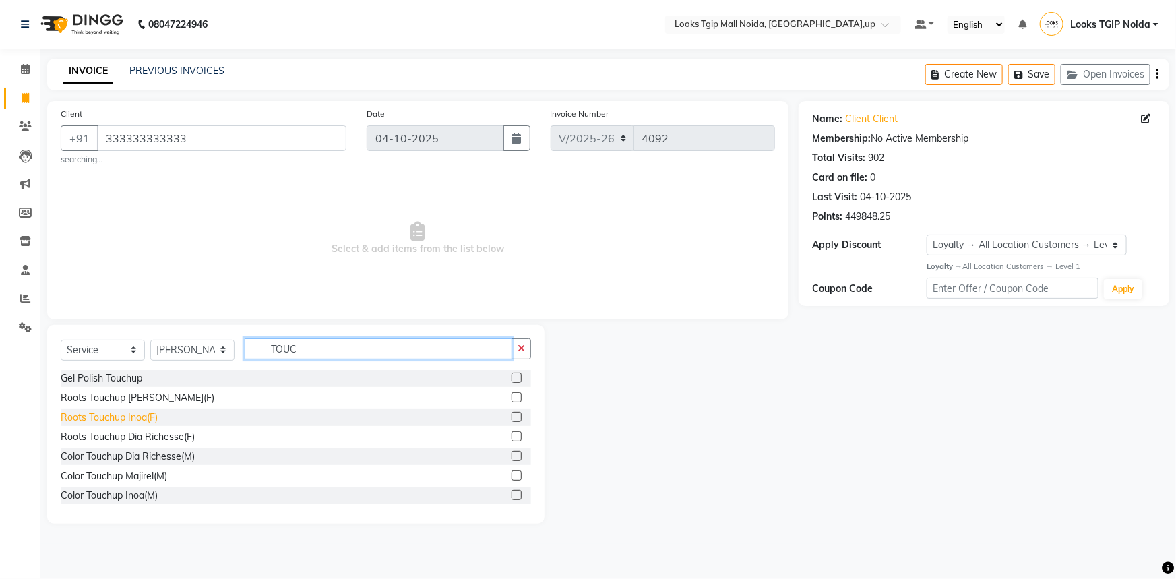
type input "TOUC"
click at [138, 418] on div "Roots Touchup Inoa(F)" at bounding box center [109, 417] width 97 height 14
checkbox input "false"
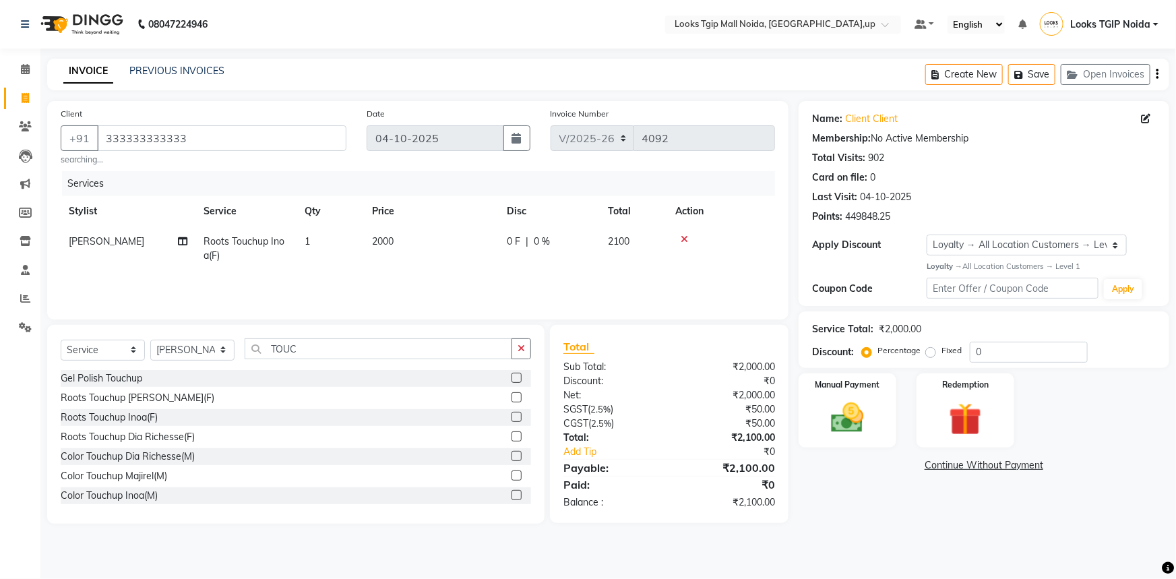
click at [410, 259] on td "2000" at bounding box center [431, 248] width 135 height 44
select select "23818"
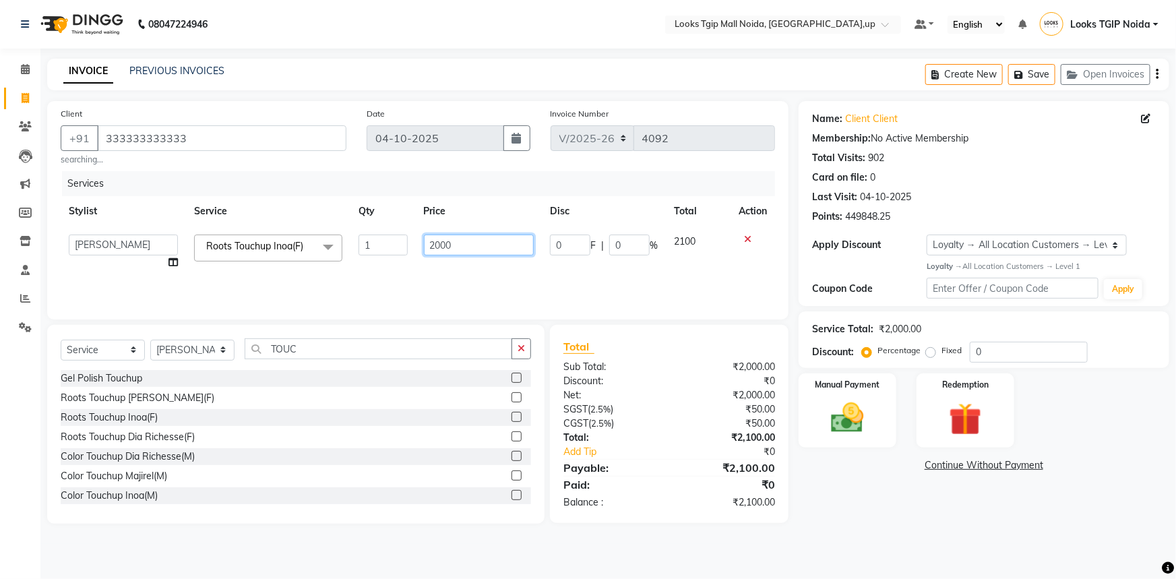
drag, startPoint x: 419, startPoint y: 235, endPoint x: 304, endPoint y: 241, distance: 114.7
click at [392, 233] on tr "Amaan Salmani Arjun_pdct Arun_pdct Atique Counter Sales Farooq Gautam_pdct Guri…" at bounding box center [418, 251] width 714 height 51
type input "1500"
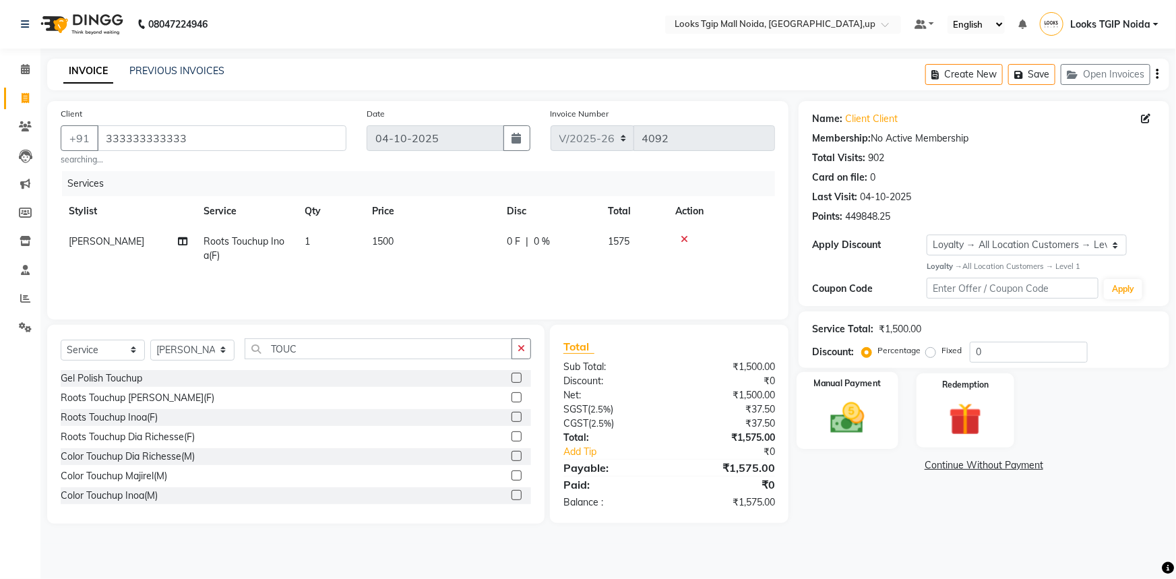
click at [862, 424] on img at bounding box center [847, 417] width 55 height 39
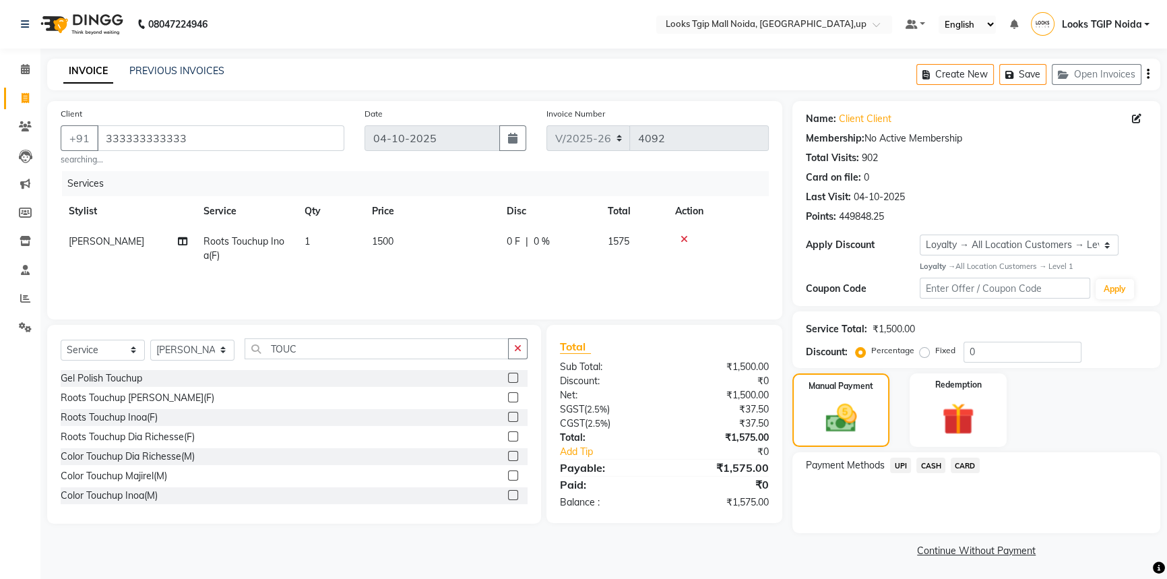
click at [897, 458] on span "UPI" at bounding box center [900, 466] width 21 height 16
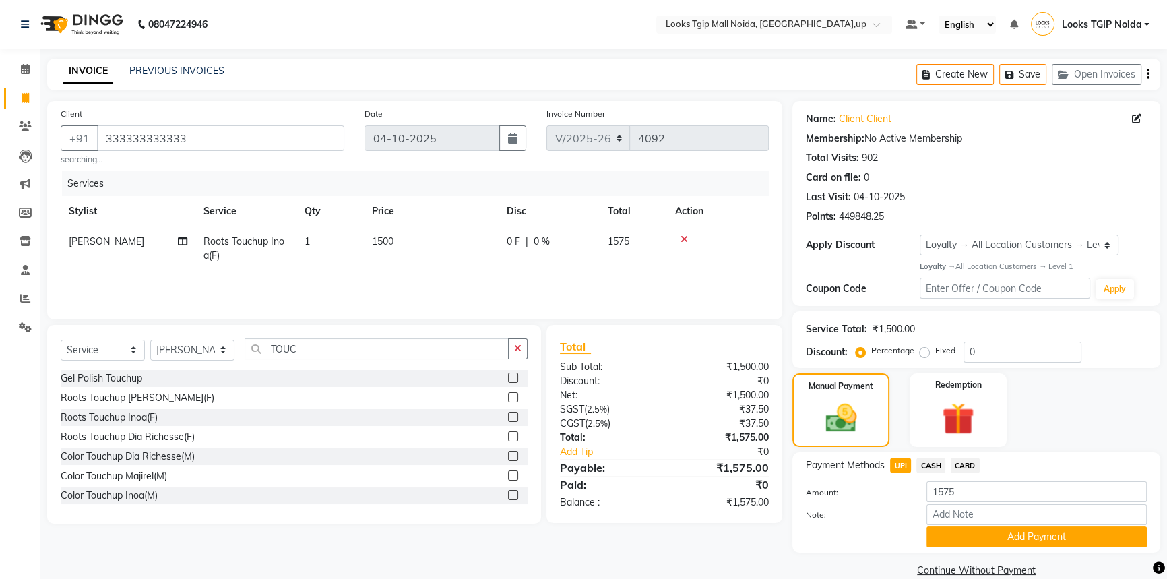
click at [932, 464] on span "CASH" at bounding box center [931, 466] width 29 height 16
click at [958, 466] on span "CARD" at bounding box center [965, 466] width 29 height 16
click at [942, 467] on span "CASH" at bounding box center [931, 466] width 29 height 16
click at [977, 465] on span "CARD" at bounding box center [965, 466] width 29 height 16
click at [1003, 532] on button "Add Payment" at bounding box center [1037, 536] width 220 height 21
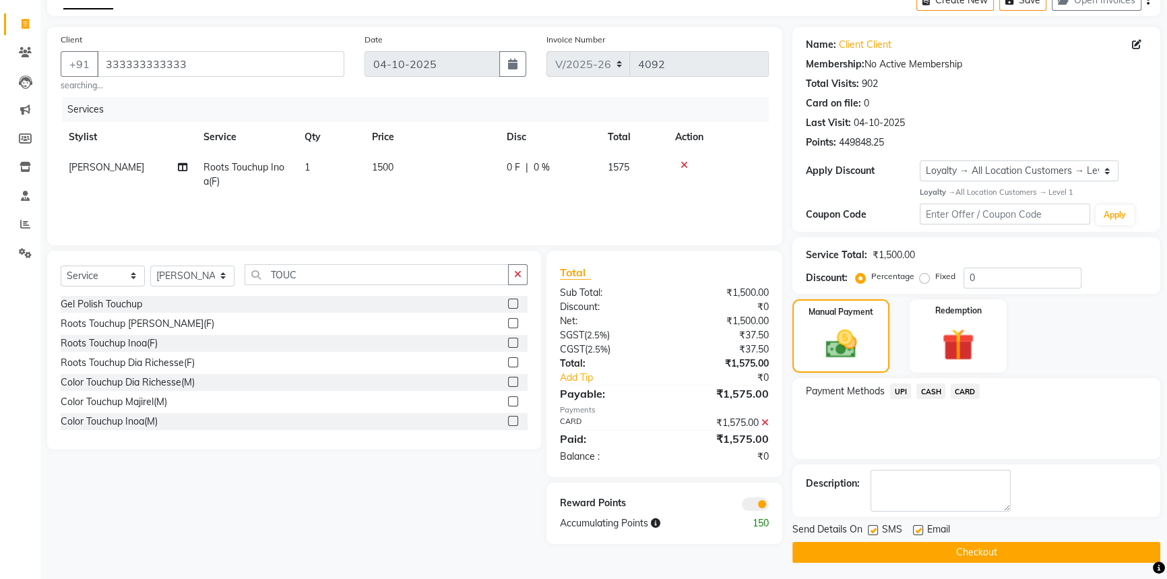
scroll to position [78, 0]
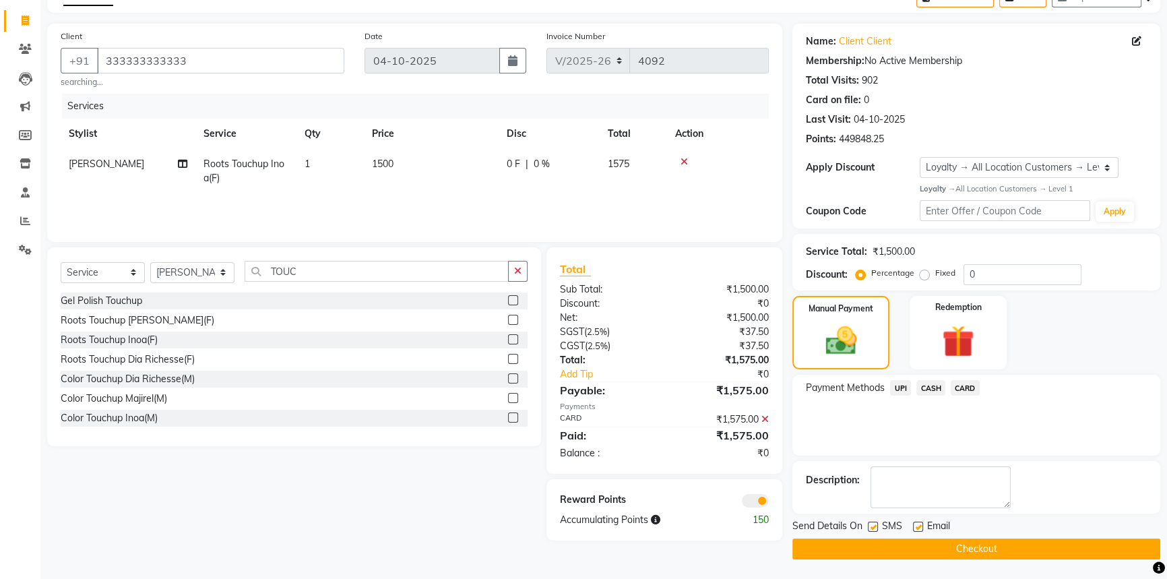
click at [869, 523] on label at bounding box center [873, 527] width 10 height 10
click at [869, 523] on input "checkbox" at bounding box center [872, 527] width 9 height 9
checkbox input "false"
click at [942, 545] on button "Checkout" at bounding box center [977, 548] width 368 height 21
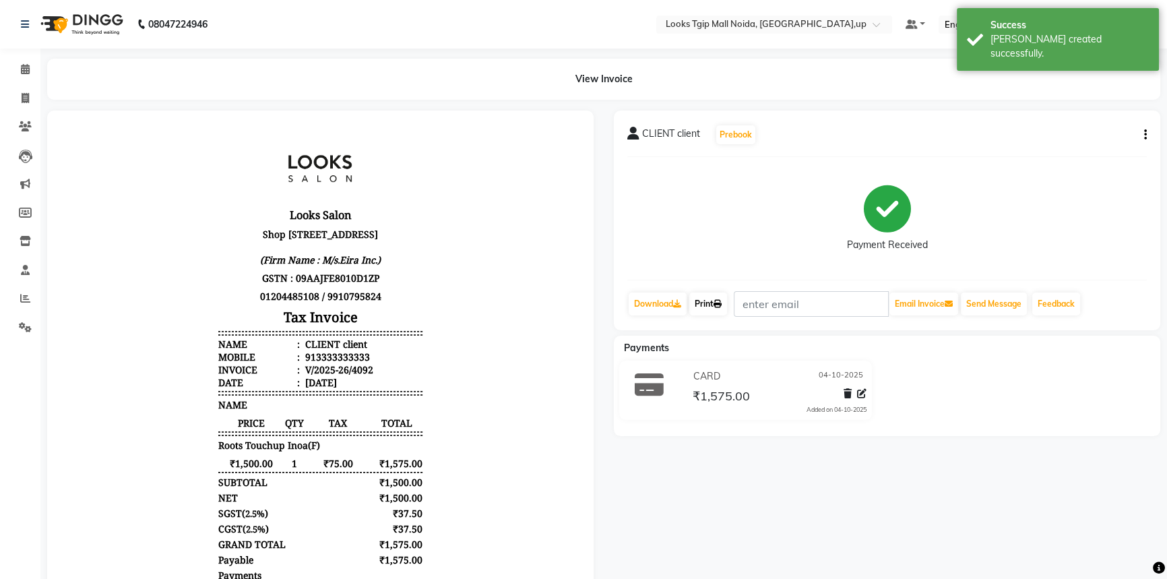
drag, startPoint x: 716, startPoint y: 309, endPoint x: 735, endPoint y: 315, distance: 19.2
click at [716, 309] on link "Print" at bounding box center [708, 303] width 38 height 23
click at [16, 99] on span at bounding box center [25, 99] width 24 height 16
select select "service"
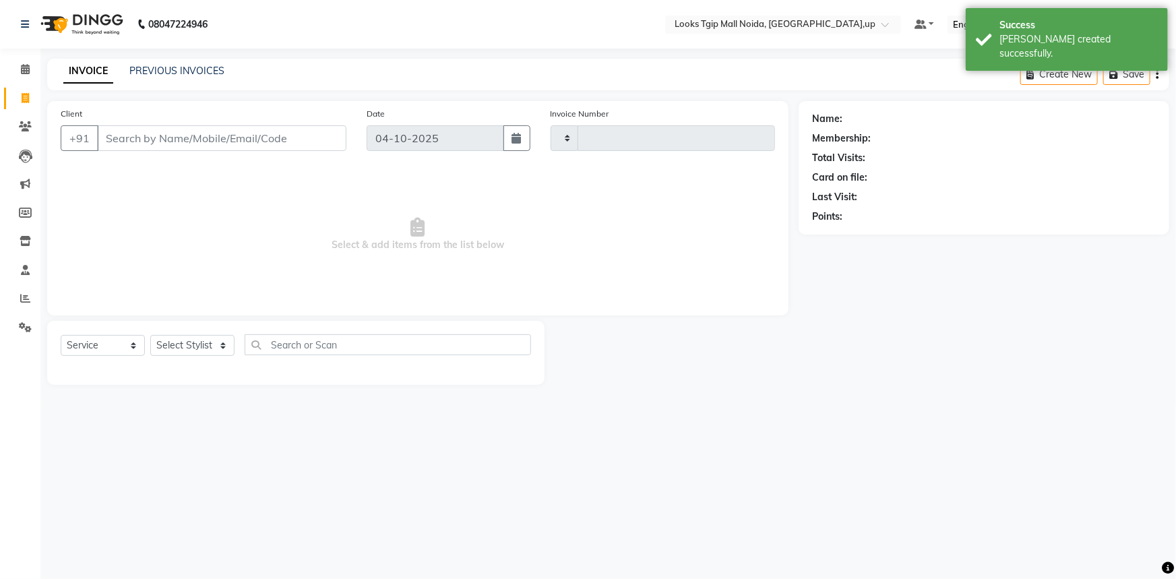
type input "4093"
select select "4358"
click at [18, 69] on span at bounding box center [25, 70] width 24 height 16
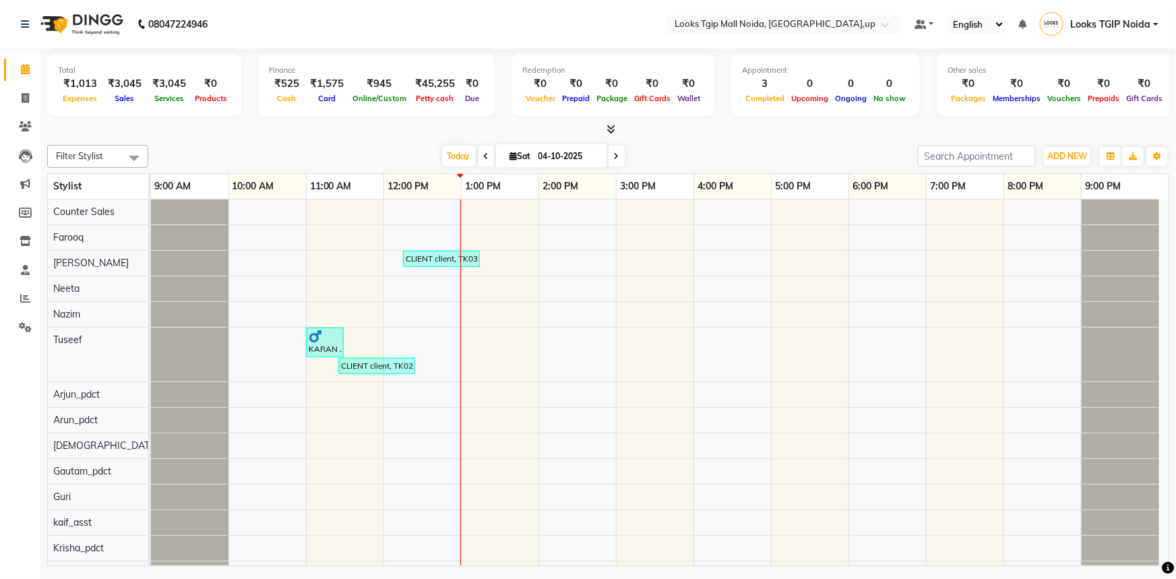
click at [1, 100] on li "Invoice" at bounding box center [20, 98] width 40 height 29
click at [24, 94] on icon at bounding box center [25, 98] width 7 height 10
select select "4358"
select select "service"
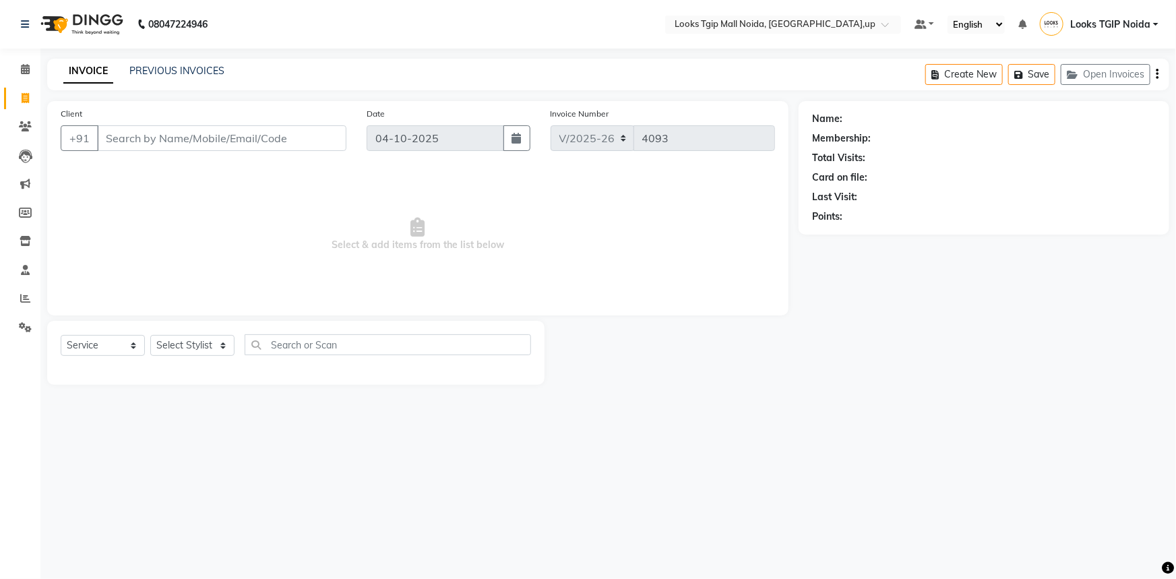
click at [187, 148] on input "Client" at bounding box center [221, 138] width 249 height 26
type input "3333333333"
select select "1: Object"
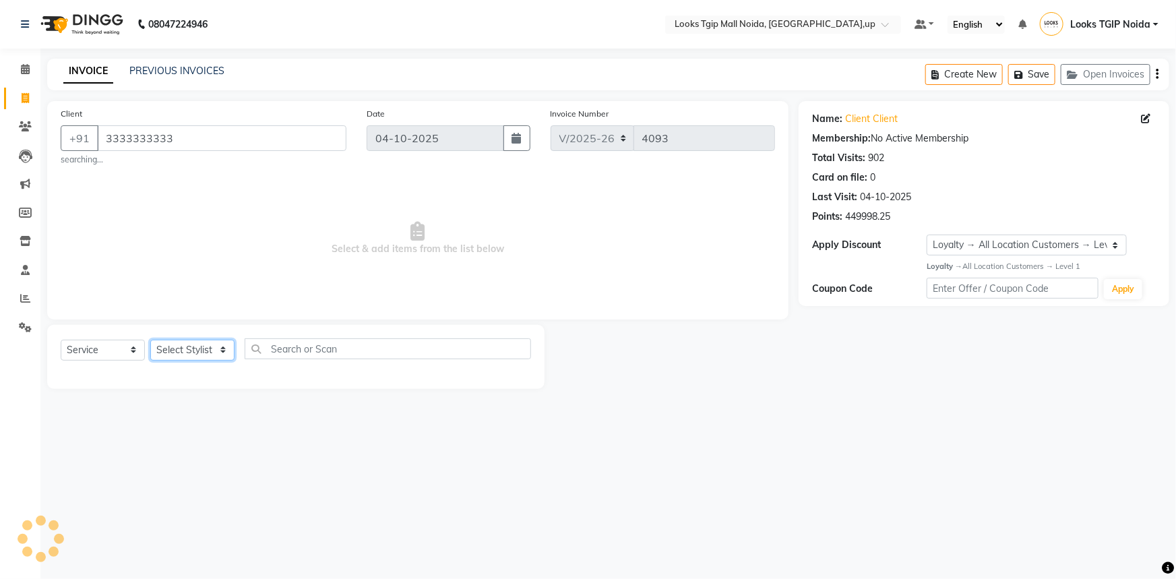
click at [216, 342] on select "Select Stylist Amaan Salmani Arjun_pdct Arun_pdct Atique Counter Sales Farooq G…" at bounding box center [192, 350] width 84 height 21
select select "23816"
click at [150, 340] on select "Select Stylist Amaan Salmani Arjun_pdct Arun_pdct Atique Counter Sales Farooq G…" at bounding box center [192, 350] width 84 height 21
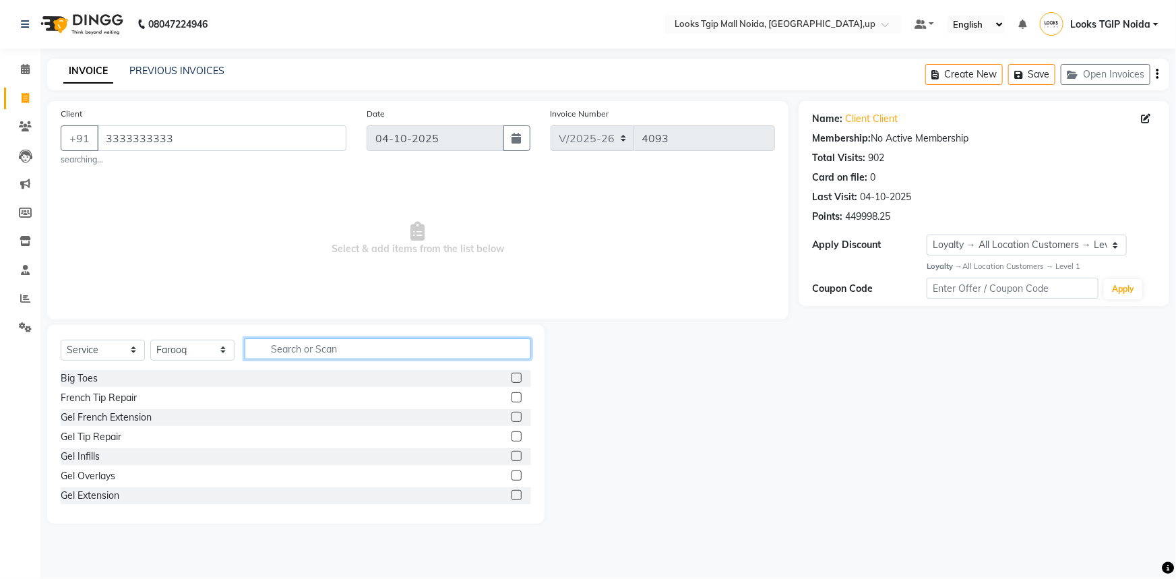
click at [303, 352] on input "text" at bounding box center [388, 348] width 286 height 21
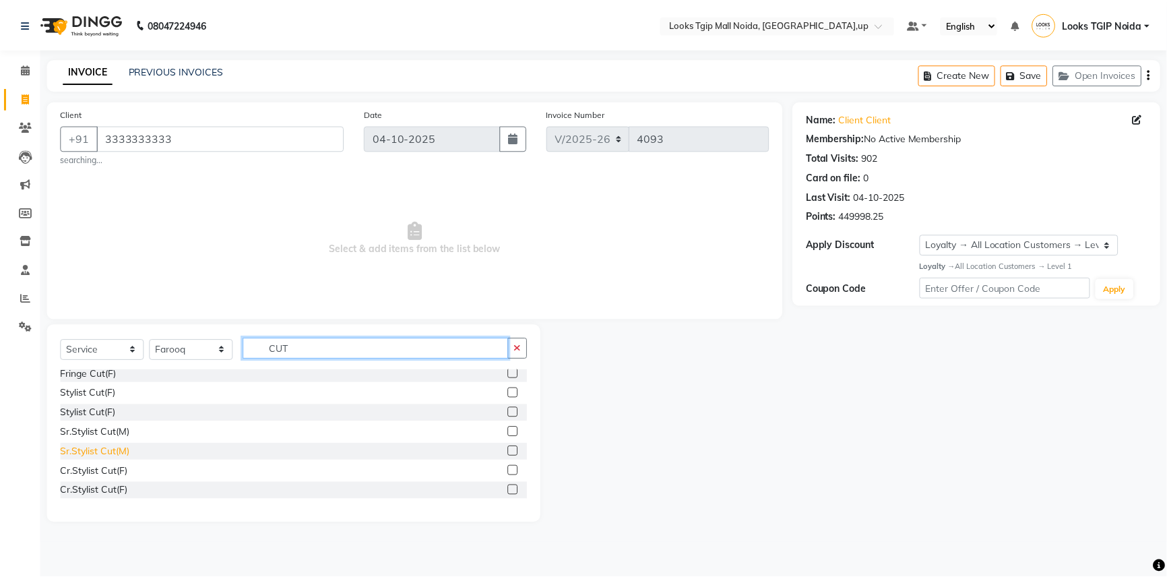
scroll to position [122, 0]
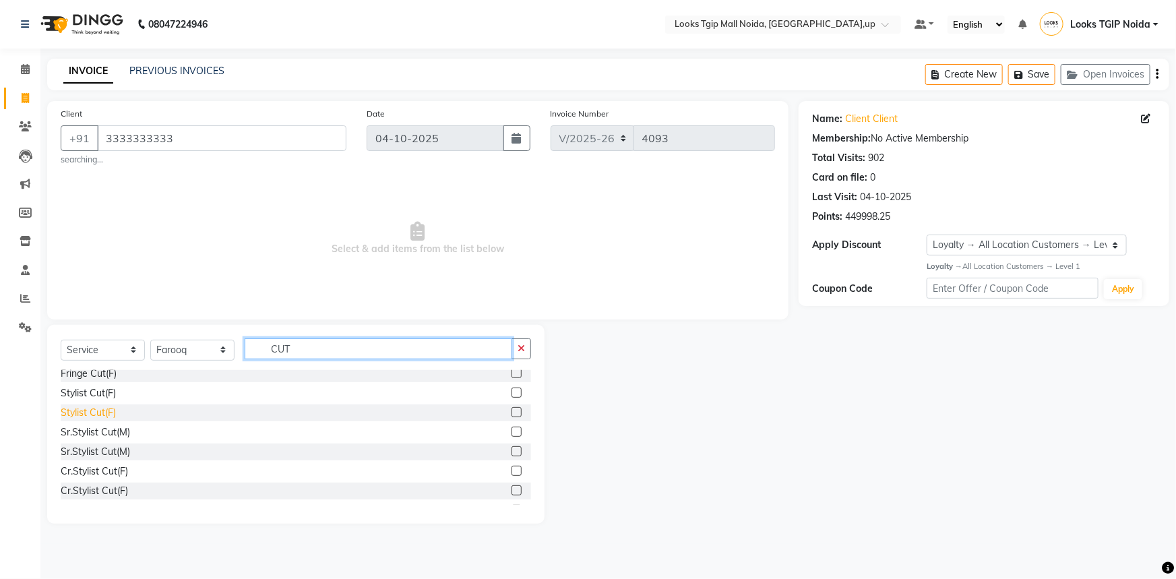
type input "CUT"
click at [104, 418] on div "Stylist Cut(F)" at bounding box center [88, 413] width 55 height 14
checkbox input "false"
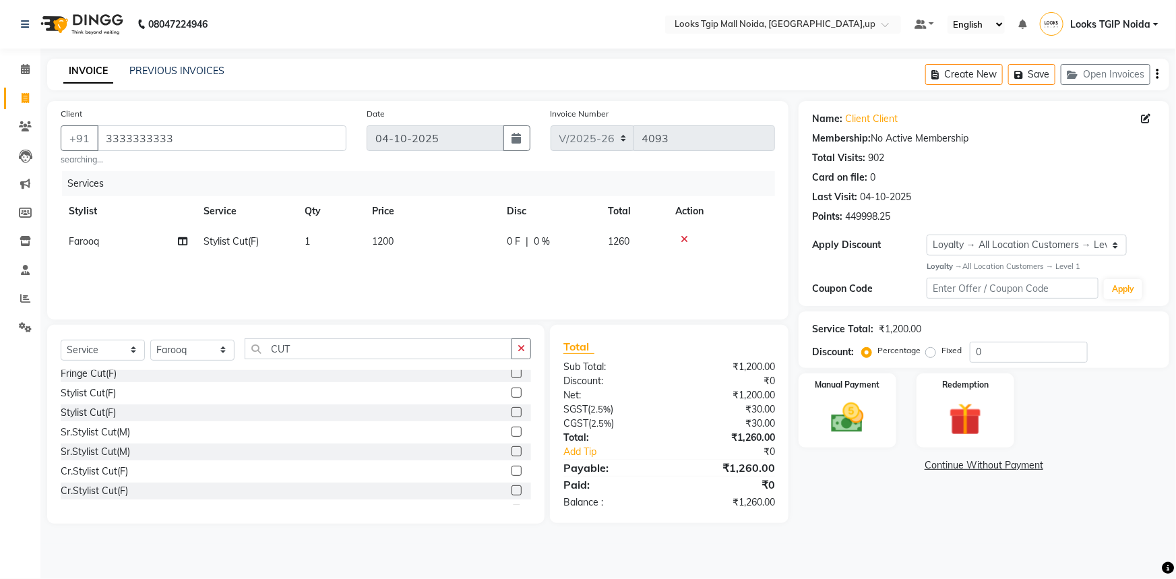
drag, startPoint x: 409, startPoint y: 242, endPoint x: 422, endPoint y: 242, distance: 12.8
click at [412, 242] on td "1200" at bounding box center [431, 241] width 135 height 30
select select "23816"
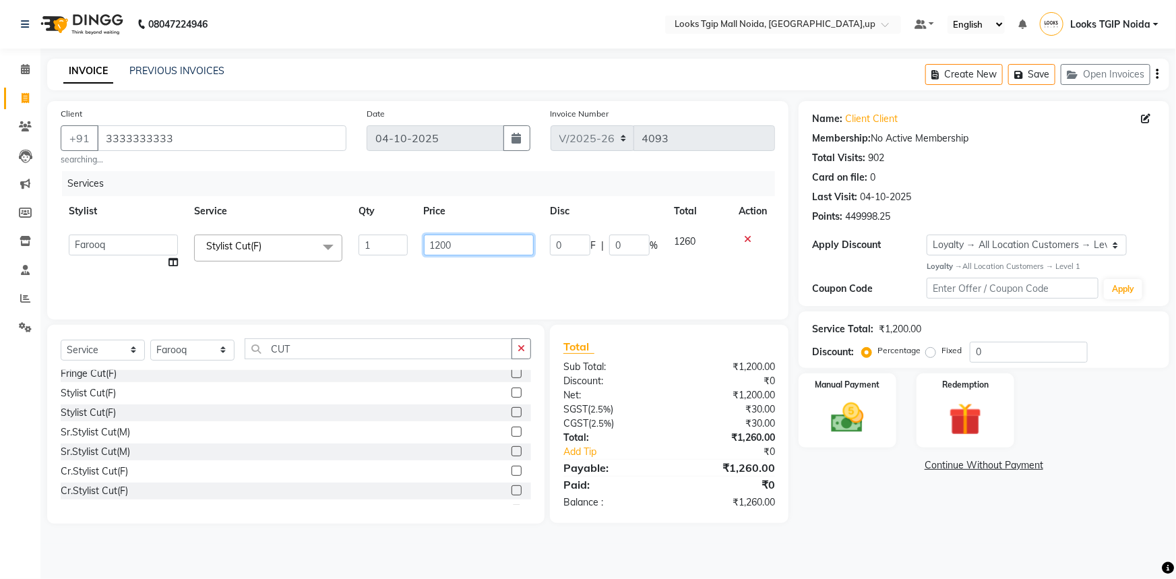
drag, startPoint x: 422, startPoint y: 242, endPoint x: 354, endPoint y: 245, distance: 67.4
click at [356, 245] on tr "Amaan Salmani Arjun_pdct Arun_pdct Atique Counter Sales Farooq Gautam_pdct Guri…" at bounding box center [418, 251] width 714 height 51
type input "1000"
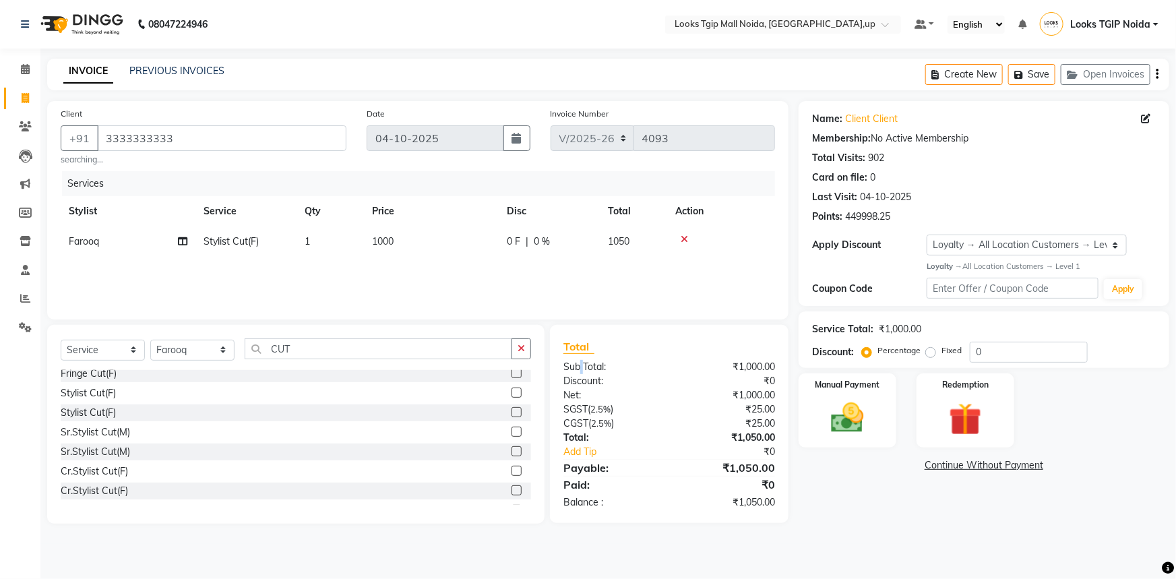
click at [582, 356] on div "Total Sub Total: ₹1,000.00 Discount: ₹0 Net: ₹1,000.00 SGST ( 2.5% ) ₹25.00 CGS…" at bounding box center [669, 423] width 212 height 171
click at [816, 394] on div "Manual Payment" at bounding box center [848, 411] width 102 height 78
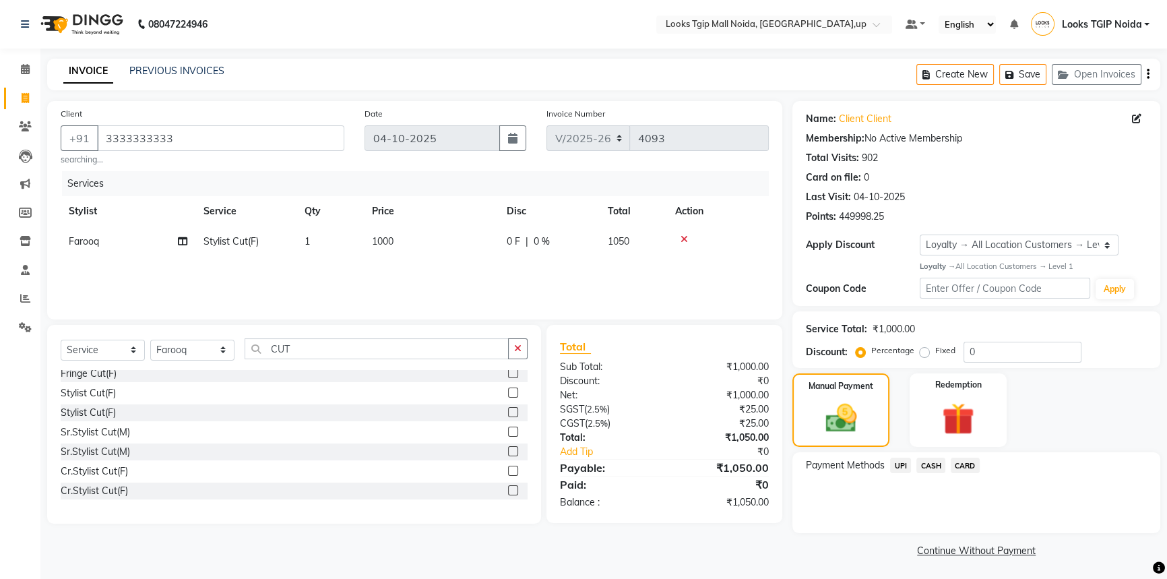
click at [907, 465] on span "UPI" at bounding box center [900, 466] width 21 height 16
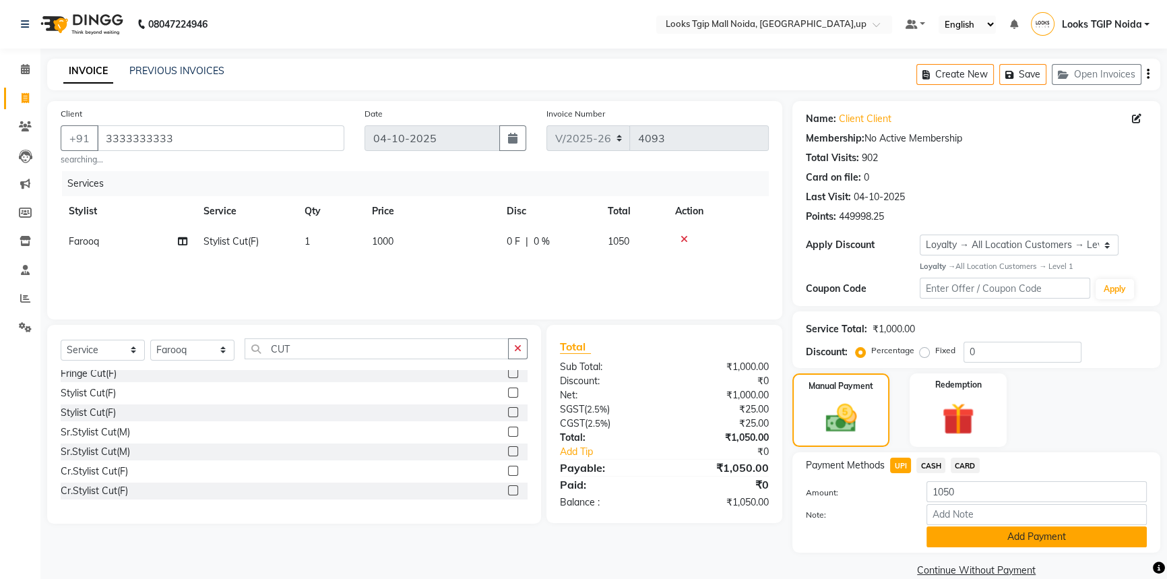
click at [970, 535] on button "Add Payment" at bounding box center [1037, 536] width 220 height 21
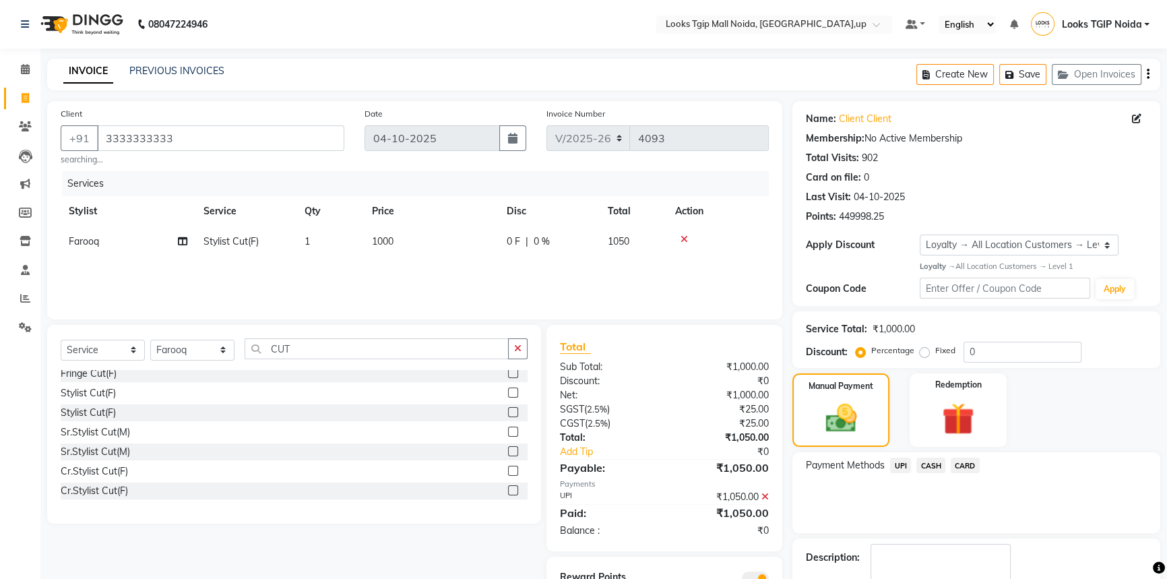
scroll to position [78, 0]
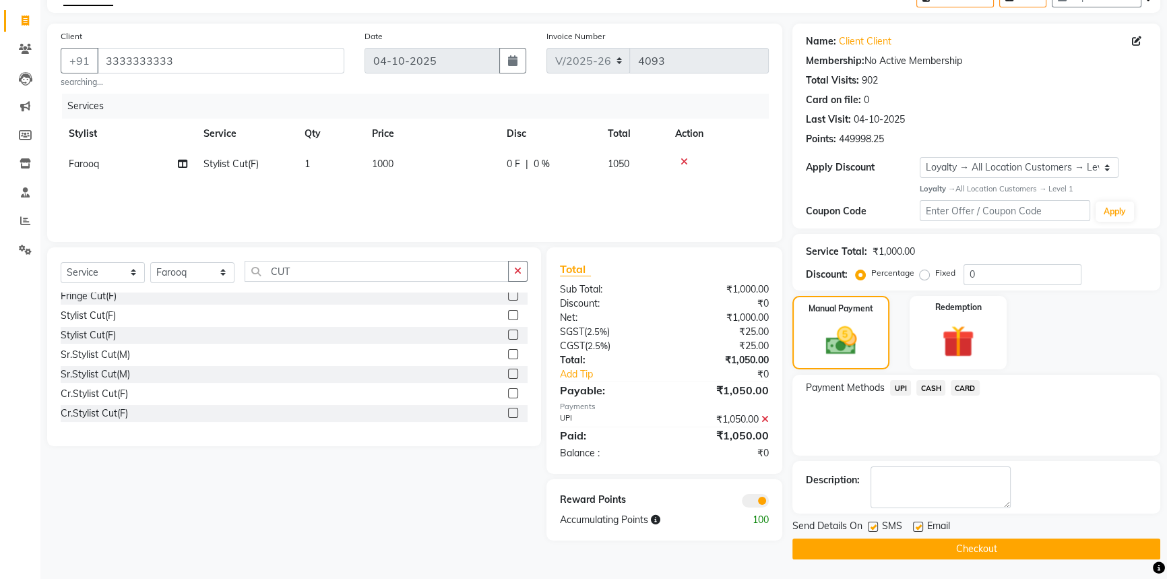
click at [880, 526] on div "SMS" at bounding box center [890, 527] width 45 height 17
click at [875, 523] on label at bounding box center [873, 527] width 10 height 10
click at [875, 523] on input "checkbox" at bounding box center [872, 527] width 9 height 9
checkbox input "false"
click at [892, 547] on button "Checkout" at bounding box center [977, 548] width 368 height 21
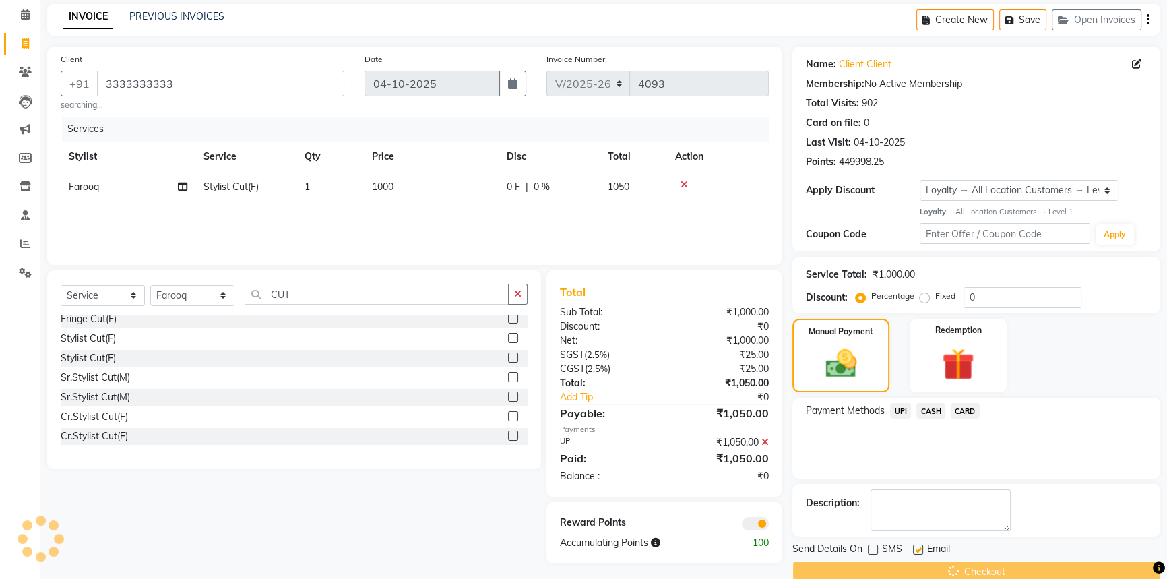
scroll to position [0, 0]
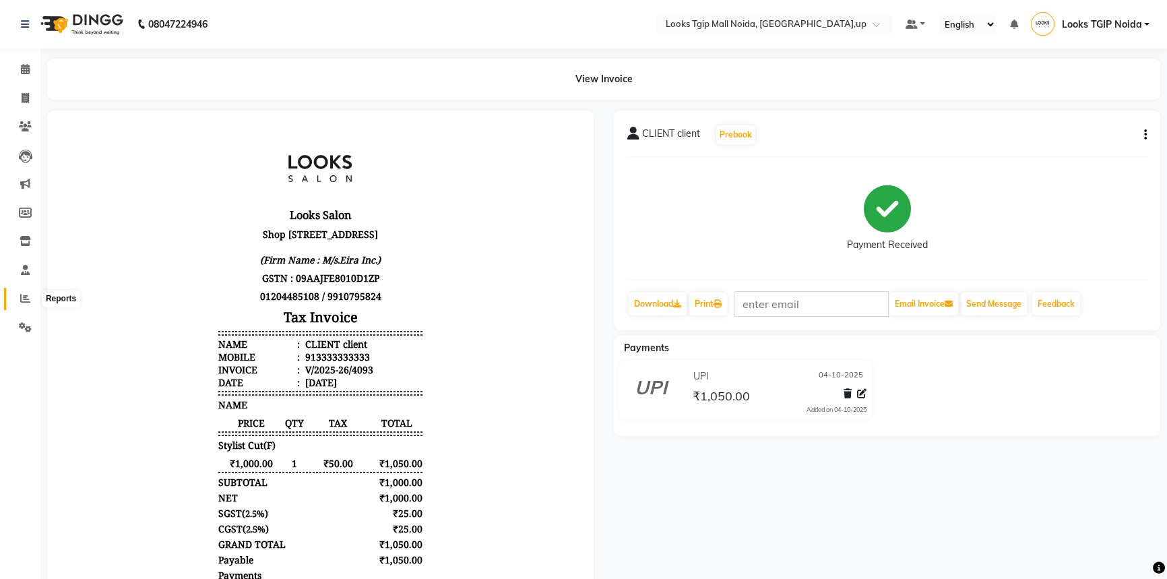
click at [32, 303] on span at bounding box center [25, 299] width 24 height 16
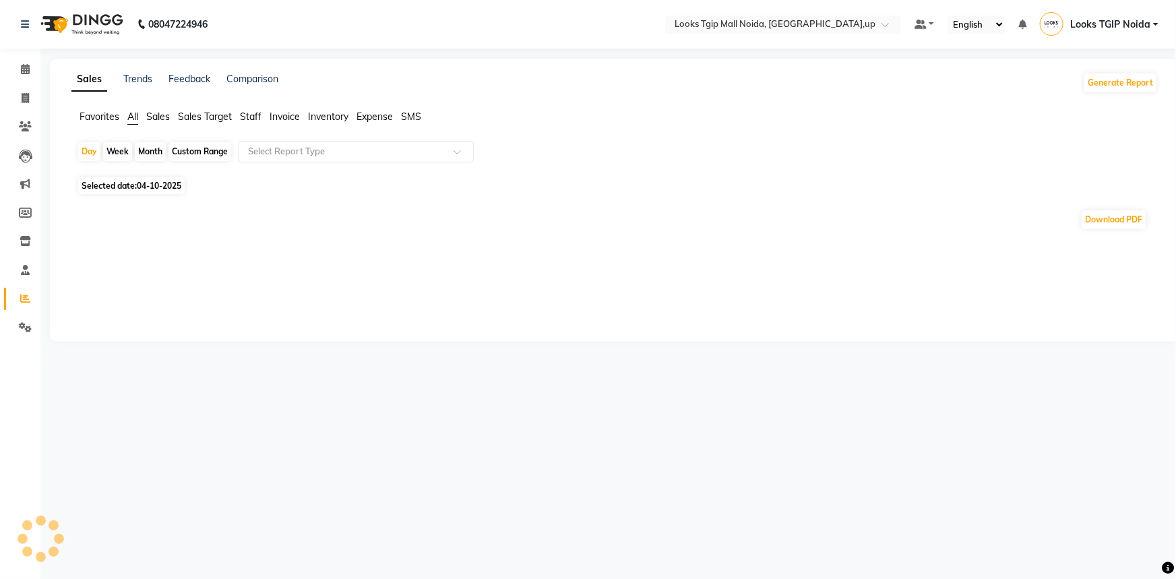
click at [242, 112] on span "Staff" at bounding box center [251, 117] width 22 height 12
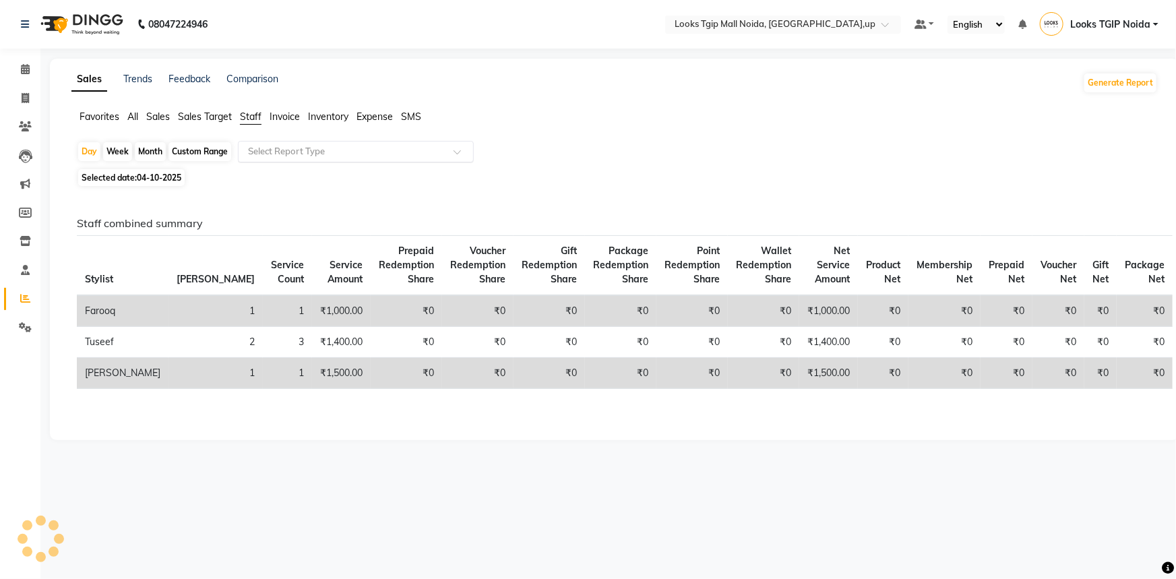
click at [332, 148] on input "text" at bounding box center [342, 151] width 194 height 13
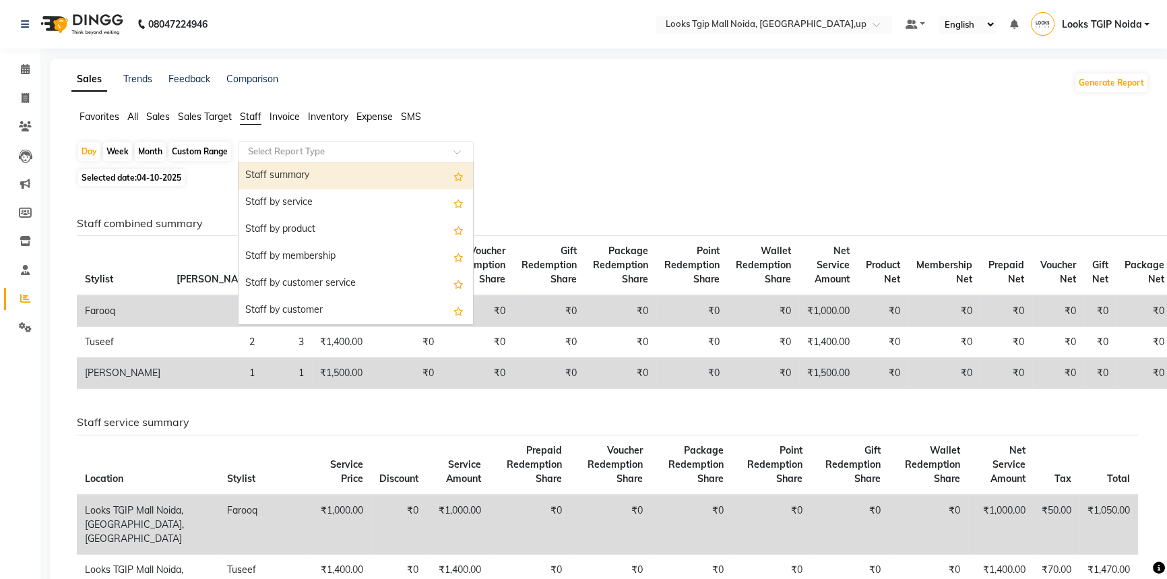
click at [344, 188] on div "Staff summary" at bounding box center [356, 175] width 235 height 27
select select "filtered_report"
select select "pdf"
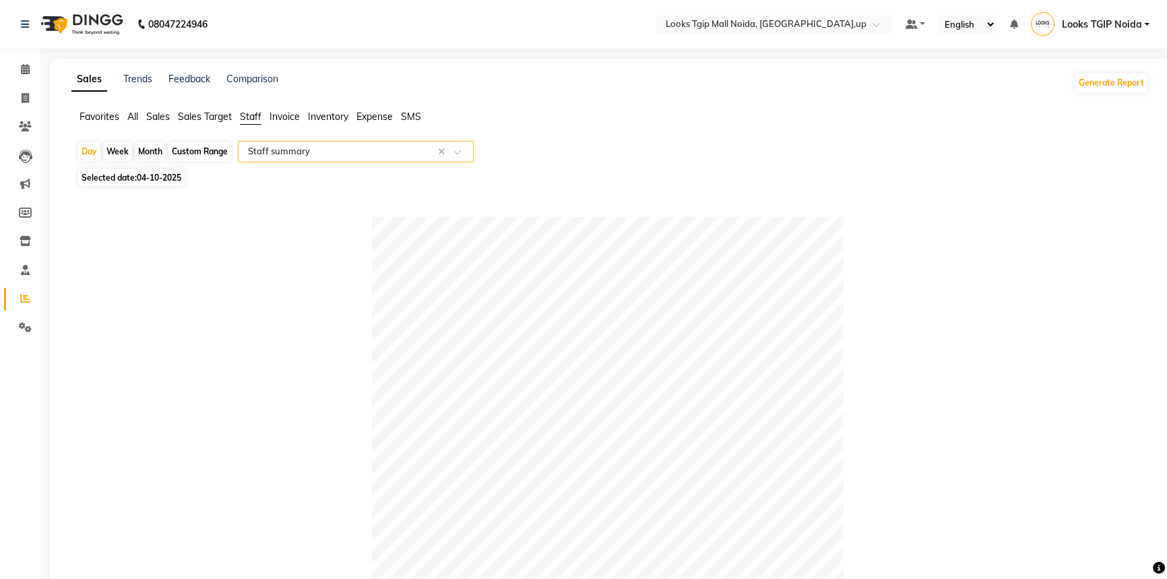
click at [330, 149] on input "text" at bounding box center [342, 151] width 194 height 13
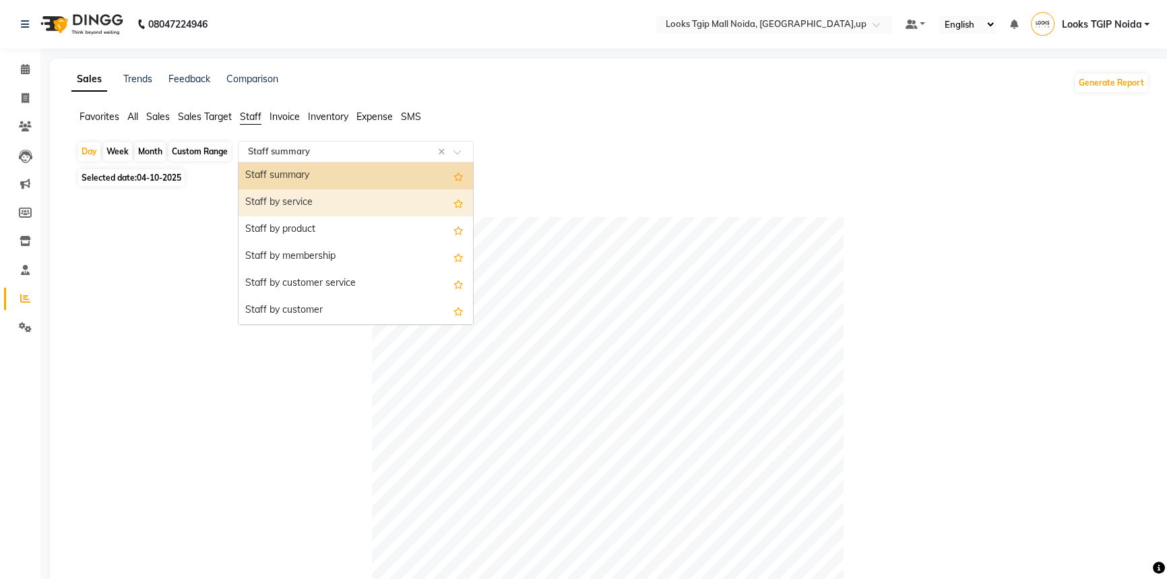
click at [332, 206] on div "Staff by service" at bounding box center [356, 202] width 235 height 27
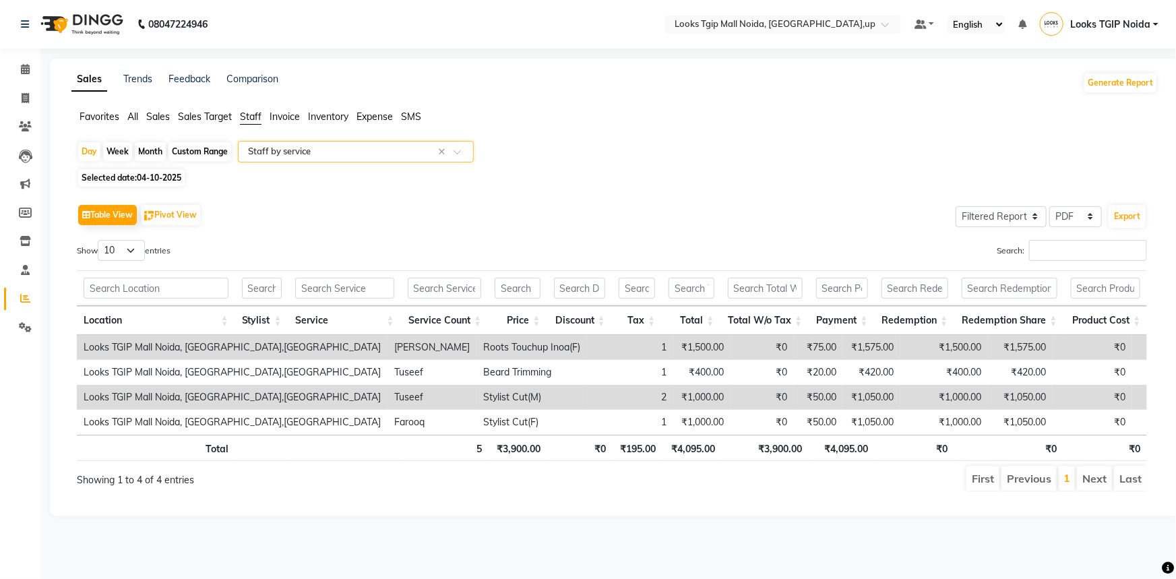
click at [212, 150] on div "Custom Range" at bounding box center [199, 151] width 63 height 19
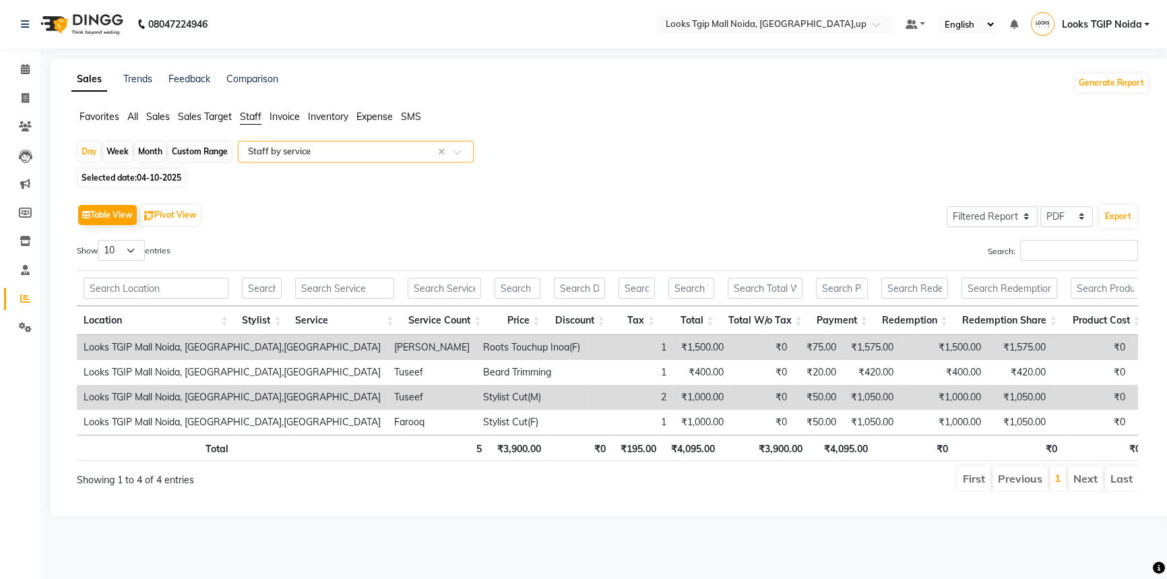
select select "10"
select select "2025"
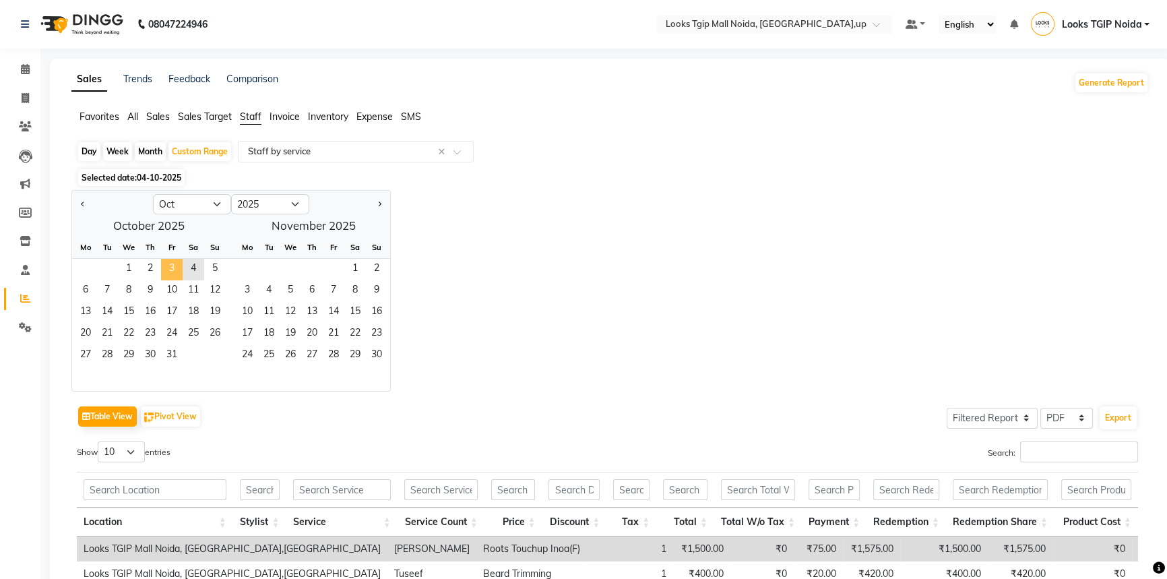
click at [172, 266] on span "3" at bounding box center [172, 270] width 22 height 22
click at [85, 148] on div "Day" at bounding box center [89, 151] width 22 height 19
select select "10"
select select "2025"
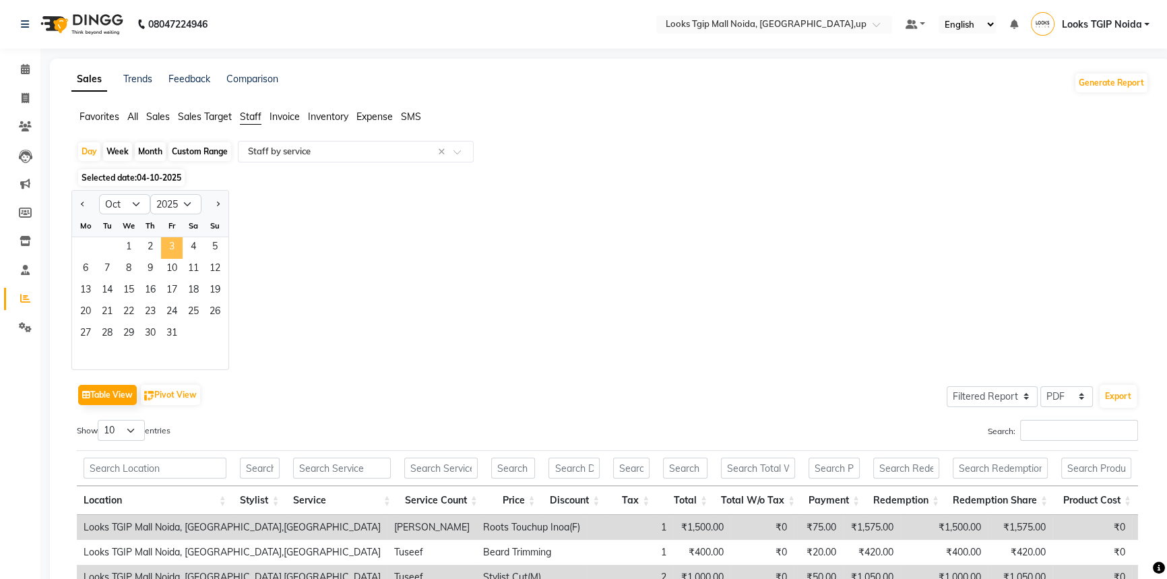
click at [168, 251] on span "3" at bounding box center [172, 248] width 22 height 22
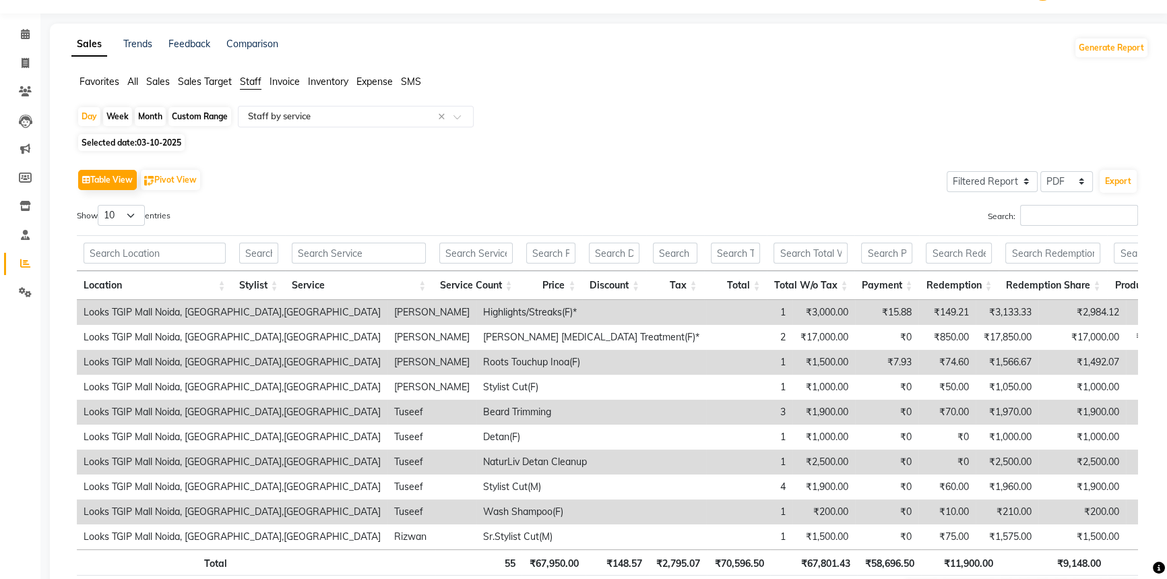
scroll to position [124, 0]
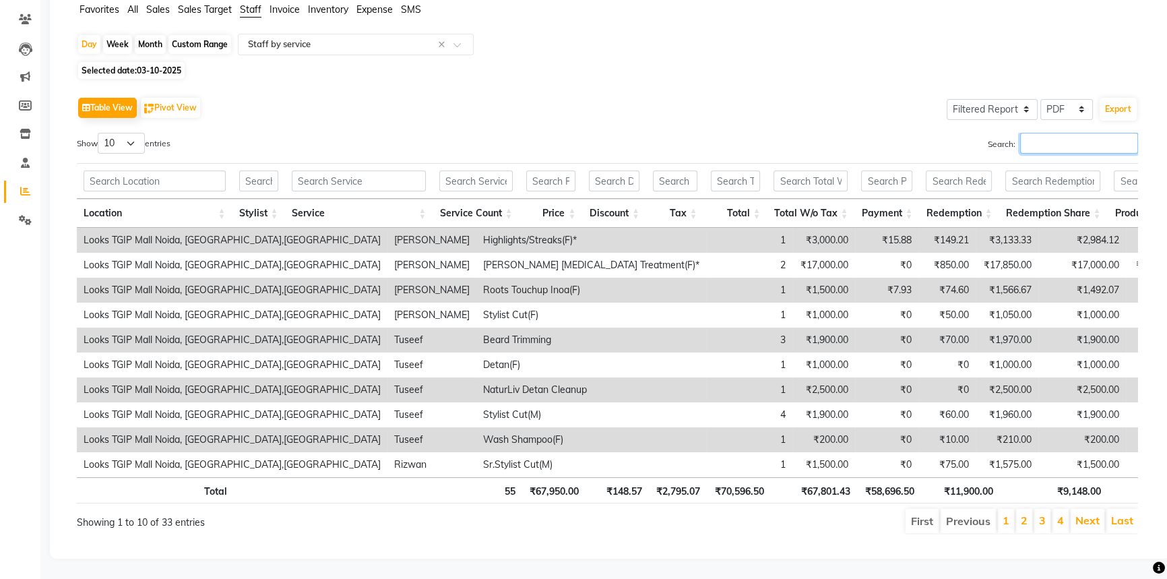
click at [1049, 133] on input "Search:" at bounding box center [1079, 143] width 118 height 21
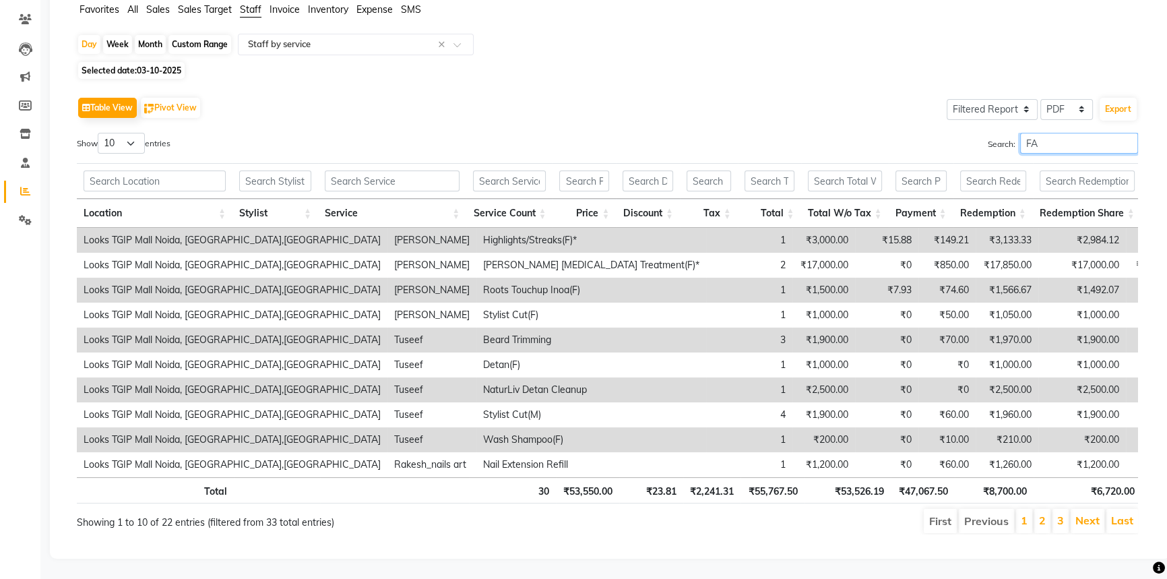
scroll to position [49, 0]
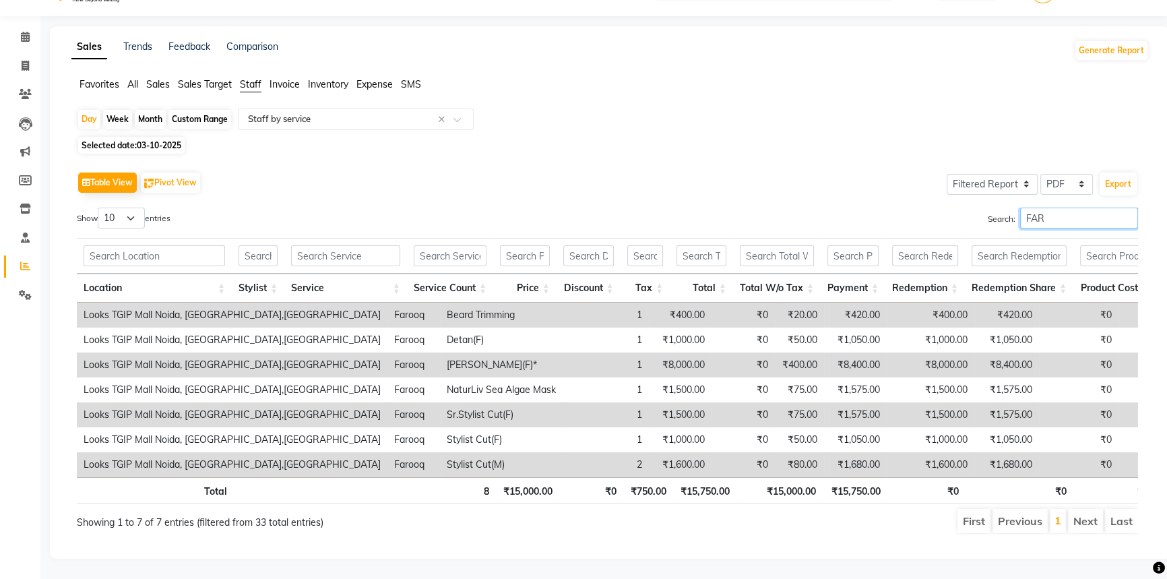
type input "FAR"
drag, startPoint x: 504, startPoint y: 303, endPoint x: 563, endPoint y: 287, distance: 60.6
click at [563, 303] on tr "Looks TGIP Mall Noida, Noida,UP Farooq Beard Trimming 1 ₹400.00 ₹0 ₹20.00 ₹420.…" at bounding box center [693, 315] width 1232 height 25
drag, startPoint x: 514, startPoint y: 320, endPoint x: 553, endPoint y: 334, distance: 40.9
click at [565, 328] on tr "Looks TGIP Mall Noida, Noida,UP Farooq Detan(F) 1 ₹1,000.00 ₹0 ₹50.00 ₹1,050.00…" at bounding box center [693, 340] width 1232 height 25
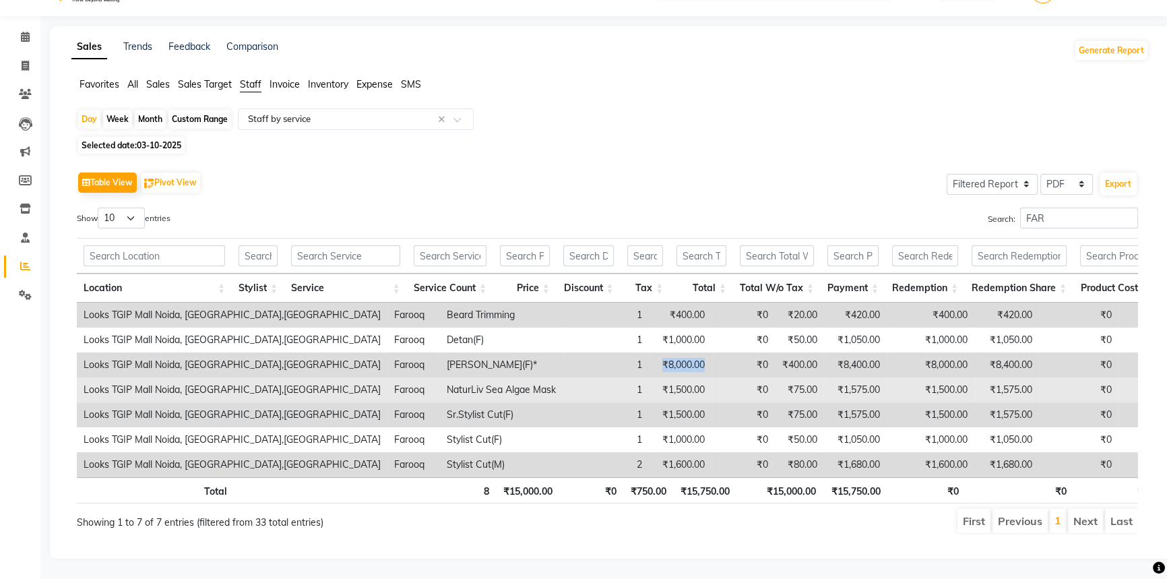
drag, startPoint x: 520, startPoint y: 348, endPoint x: 555, endPoint y: 361, distance: 37.3
click at [561, 355] on tr "Looks TGIP Mall Noida, Noida,UP Farooq Kera Smoothening(F)* 1 ₹8,000.00 ₹0 ₹400…" at bounding box center [693, 364] width 1232 height 25
drag, startPoint x: 507, startPoint y: 377, endPoint x: 563, endPoint y: 379, distance: 56.0
click at [563, 379] on tr "Looks TGIP Mall Noida, Noida,UP Farooq NaturLiv Sea Algae Mask 1 ₹1,500.00 ₹0 ₹…" at bounding box center [693, 389] width 1232 height 25
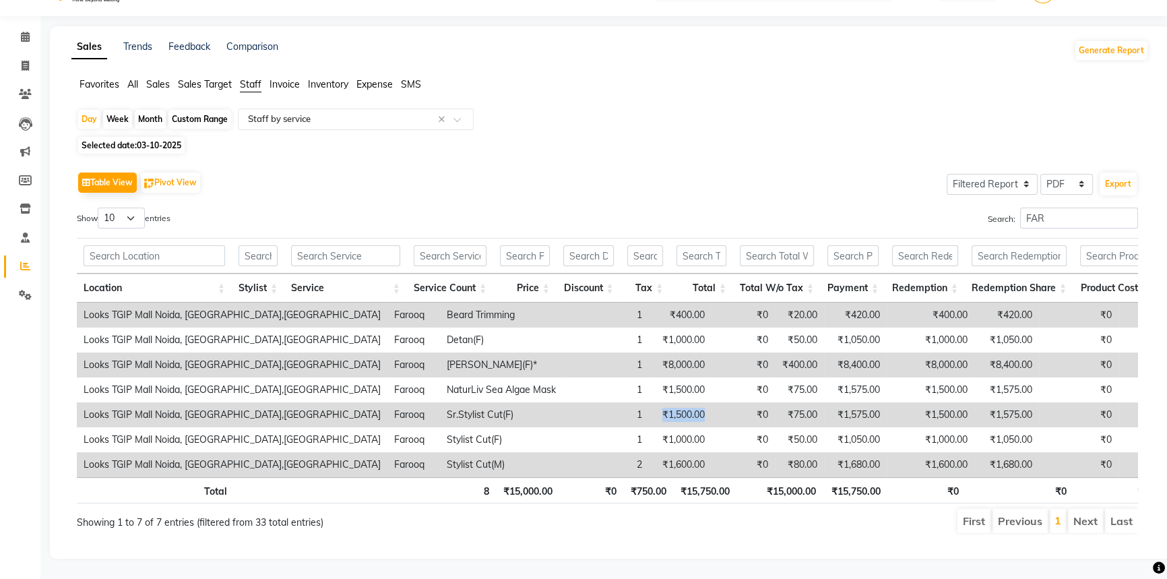
drag, startPoint x: 496, startPoint y: 397, endPoint x: 560, endPoint y: 407, distance: 64.8
click at [560, 407] on tr "Looks TGIP Mall Noida, Noida,UP Farooq Sr.Stylist Cut(F) 1 ₹1,500.00 ₹0 ₹75.00 …" at bounding box center [693, 414] width 1232 height 25
drag, startPoint x: 509, startPoint y: 453, endPoint x: 559, endPoint y: 459, distance: 50.9
click at [649, 458] on td "₹1,600.00" at bounding box center [680, 464] width 63 height 25
click at [712, 452] on td "₹0" at bounding box center [743, 464] width 63 height 25
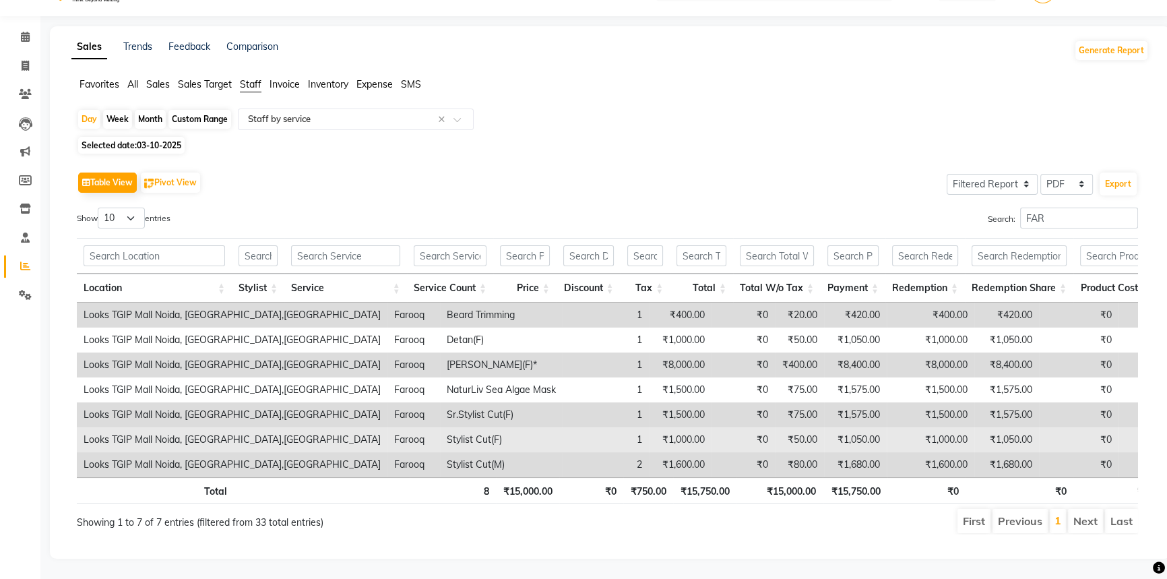
click at [649, 427] on td "₹1,000.00" at bounding box center [680, 439] width 63 height 25
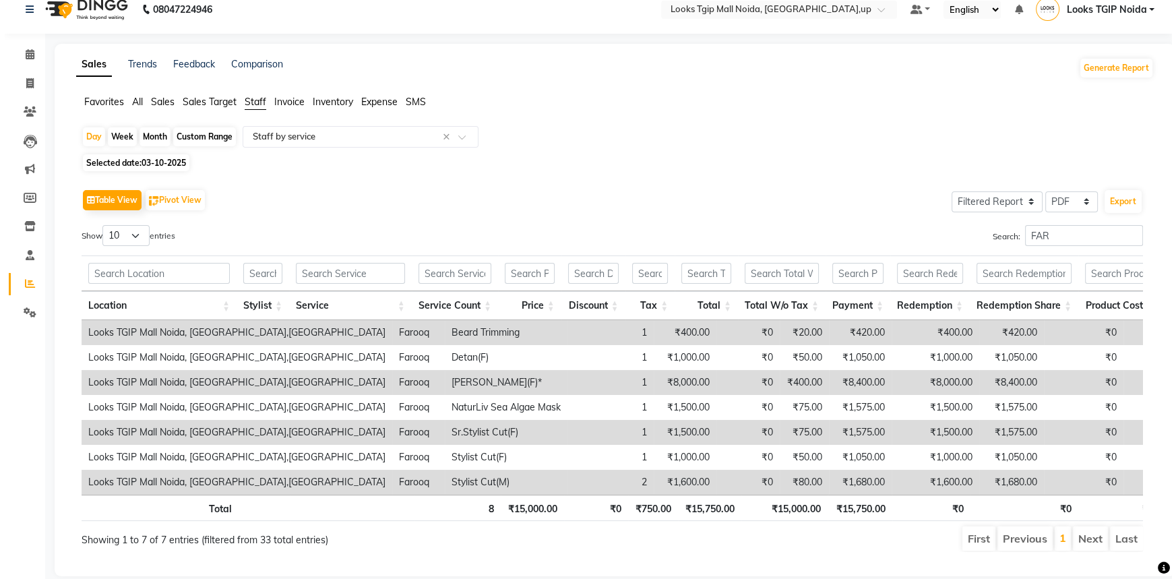
scroll to position [0, 0]
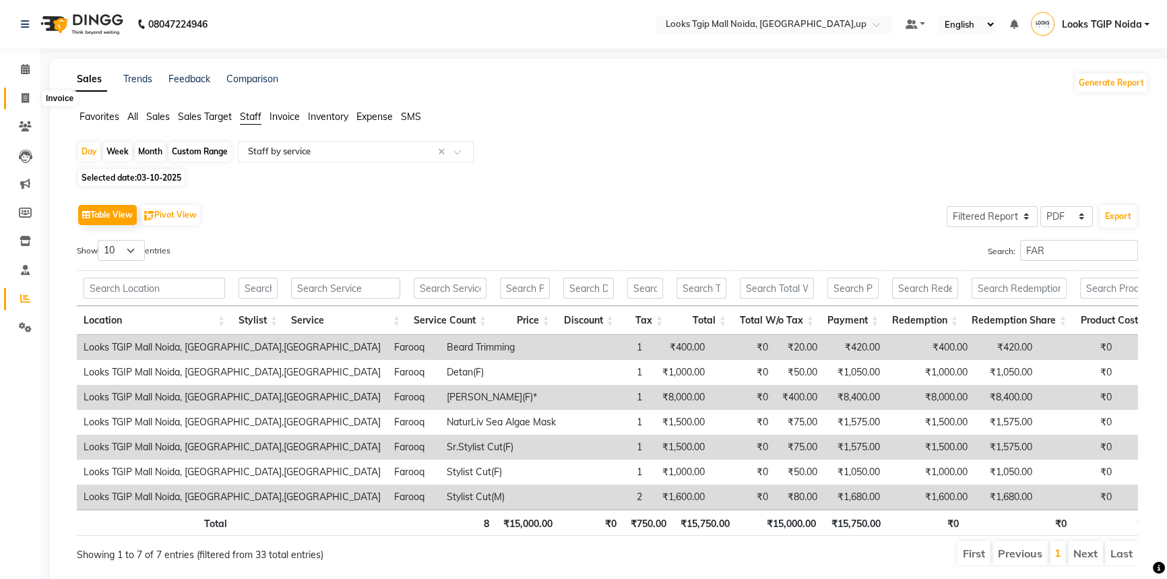
click at [13, 95] on span at bounding box center [25, 99] width 24 height 16
select select "service"
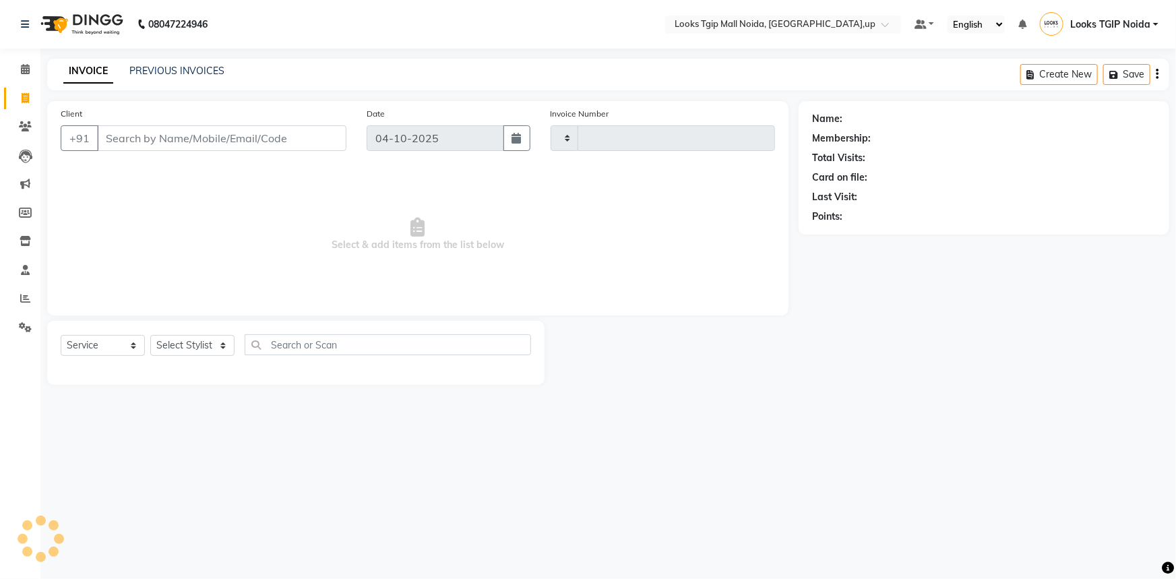
type input "4094"
select select "4358"
click at [14, 65] on span at bounding box center [25, 70] width 24 height 16
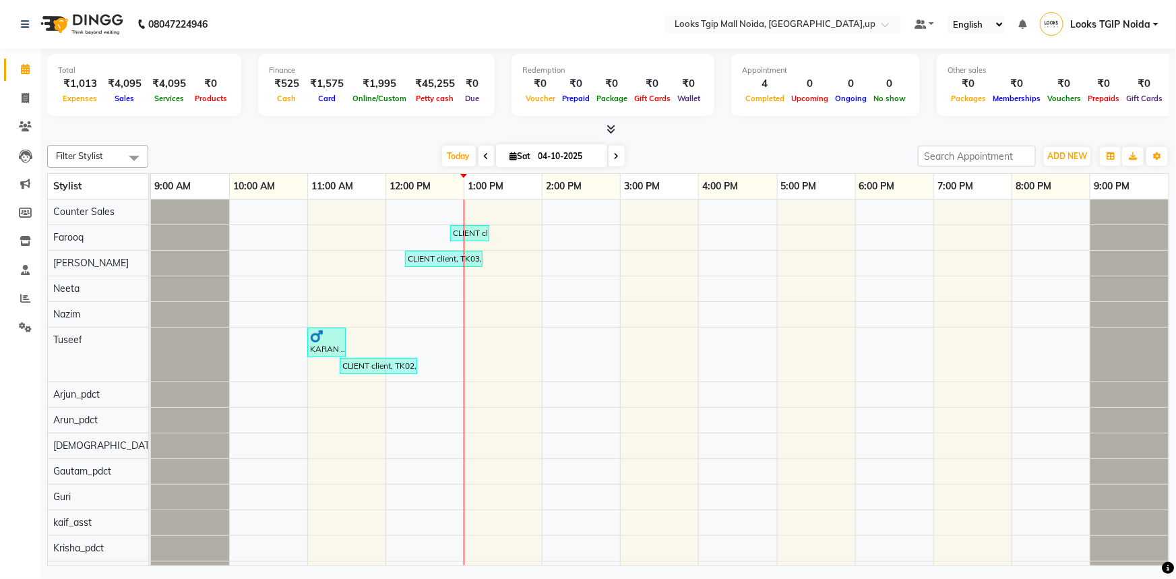
scroll to position [0, 8]
